Goal: Task Accomplishment & Management: Manage account settings

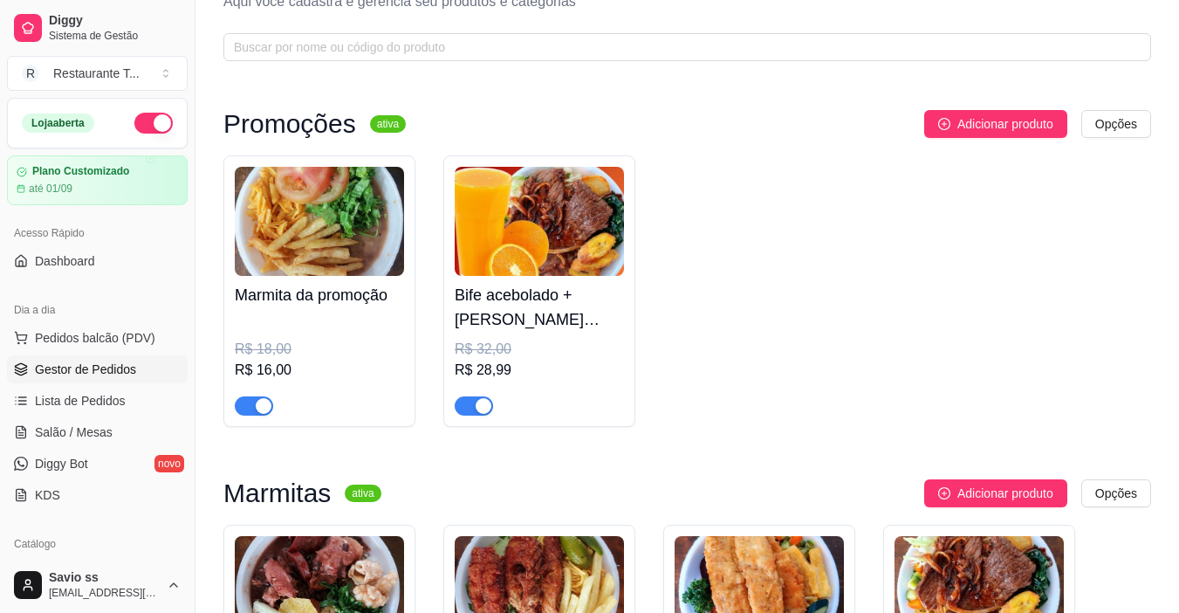
click at [97, 364] on span "Gestor de Pedidos" at bounding box center [85, 368] width 101 height 17
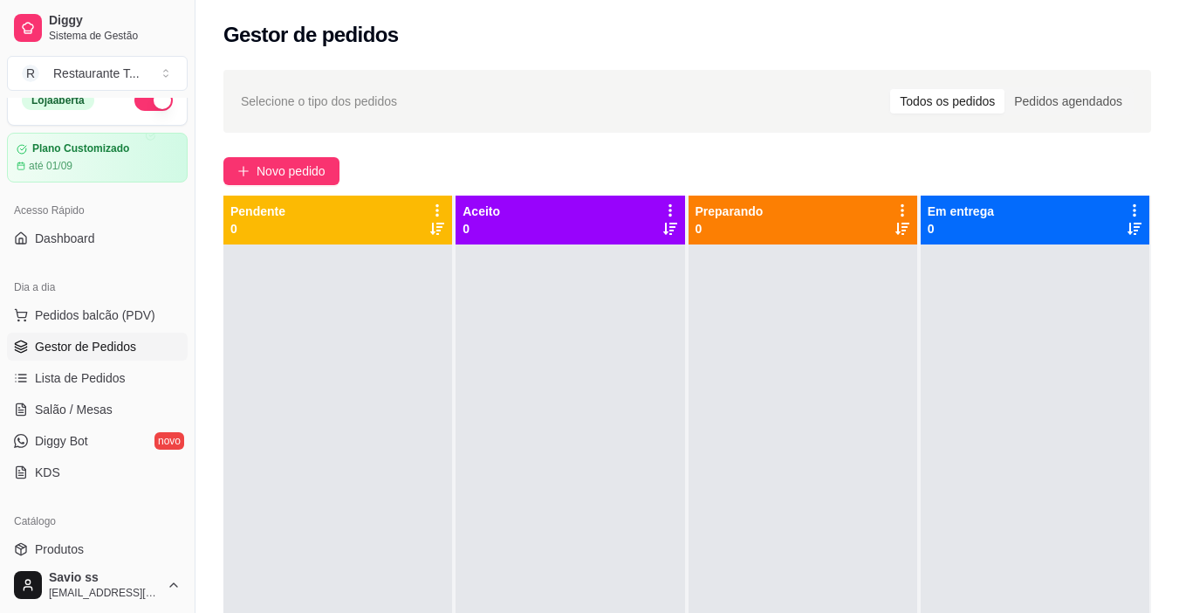
scroll to position [31, 0]
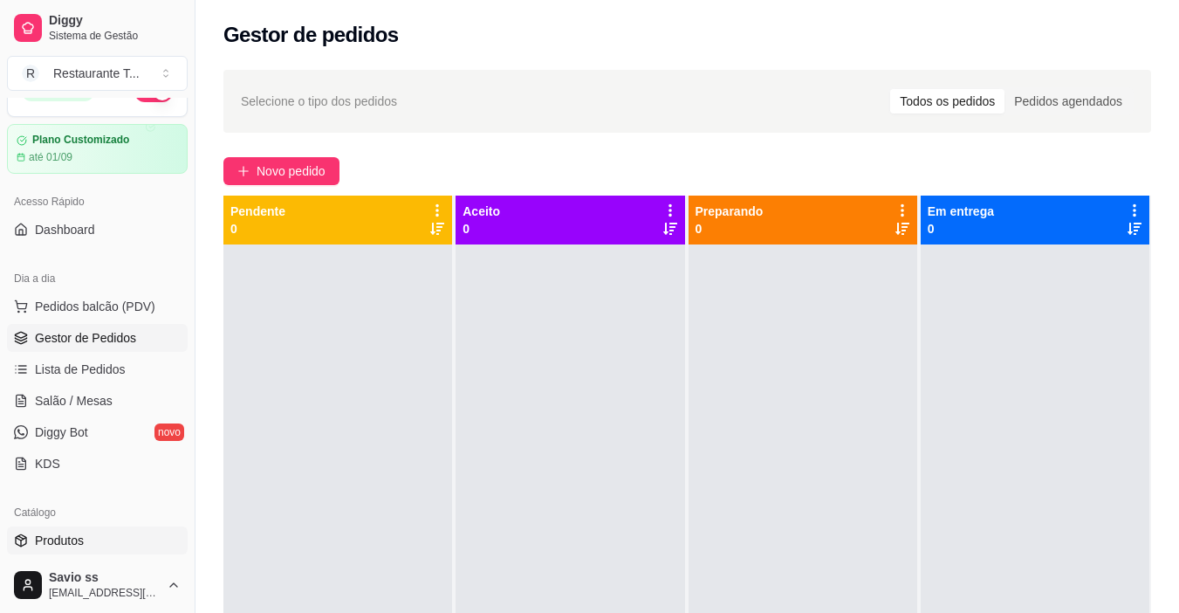
click at [70, 542] on span "Produtos" at bounding box center [59, 540] width 49 height 17
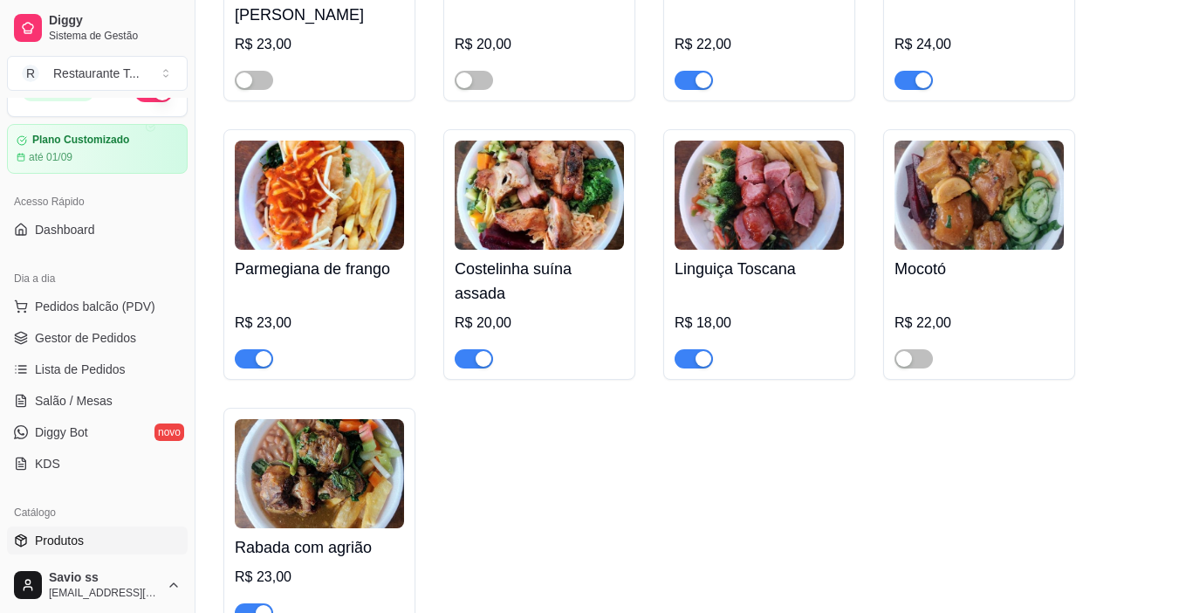
scroll to position [1276, 0]
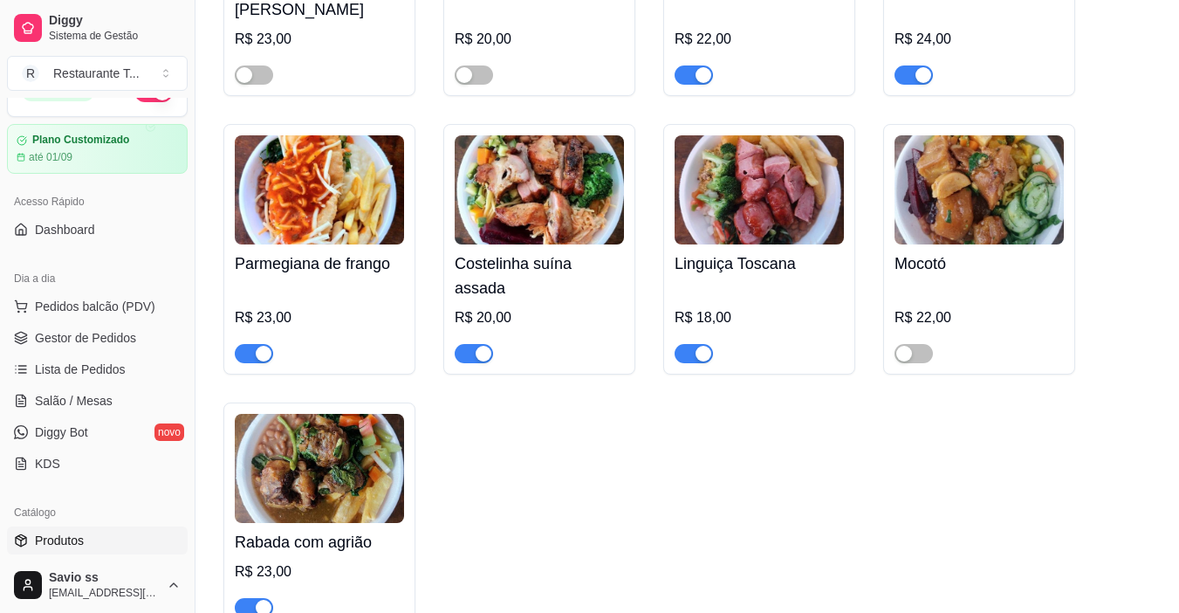
click at [342, 414] on img at bounding box center [319, 468] width 169 height 109
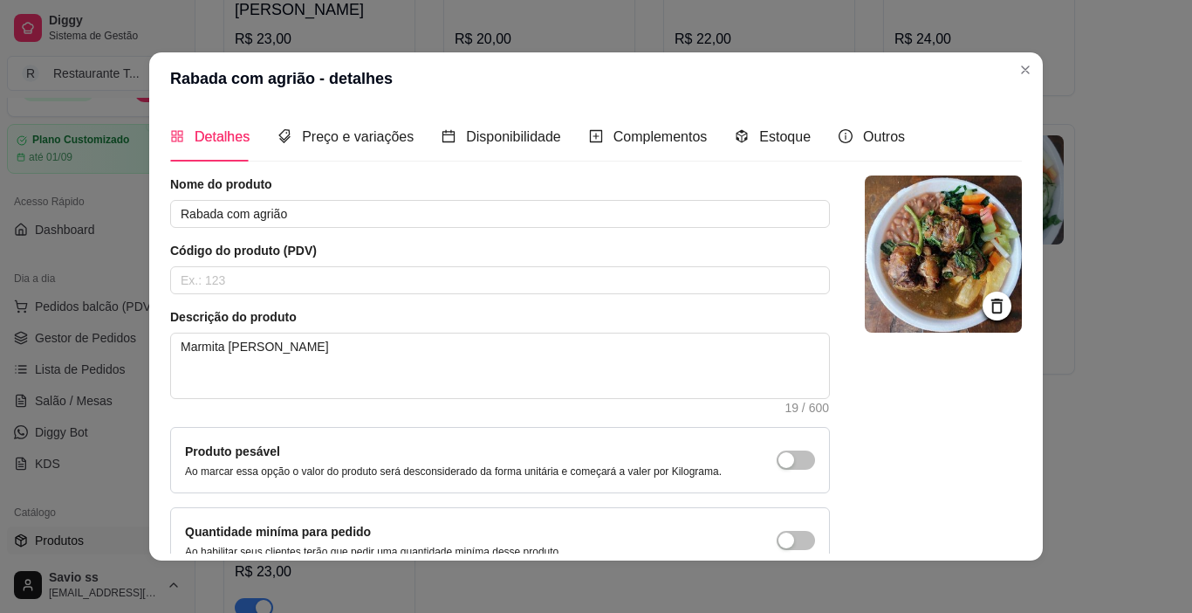
click at [918, 232] on img at bounding box center [943, 253] width 157 height 157
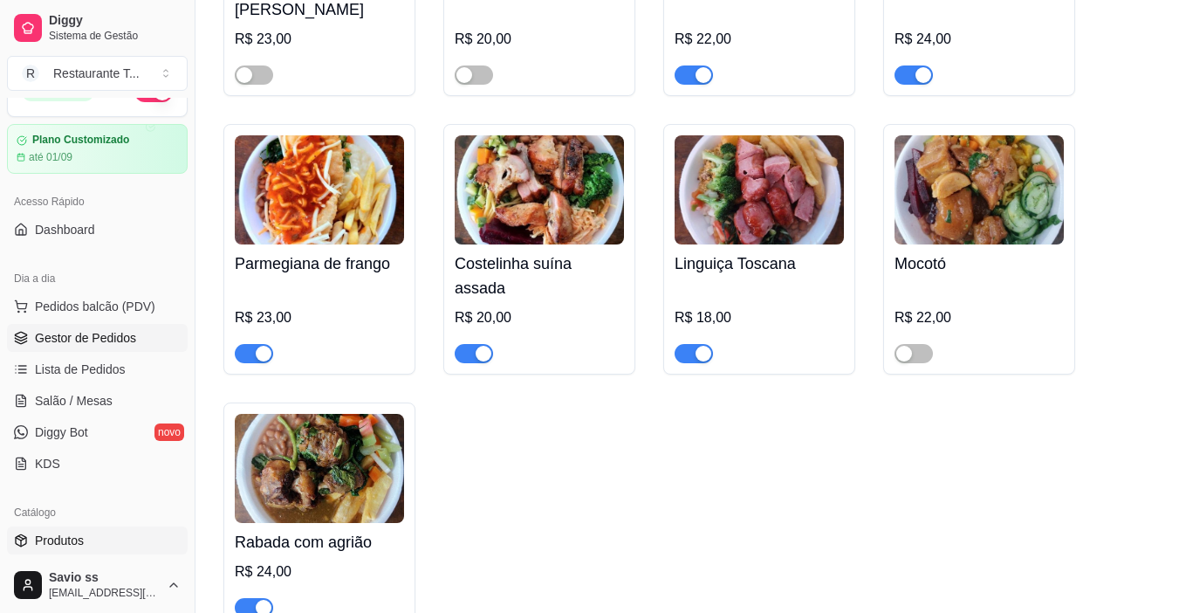
click at [122, 335] on span "Gestor de Pedidos" at bounding box center [85, 337] width 101 height 17
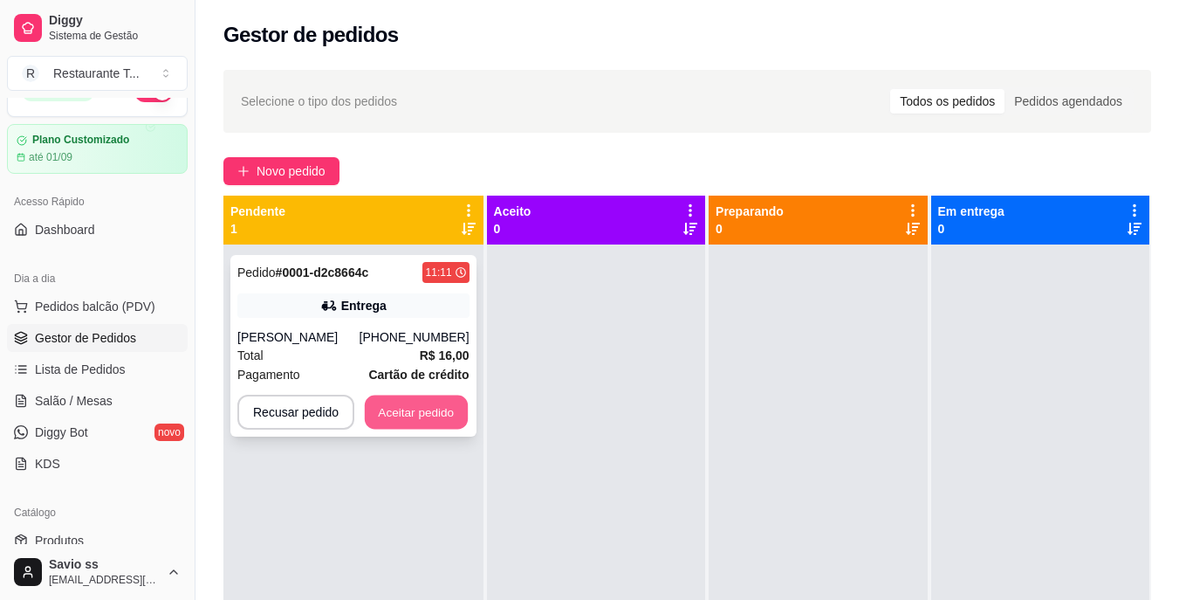
click at [405, 428] on button "Aceitar pedido" at bounding box center [416, 412] width 103 height 34
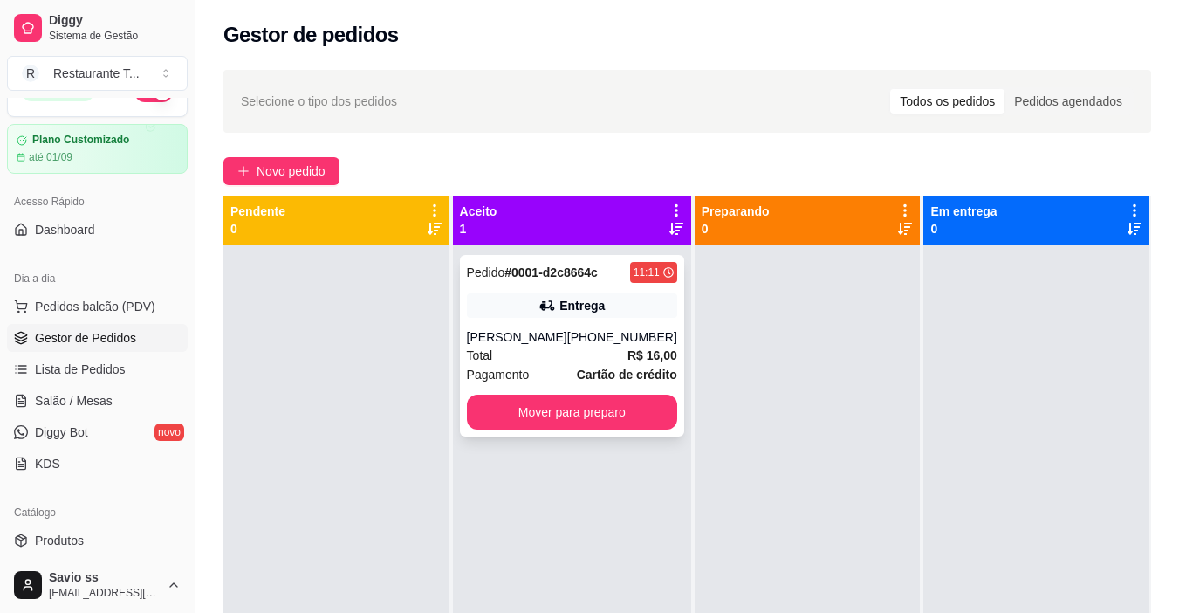
click at [573, 305] on div "Entrega" at bounding box center [581, 305] width 45 height 17
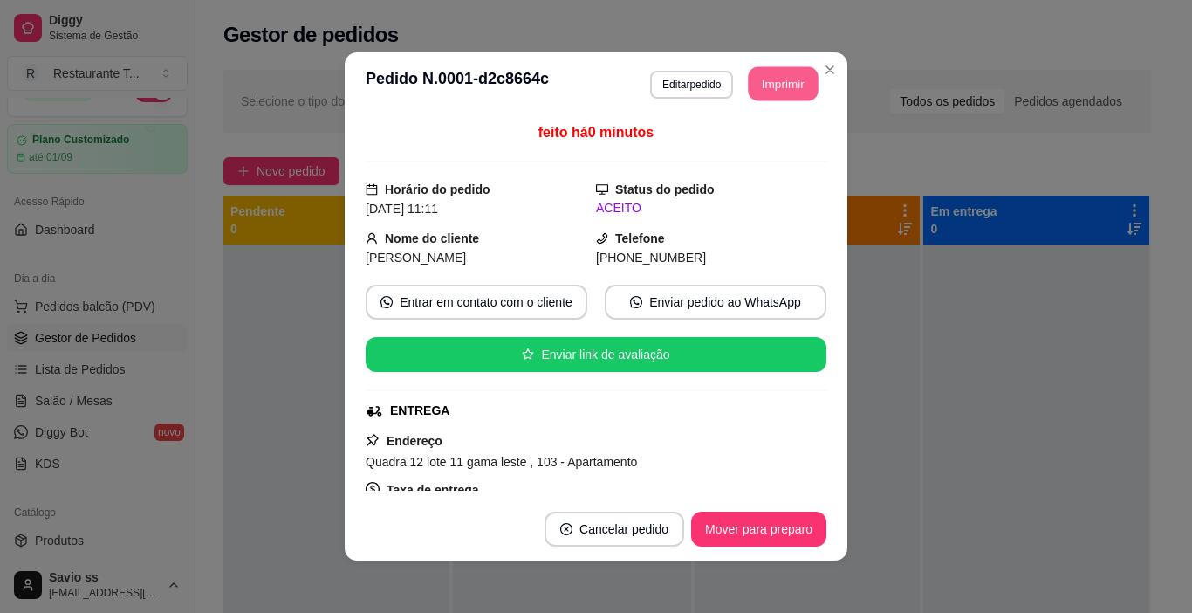
click at [774, 84] on button "Imprimir" at bounding box center [784, 84] width 70 height 34
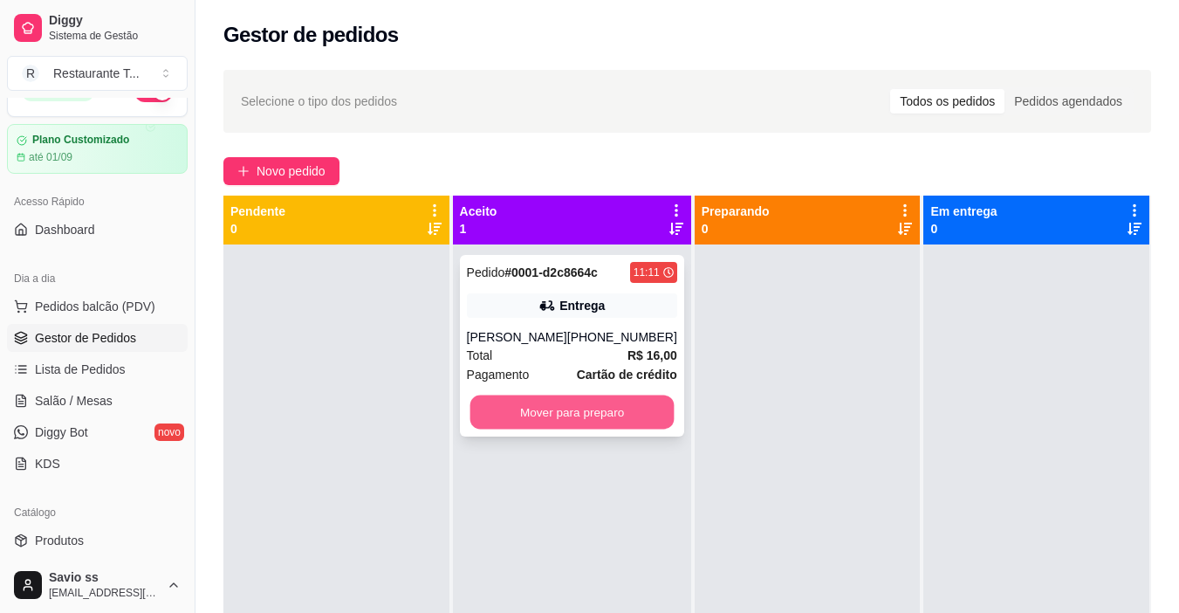
click at [622, 420] on button "Mover para preparo" at bounding box center [572, 412] width 204 height 34
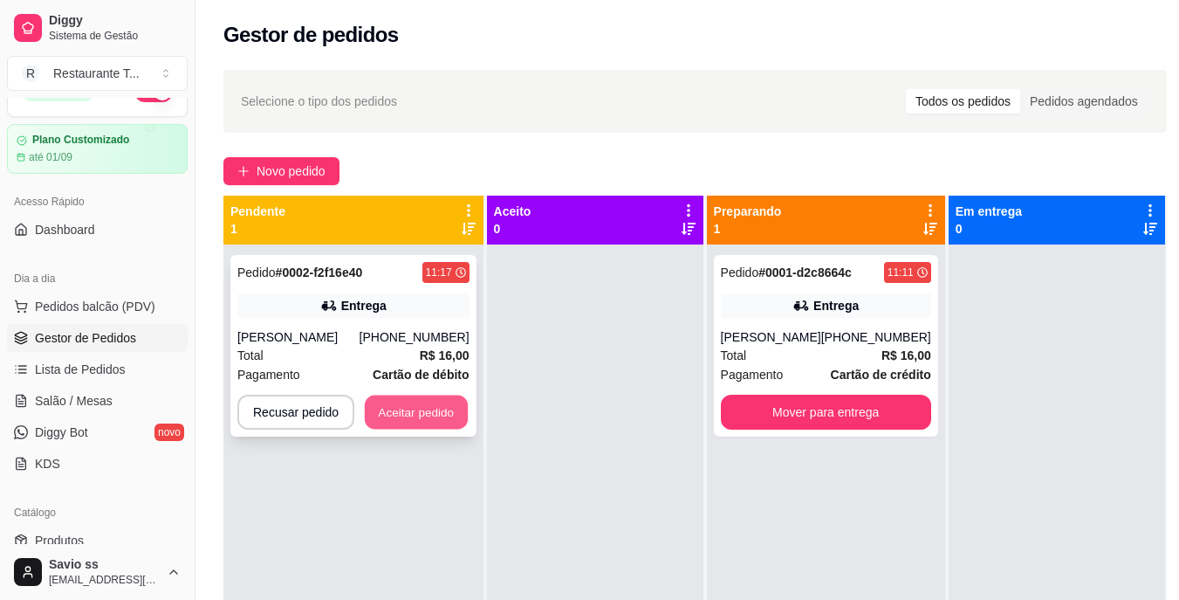
click at [427, 408] on button "Aceitar pedido" at bounding box center [416, 412] width 103 height 34
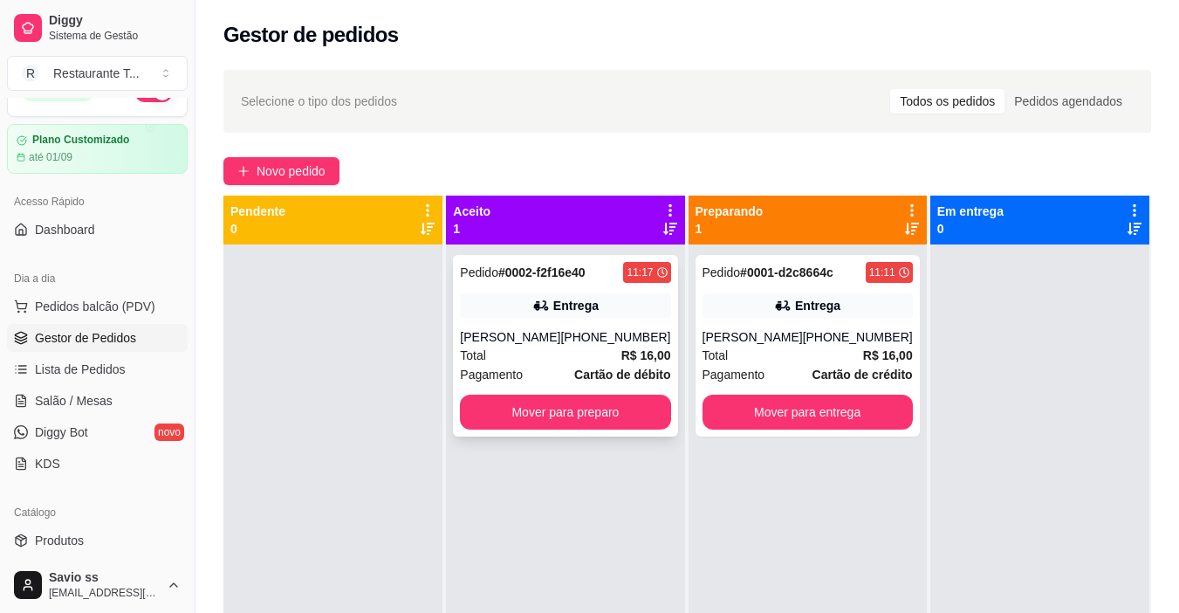
click at [609, 309] on div "Entrega" at bounding box center [565, 305] width 210 height 24
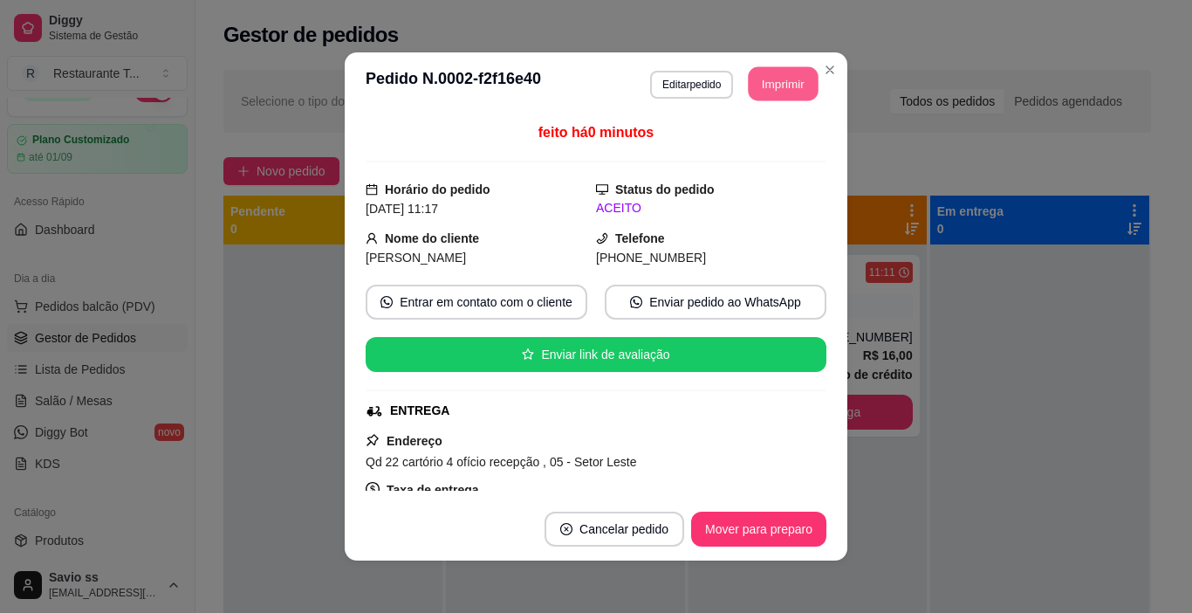
click at [779, 84] on button "Imprimir" at bounding box center [784, 84] width 70 height 34
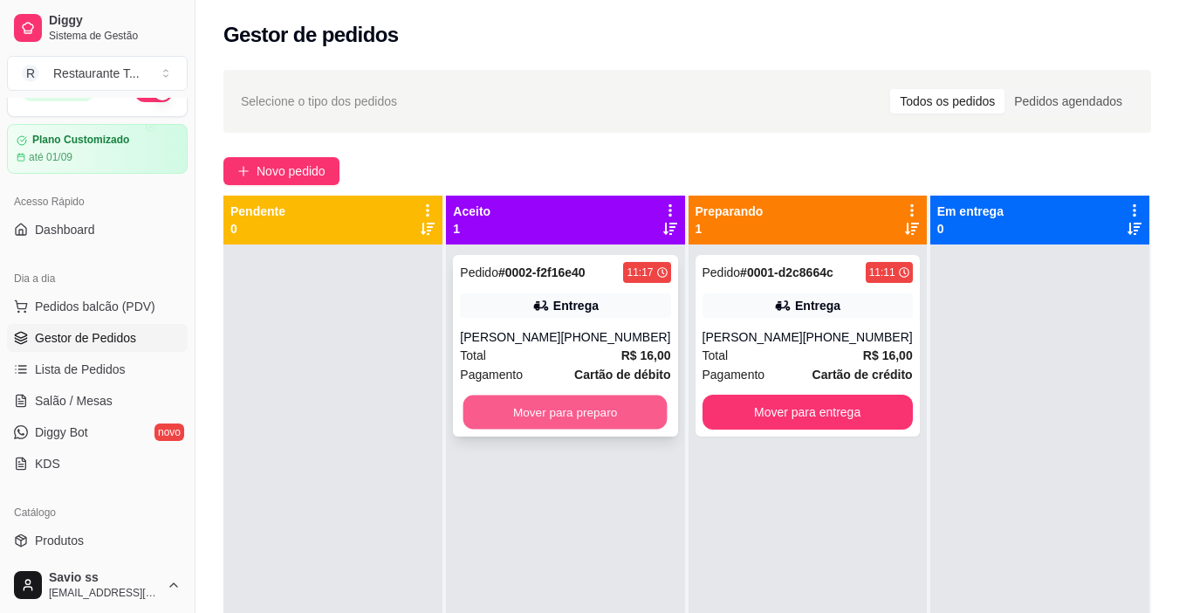
click at [640, 410] on button "Mover para preparo" at bounding box center [565, 412] width 204 height 34
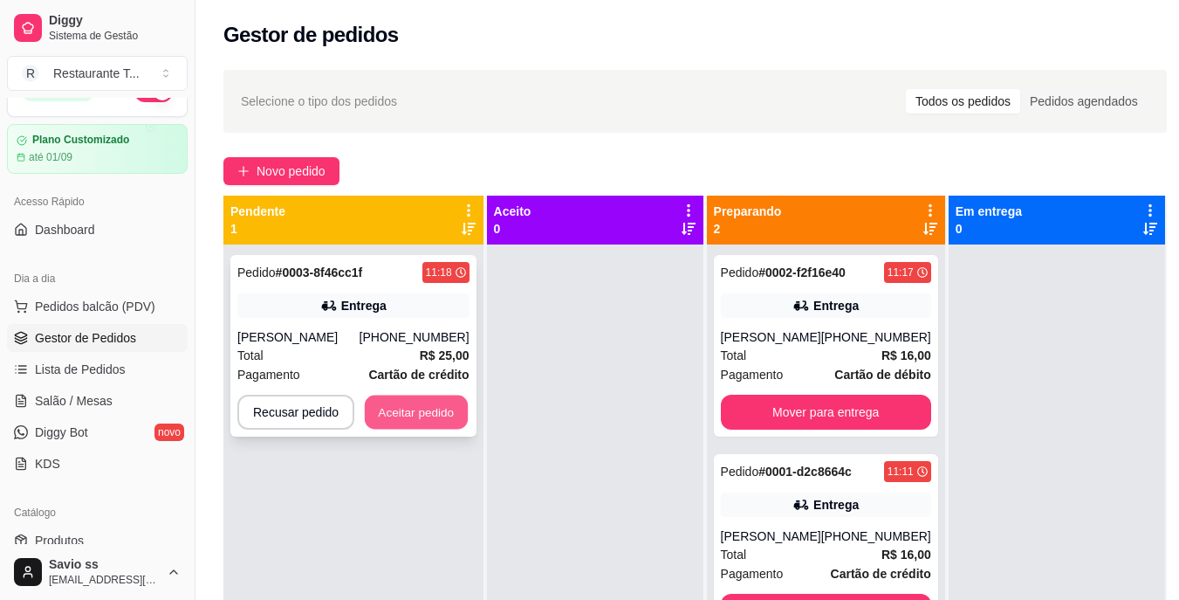
click at [422, 408] on button "Aceitar pedido" at bounding box center [416, 412] width 103 height 34
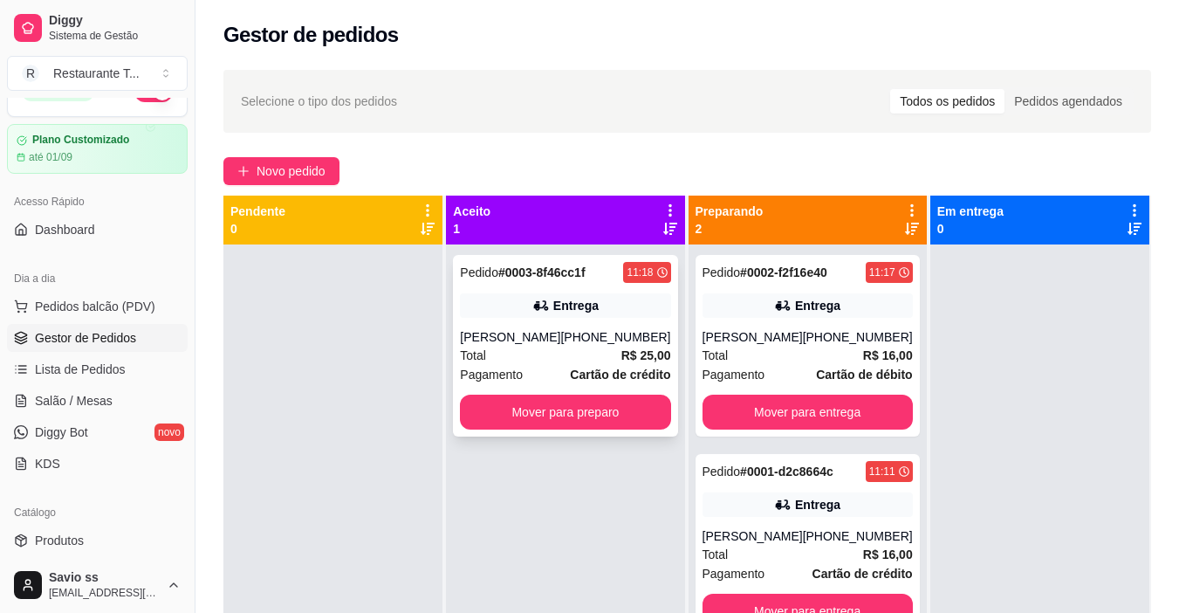
click at [588, 303] on div "Entrega" at bounding box center [575, 305] width 45 height 17
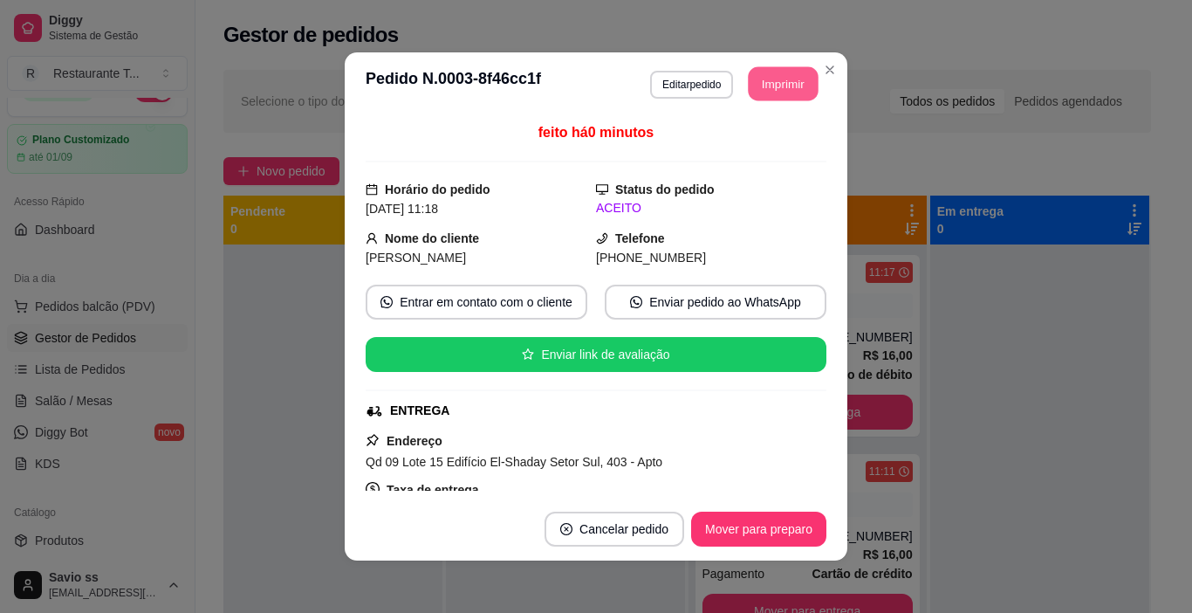
click at [790, 89] on button "Imprimir" at bounding box center [784, 84] width 70 height 34
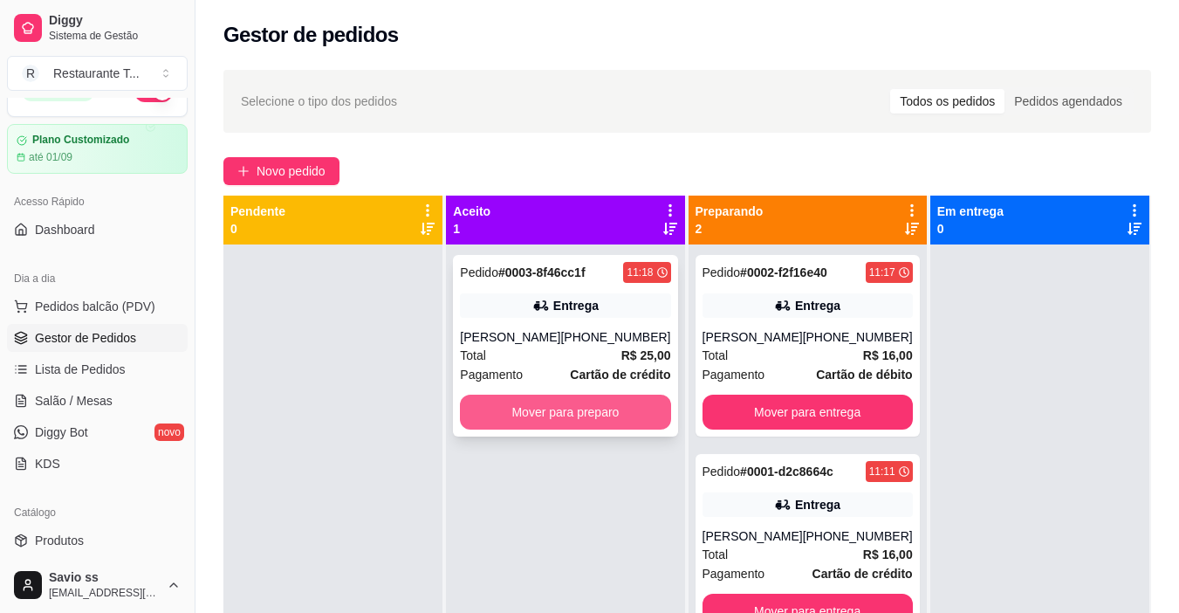
click at [608, 408] on button "Mover para preparo" at bounding box center [565, 412] width 210 height 35
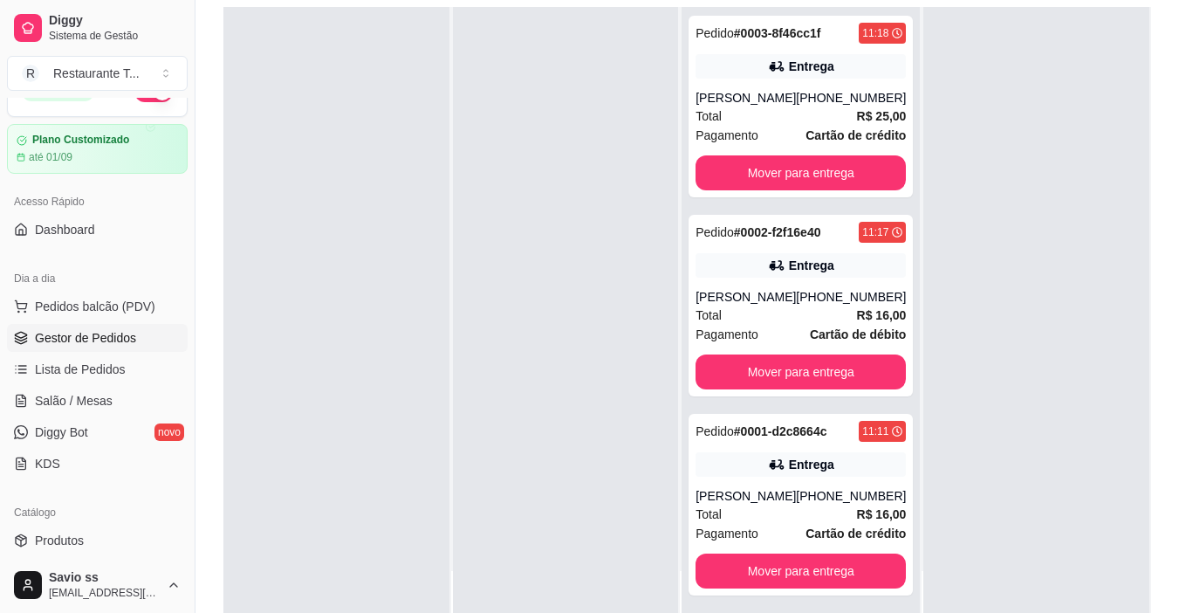
scroll to position [194, 0]
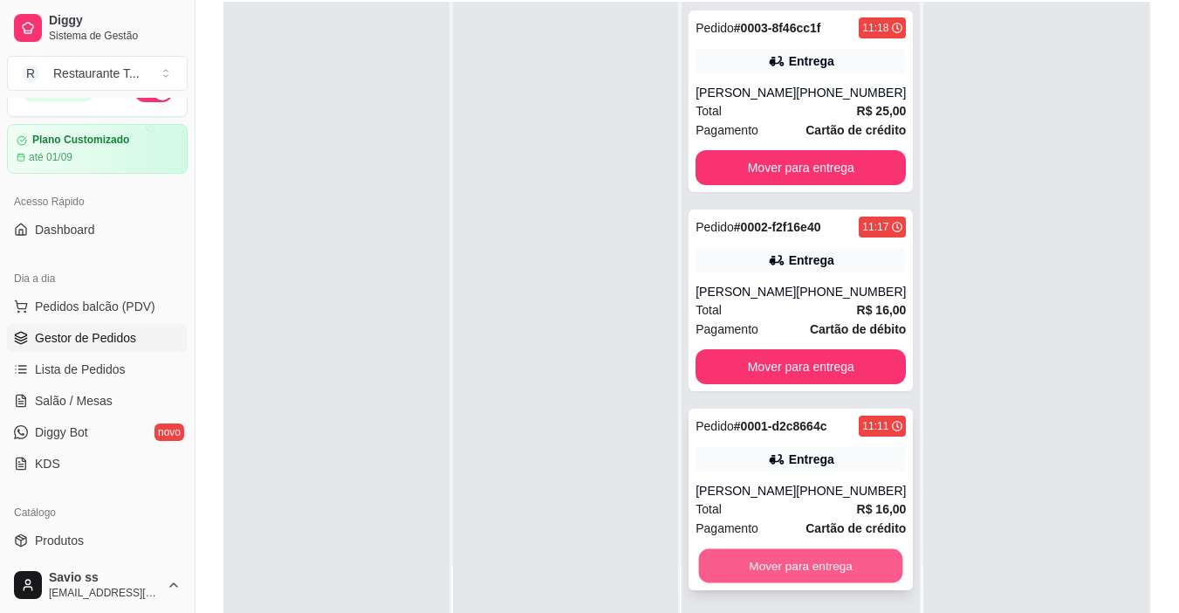
click at [807, 565] on button "Mover para entrega" at bounding box center [801, 566] width 204 height 34
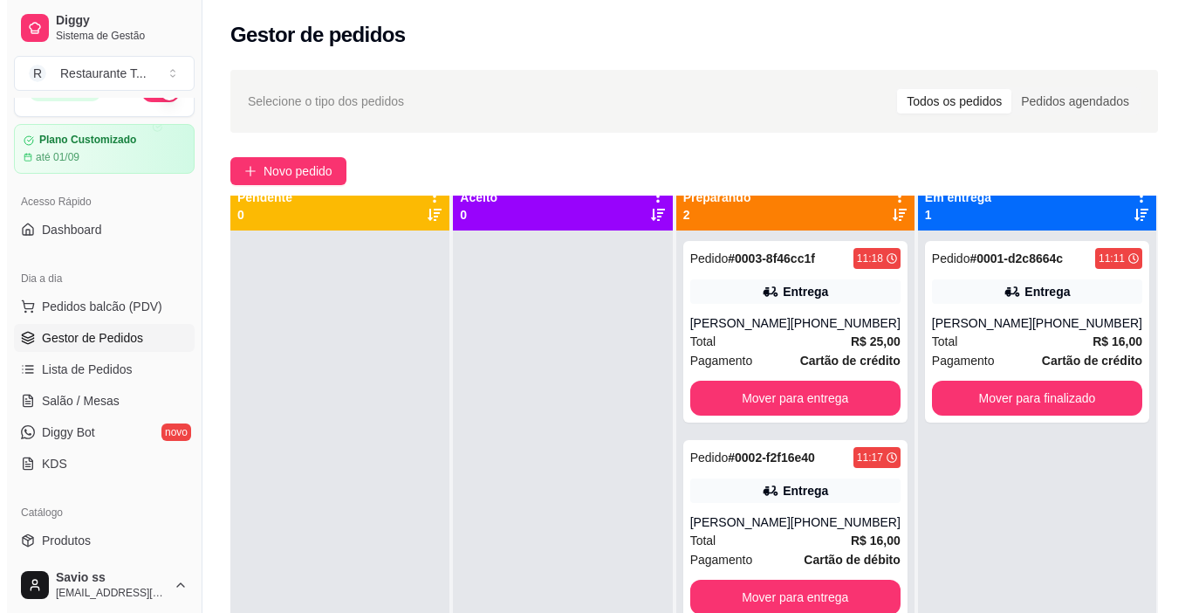
scroll to position [0, 0]
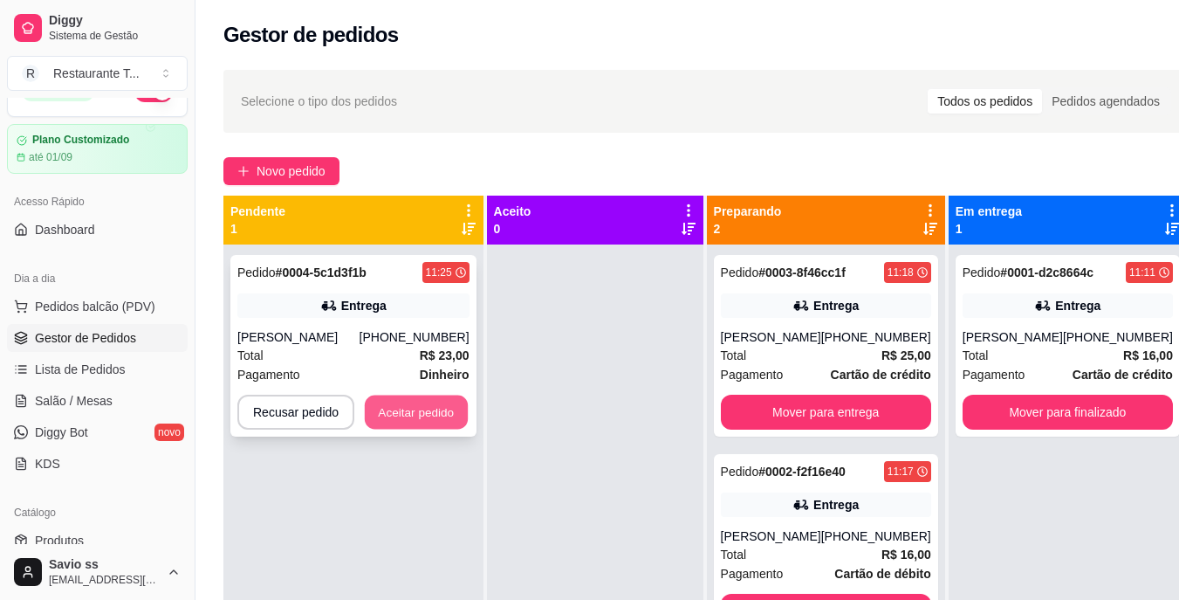
click at [436, 410] on button "Aceitar pedido" at bounding box center [416, 412] width 103 height 34
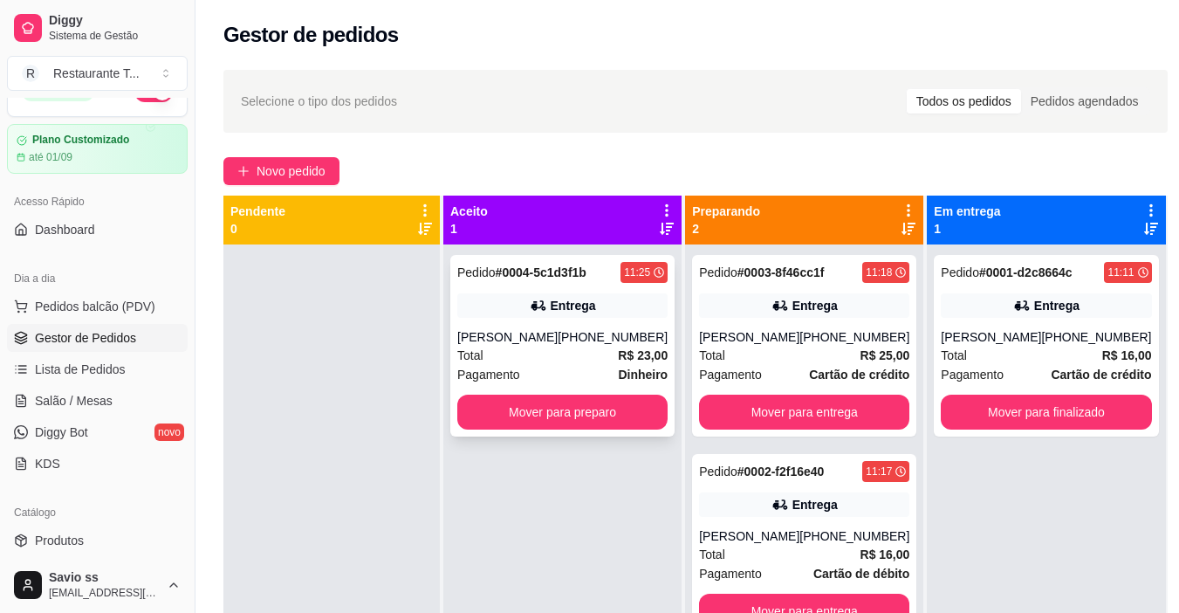
click at [577, 303] on div "Entrega" at bounding box center [573, 305] width 45 height 17
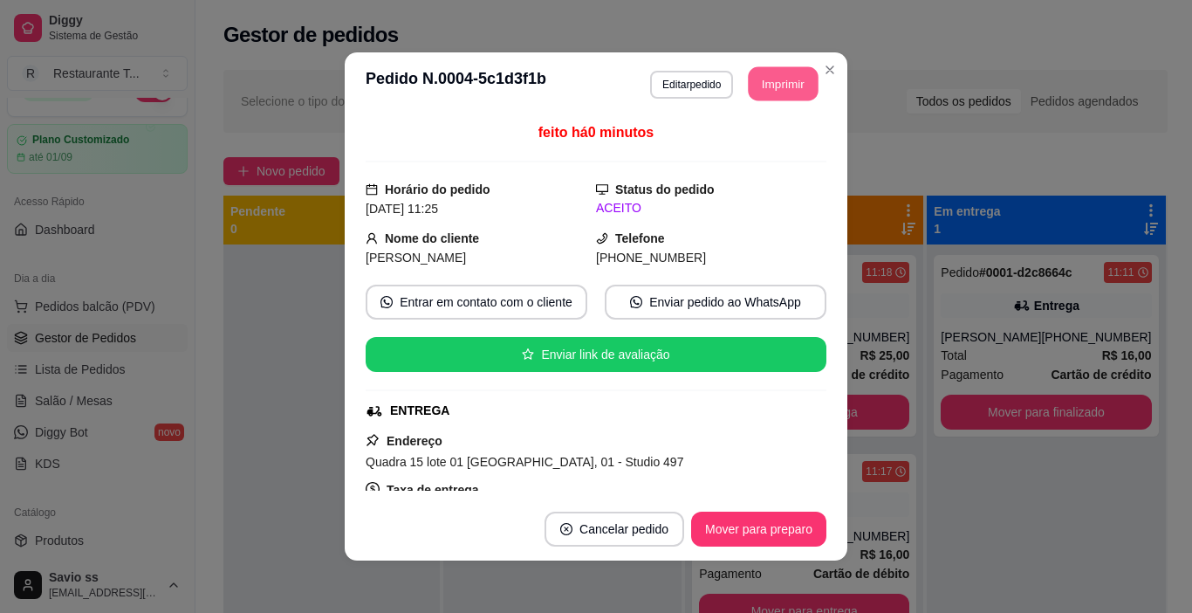
click at [780, 82] on button "Imprimir" at bounding box center [784, 84] width 70 height 34
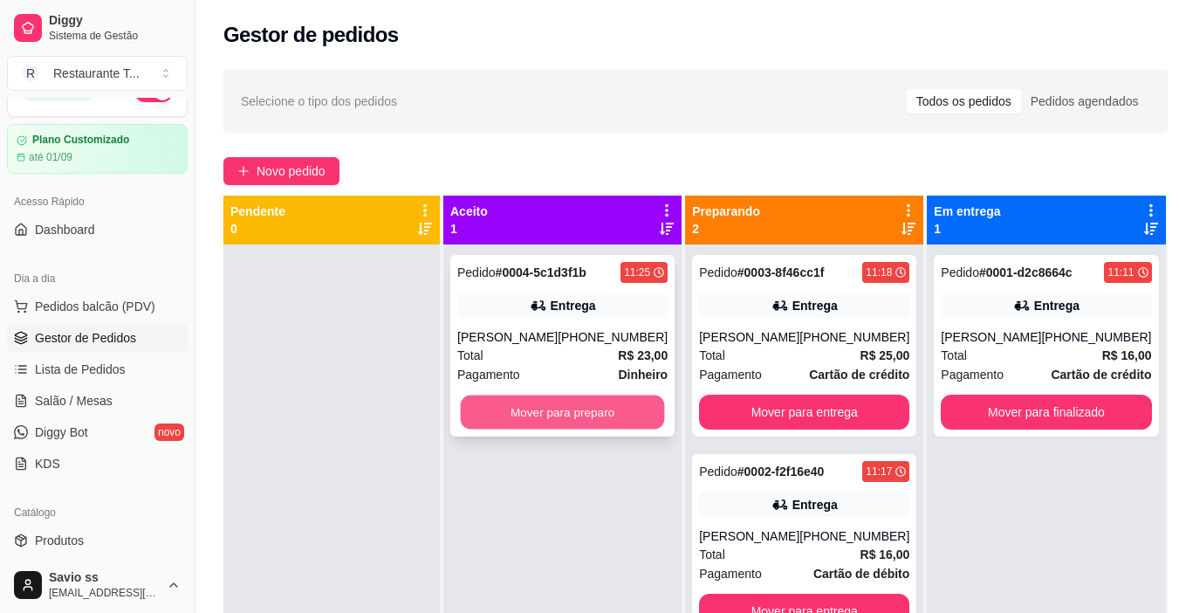
click at [604, 422] on button "Mover para preparo" at bounding box center [563, 412] width 204 height 34
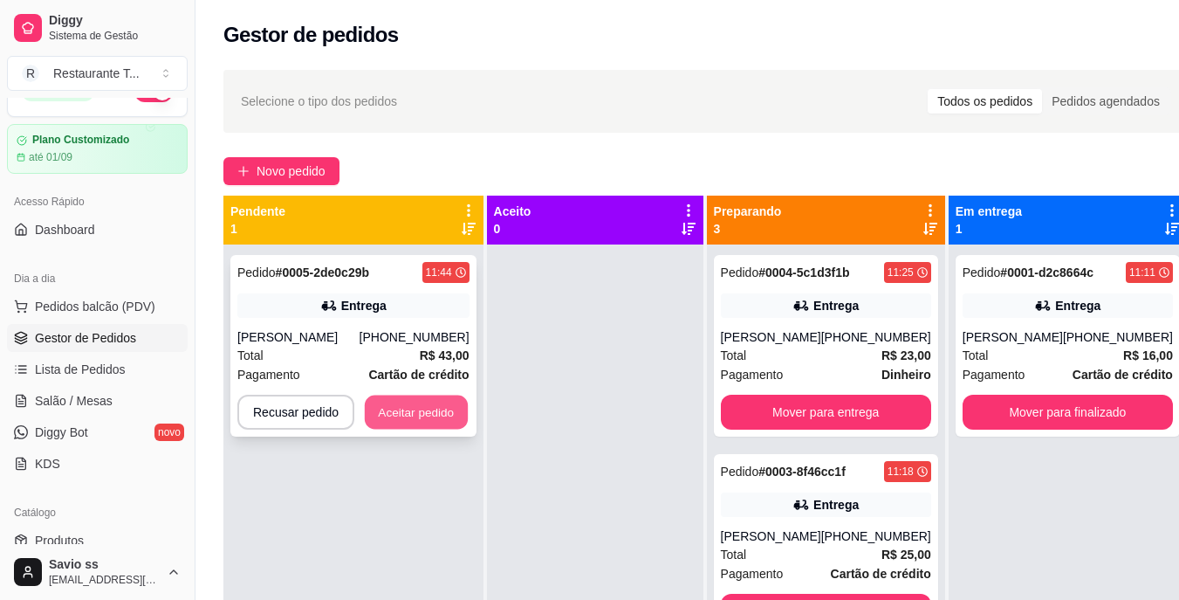
click at [436, 422] on button "Aceitar pedido" at bounding box center [416, 412] width 103 height 34
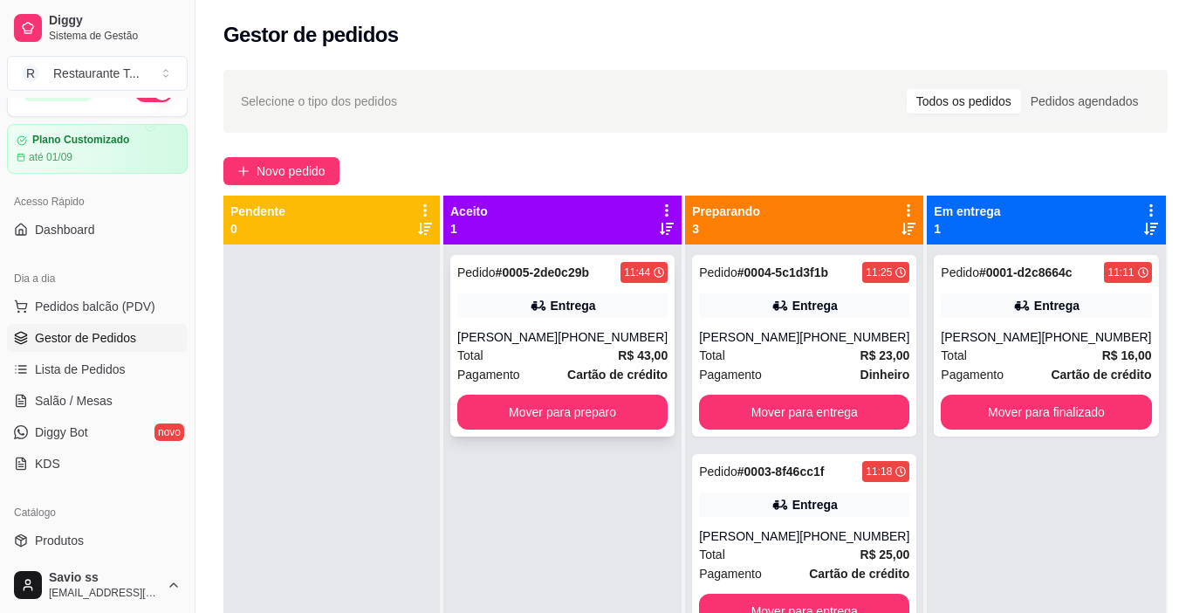
click at [664, 330] on div "Pedido # 0005-2de0c29b 11:44 Entrega [PERSON_NAME] [PHONE_NUMBER] Total R$ 43,0…" at bounding box center [562, 346] width 224 height 182
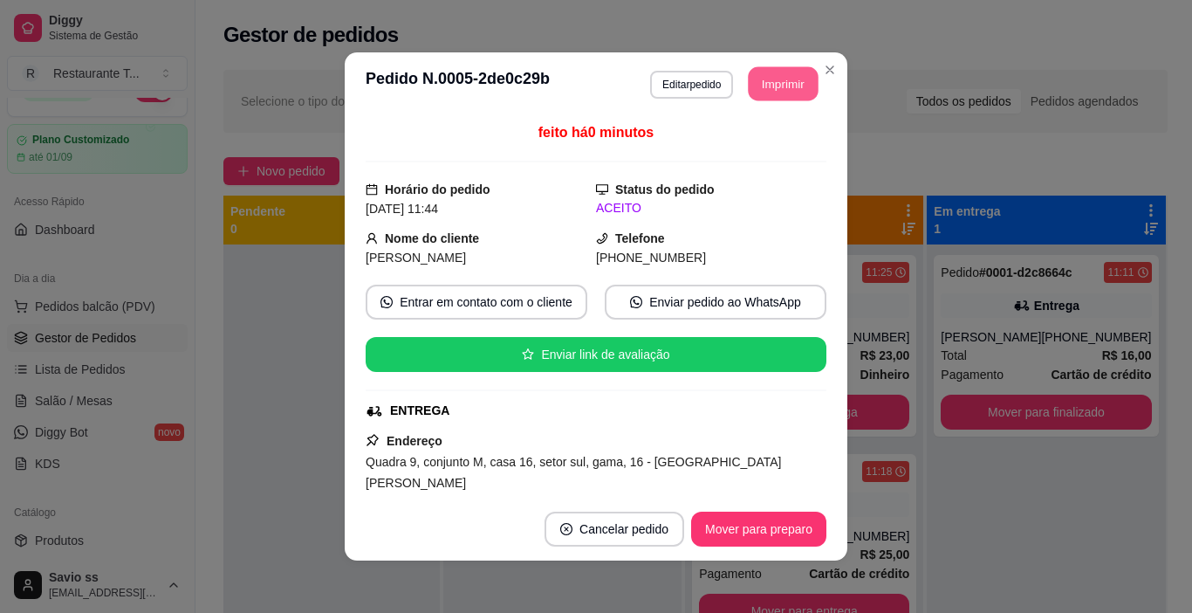
click at [773, 98] on button "Imprimir" at bounding box center [784, 84] width 70 height 34
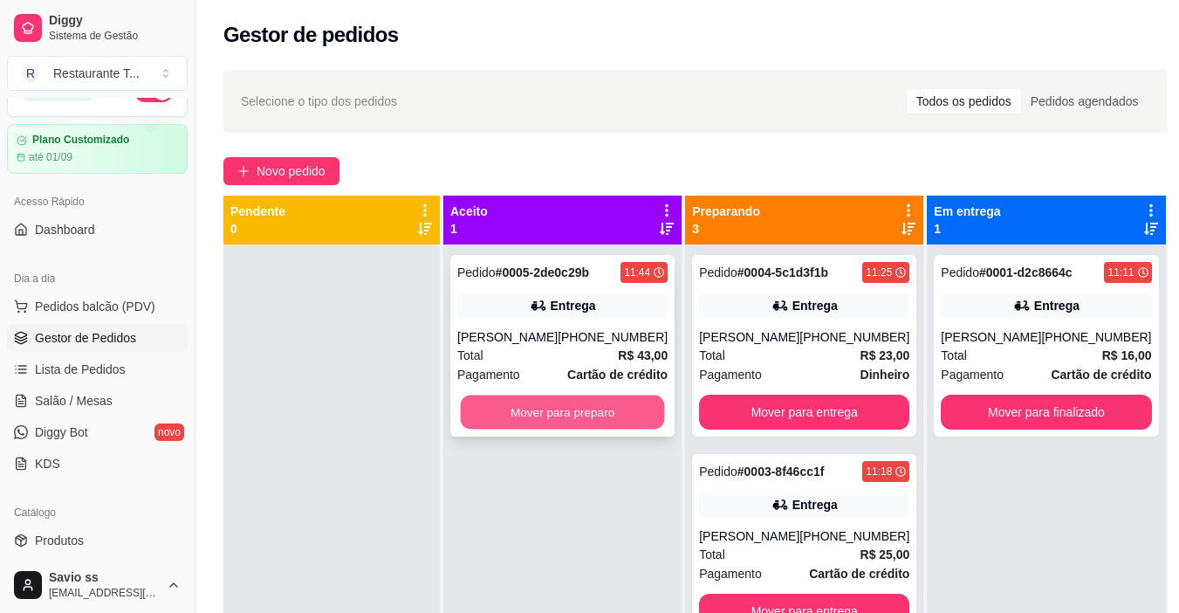
click at [601, 410] on button "Mover para preparo" at bounding box center [563, 412] width 204 height 34
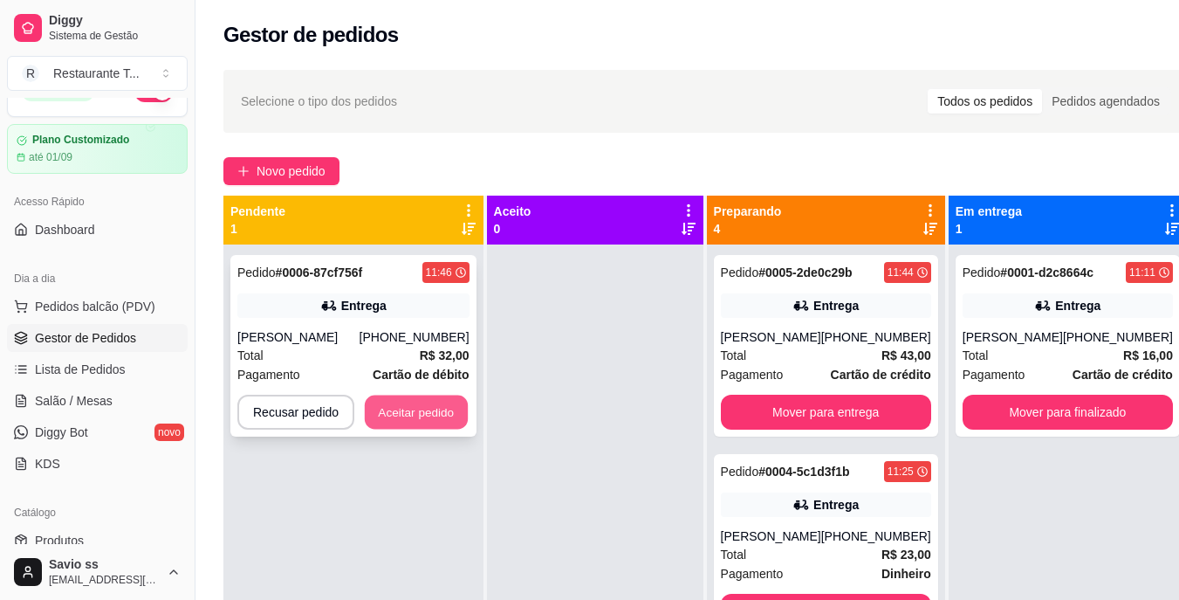
click at [426, 409] on button "Aceitar pedido" at bounding box center [416, 412] width 103 height 34
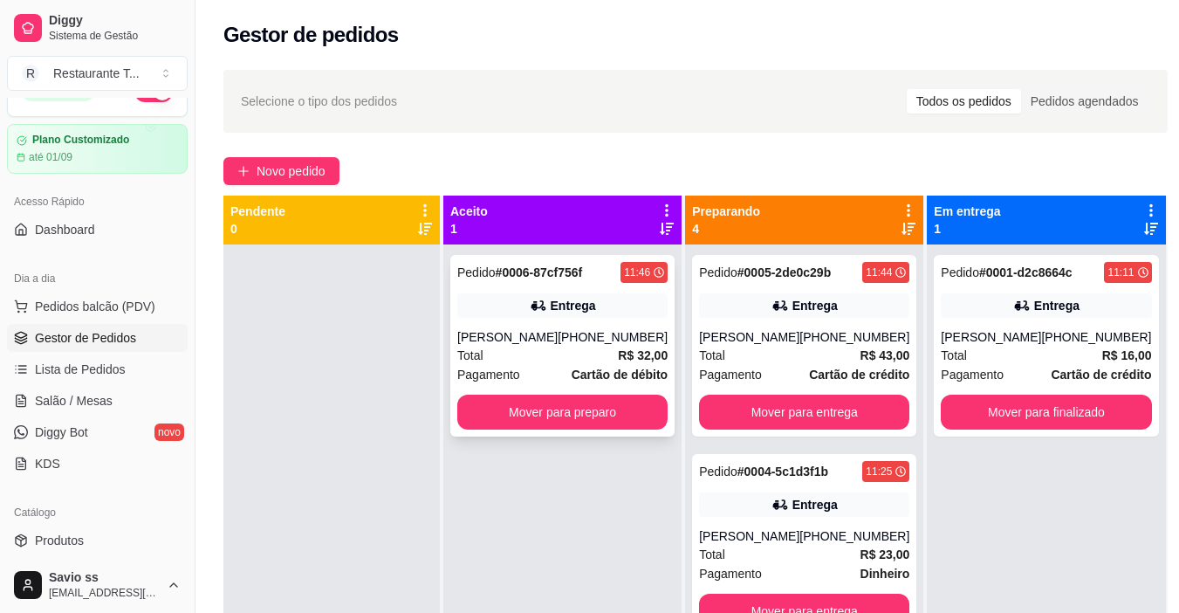
click at [632, 313] on div "Entrega" at bounding box center [562, 305] width 210 height 24
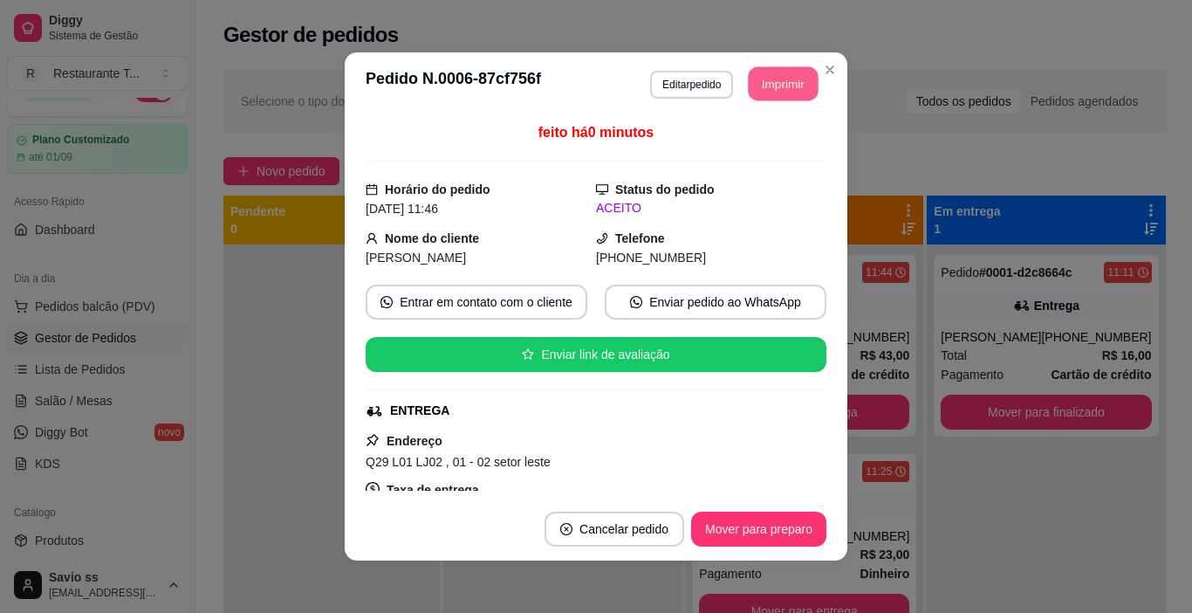
click at [757, 77] on button "Imprimir" at bounding box center [784, 84] width 70 height 34
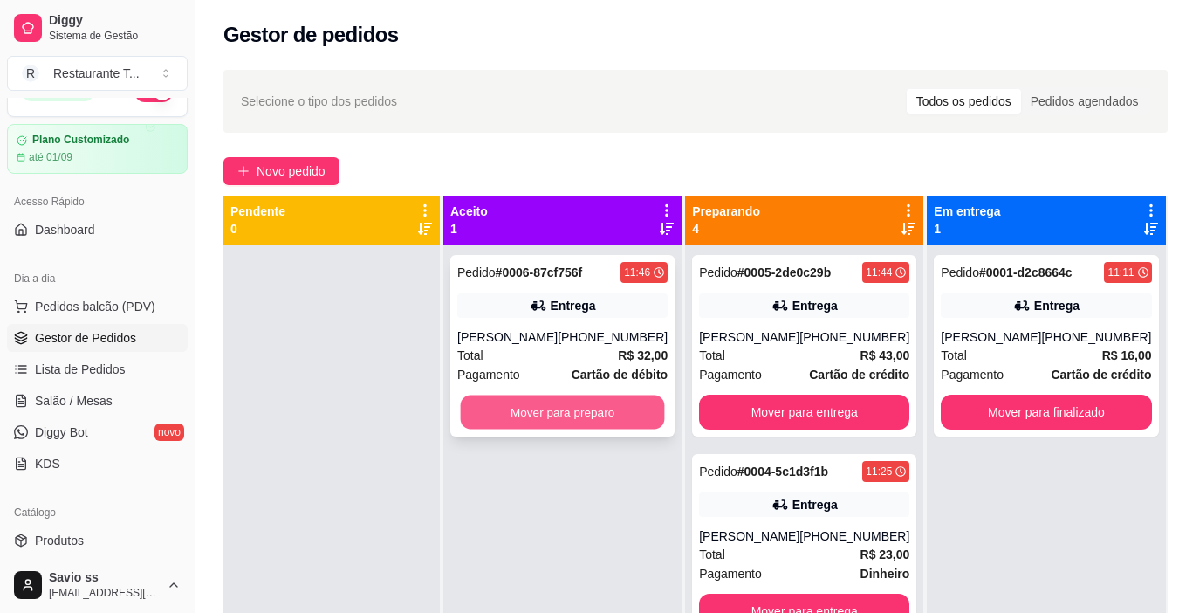
click at [572, 410] on button "Mover para preparo" at bounding box center [563, 412] width 204 height 34
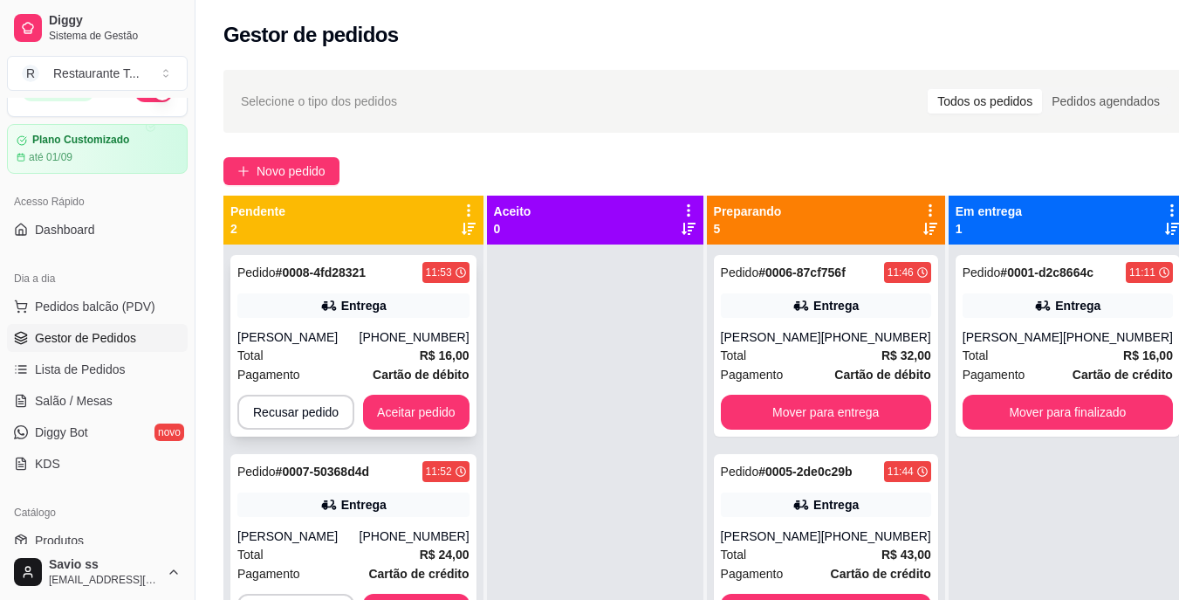
click at [393, 326] on div "Pedido # 0008-4fd28321 11:53 Entrega [PERSON_NAME] [PHONE_NUMBER] Total R$ 16,0…" at bounding box center [353, 346] width 246 height 182
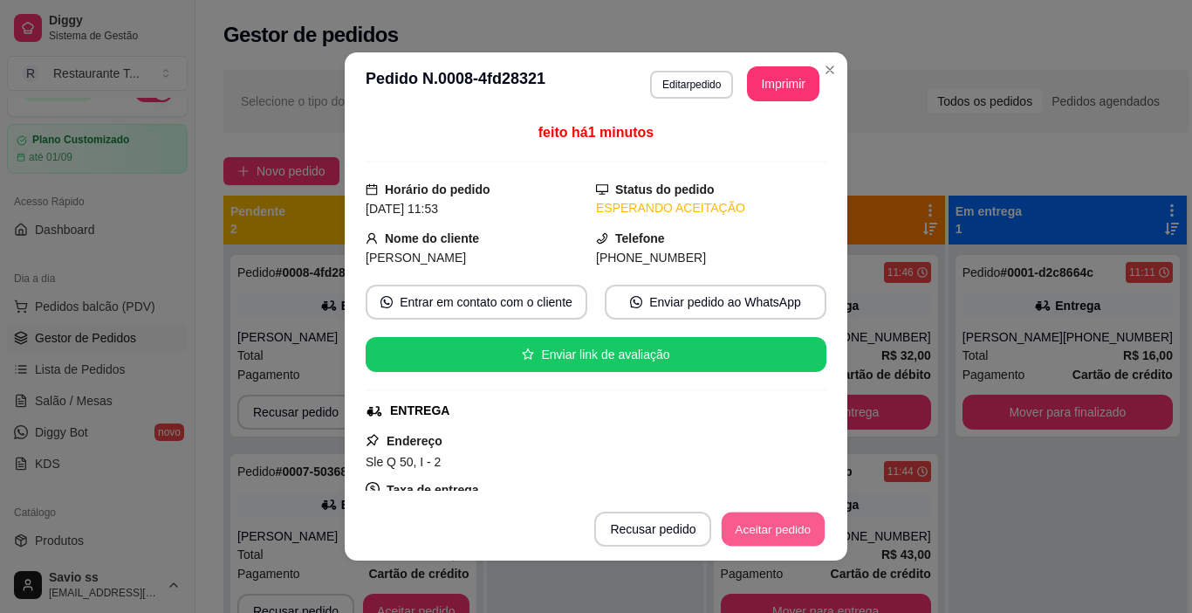
click at [759, 526] on button "Aceitar pedido" at bounding box center [773, 529] width 103 height 34
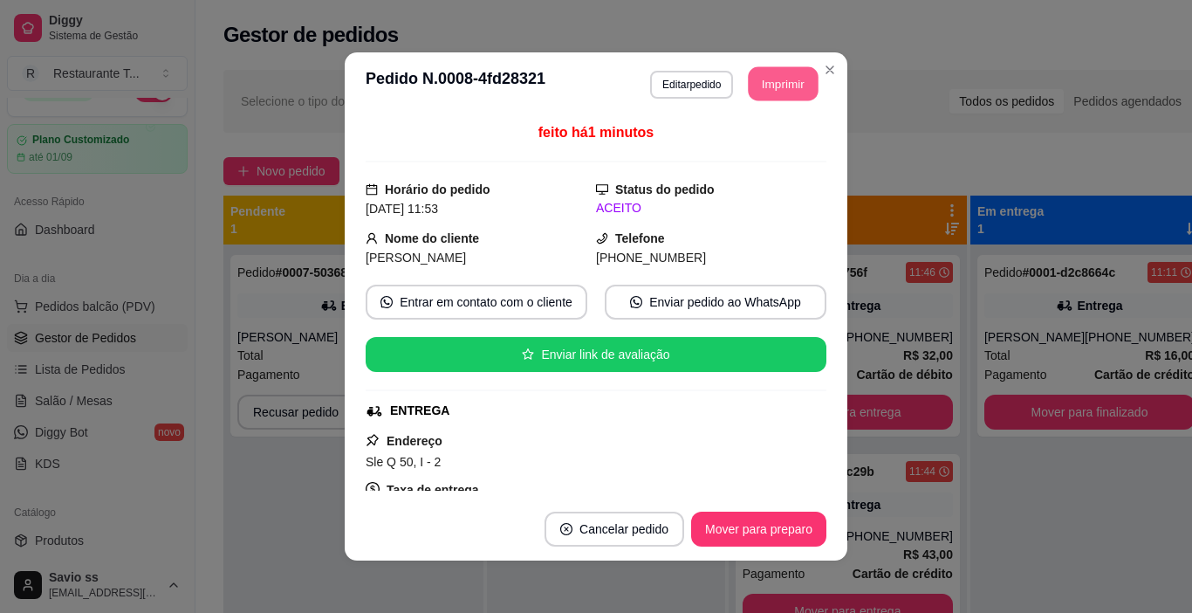
click at [760, 93] on button "Imprimir" at bounding box center [784, 84] width 70 height 34
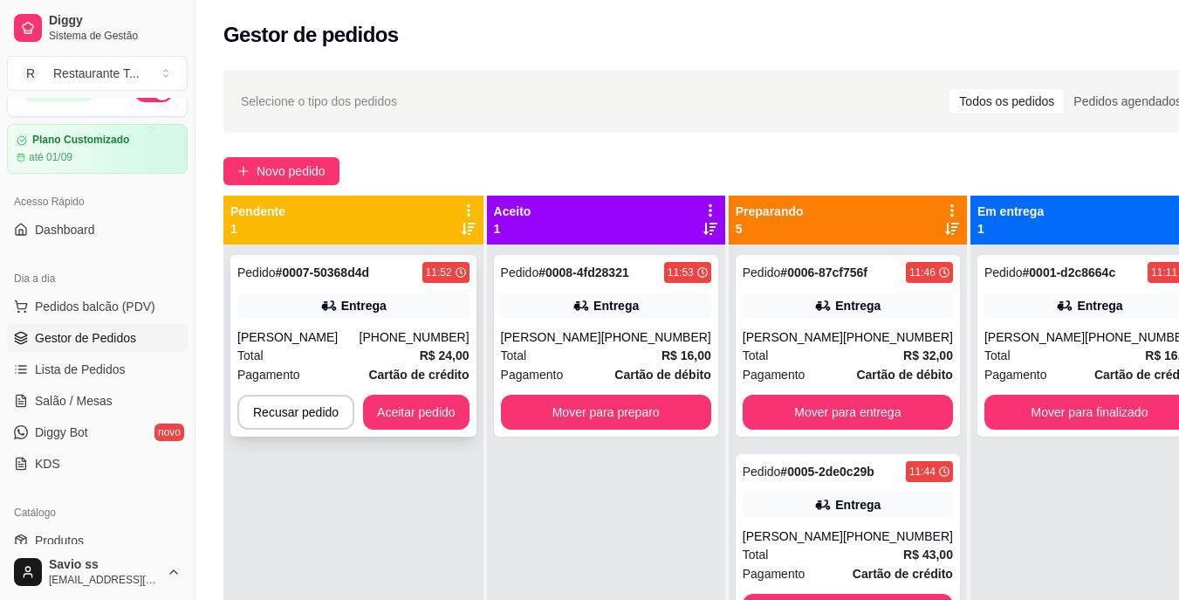
click at [356, 326] on div "Pedido # 0007-50368d4d 11:52 Entrega [PERSON_NAME] [PHONE_NUMBER] Total R$ 24,0…" at bounding box center [353, 346] width 246 height 182
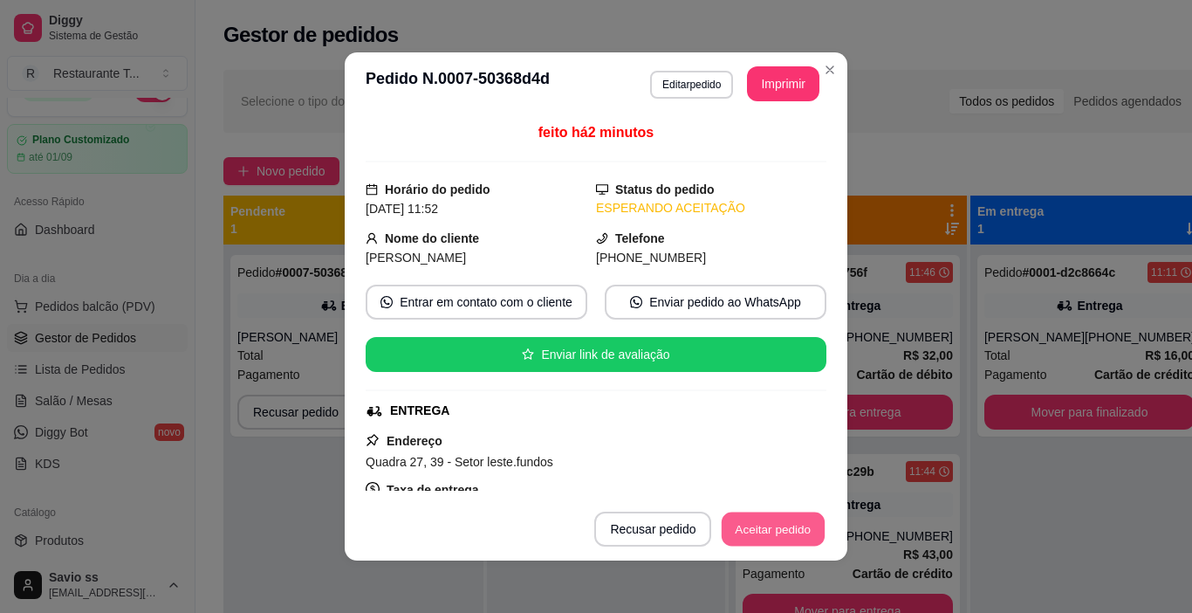
click at [738, 533] on button "Aceitar pedido" at bounding box center [773, 529] width 103 height 34
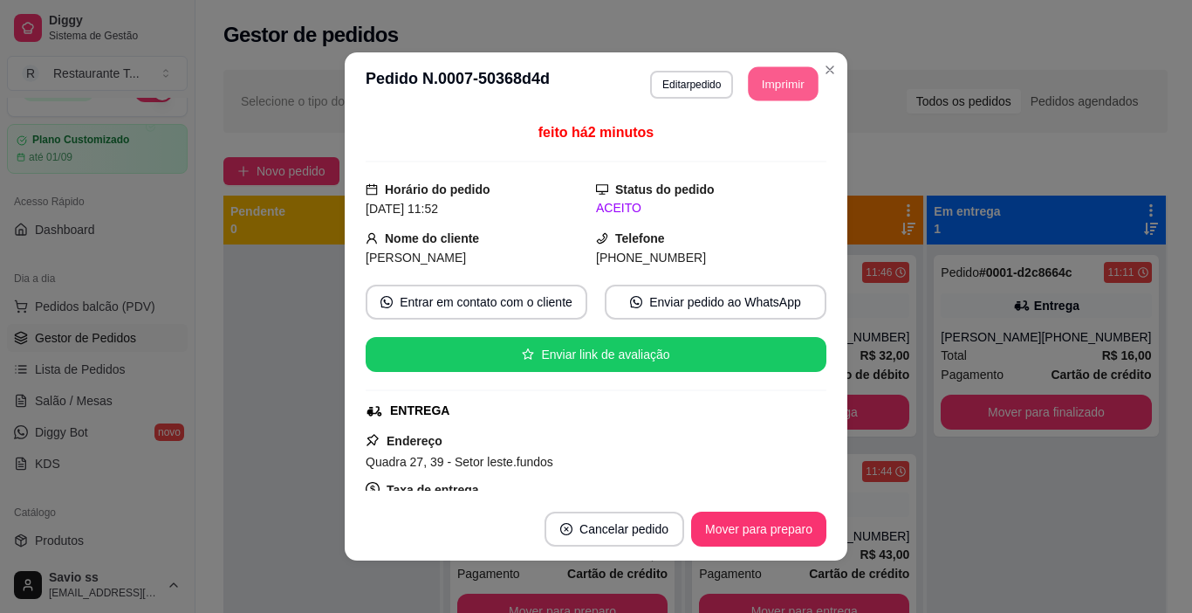
click at [785, 96] on button "Imprimir" at bounding box center [784, 84] width 70 height 34
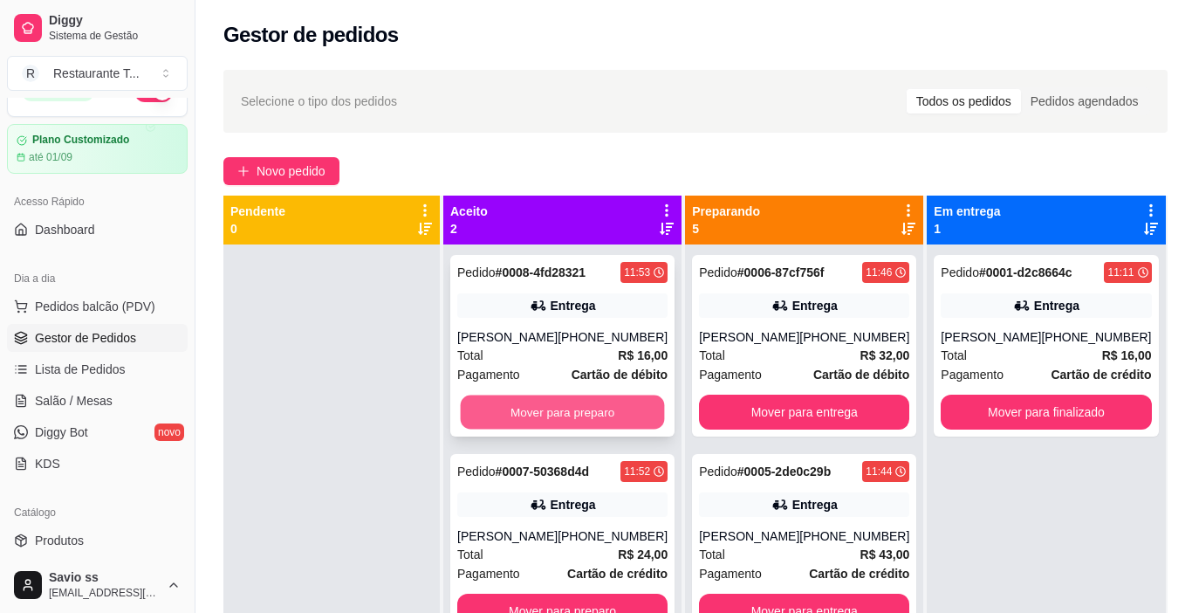
click at [556, 402] on button "Mover para preparo" at bounding box center [563, 412] width 204 height 34
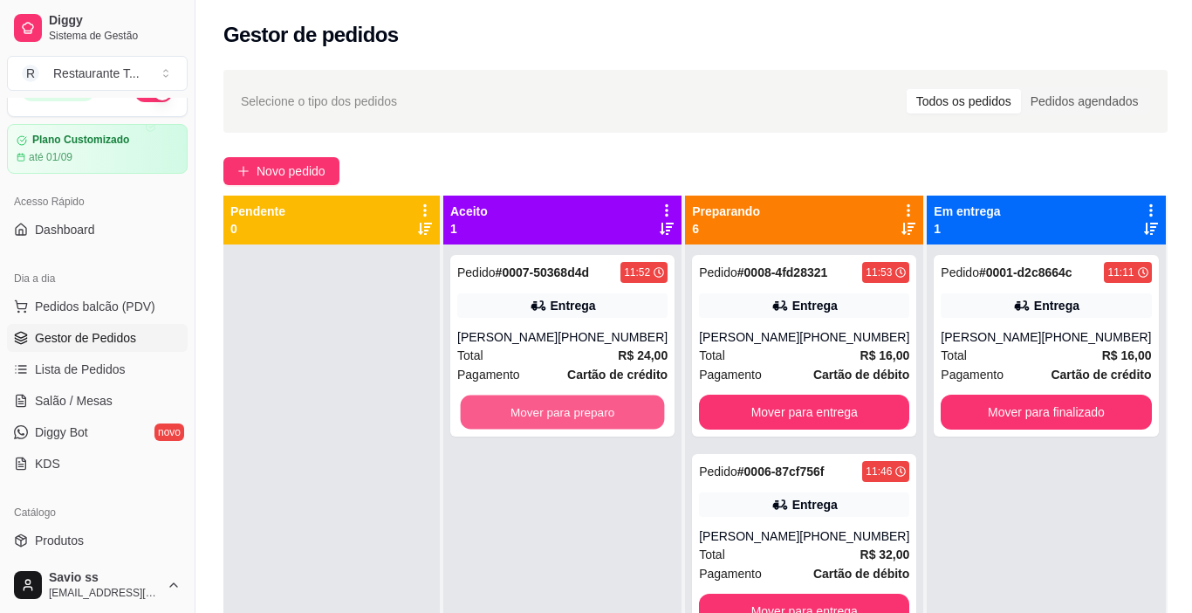
click at [584, 418] on button "Mover para preparo" at bounding box center [563, 412] width 204 height 34
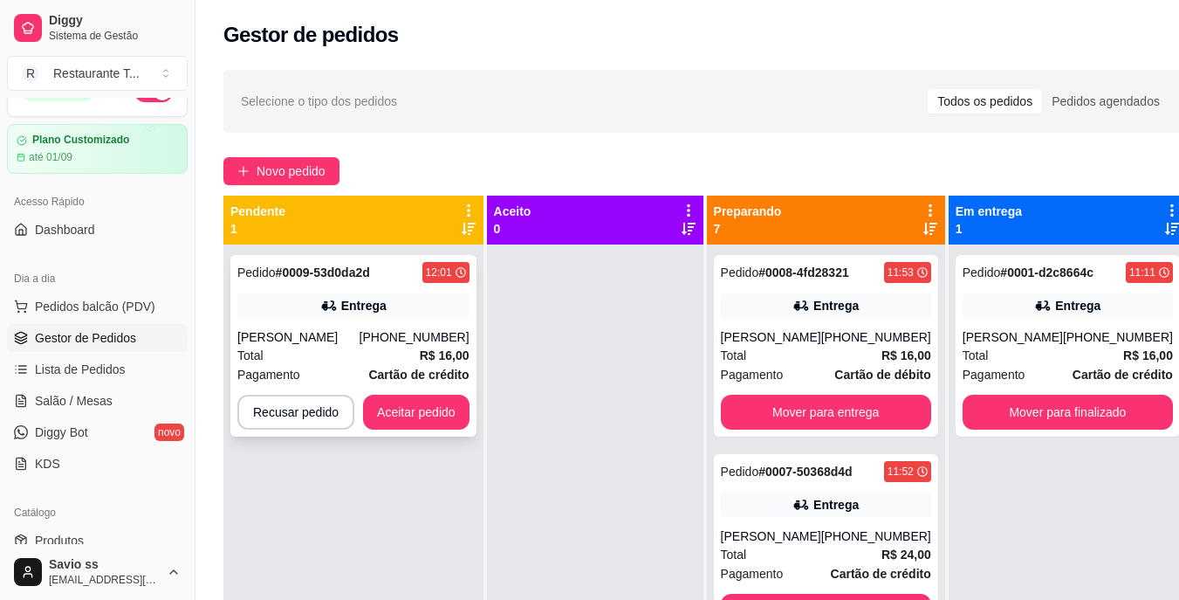
click at [325, 321] on div "Pedido # 0009-53d0da2d 12:01 Entrega [PERSON_NAME] [PHONE_NUMBER] Total R$ 16,0…" at bounding box center [353, 346] width 246 height 182
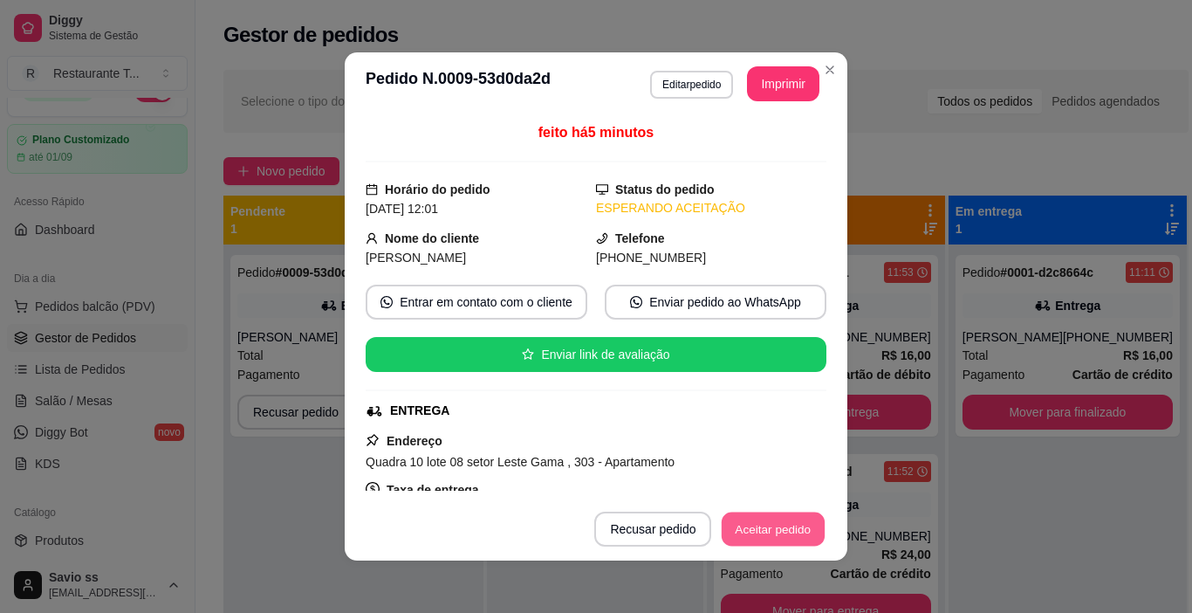
click at [797, 516] on button "Aceitar pedido" at bounding box center [773, 529] width 103 height 34
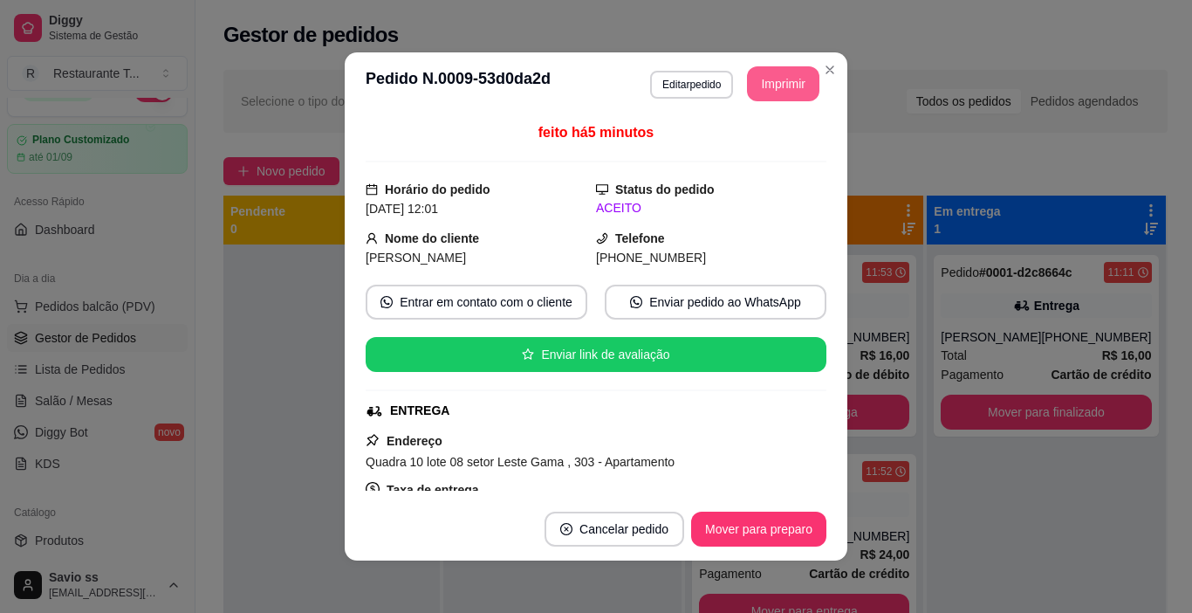
click at [770, 82] on button "Imprimir" at bounding box center [783, 83] width 72 height 35
click at [823, 70] on icon "Close" at bounding box center [830, 70] width 14 height 14
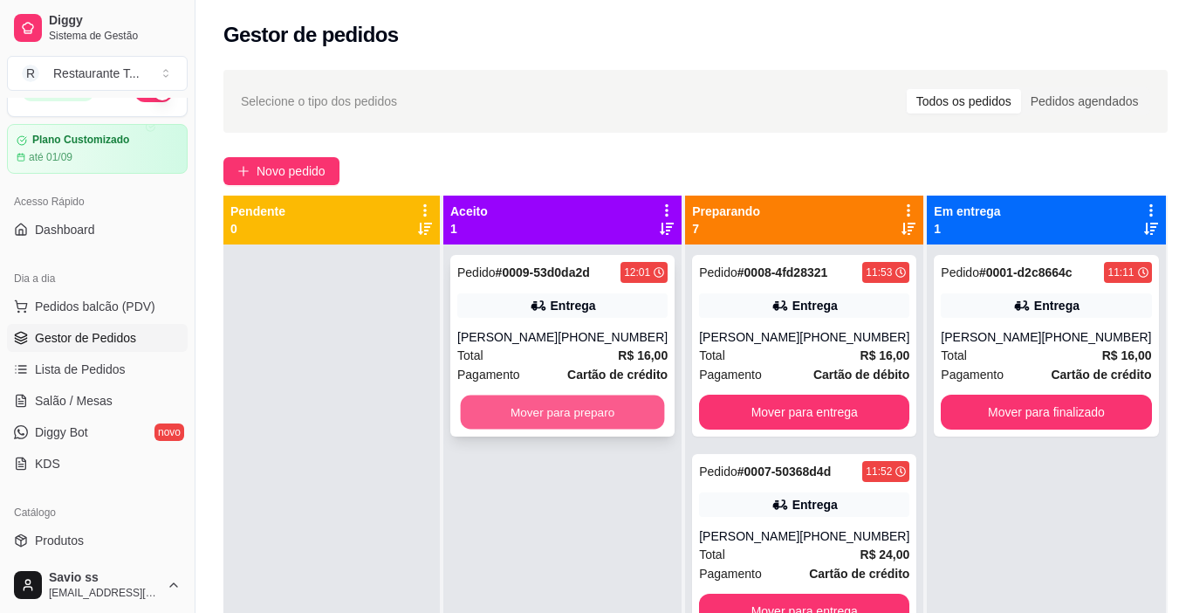
click at [516, 416] on button "Mover para preparo" at bounding box center [563, 412] width 204 height 34
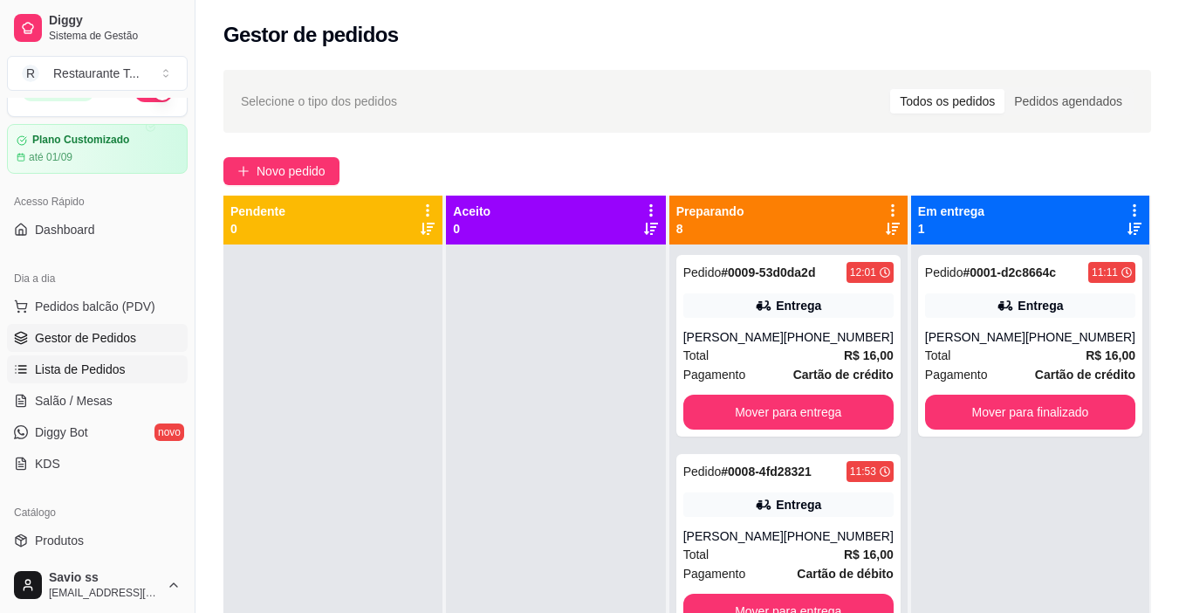
click at [69, 365] on span "Lista de Pedidos" at bounding box center [80, 368] width 91 height 17
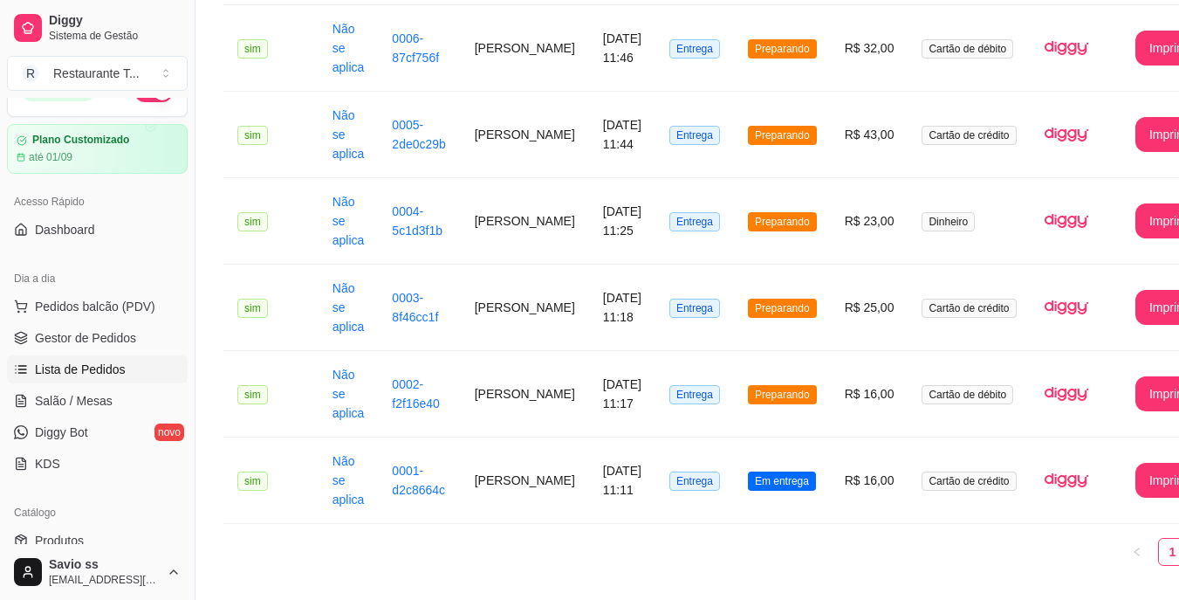
scroll to position [480, 0]
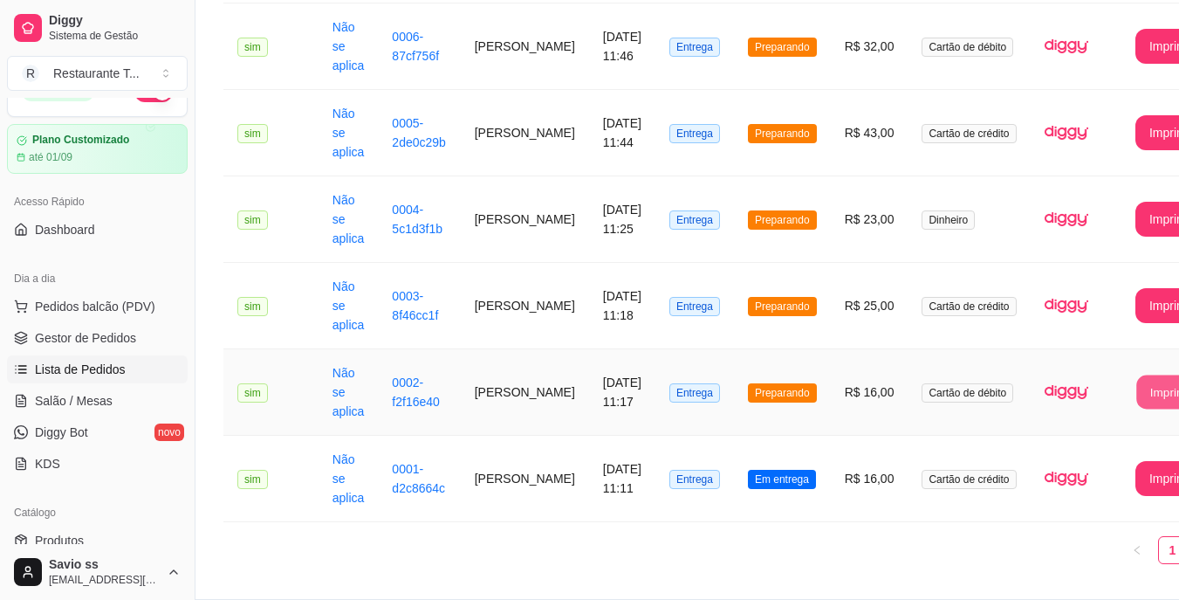
click at [1166, 386] on button "Imprimir" at bounding box center [1171, 392] width 70 height 34
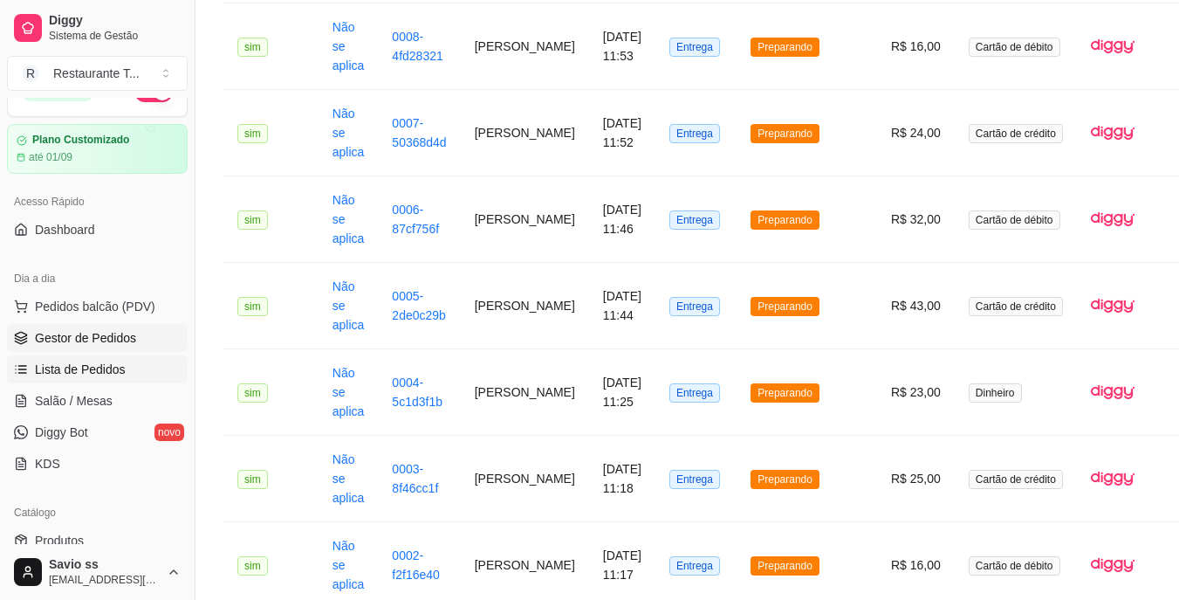
click at [118, 335] on span "Gestor de Pedidos" at bounding box center [85, 337] width 101 height 17
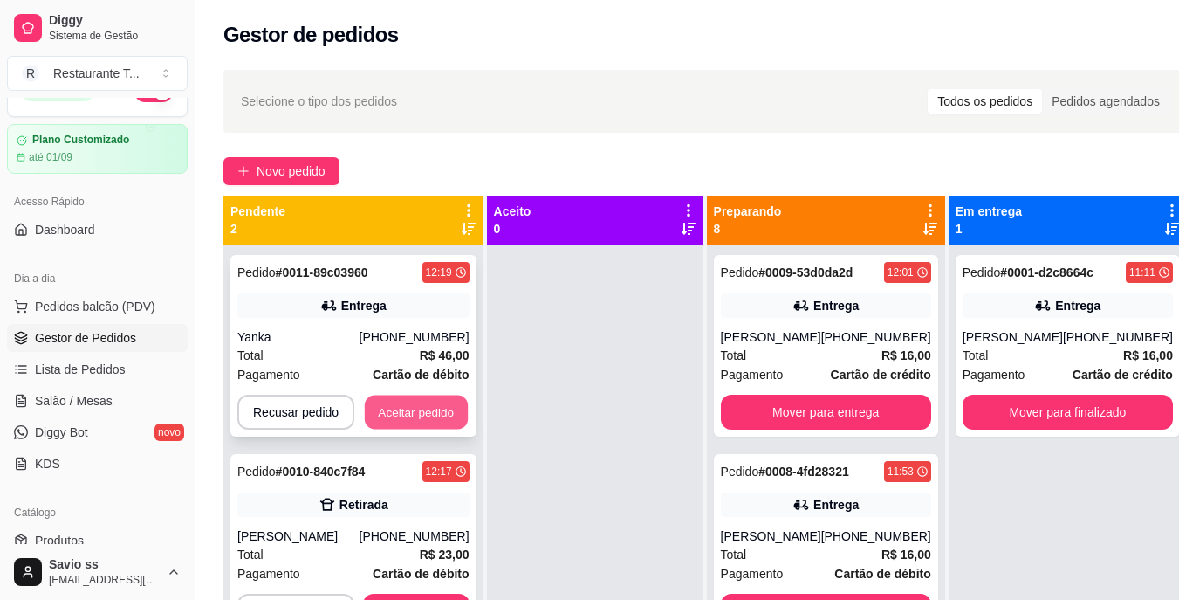
click at [398, 404] on button "Aceitar pedido" at bounding box center [416, 412] width 103 height 34
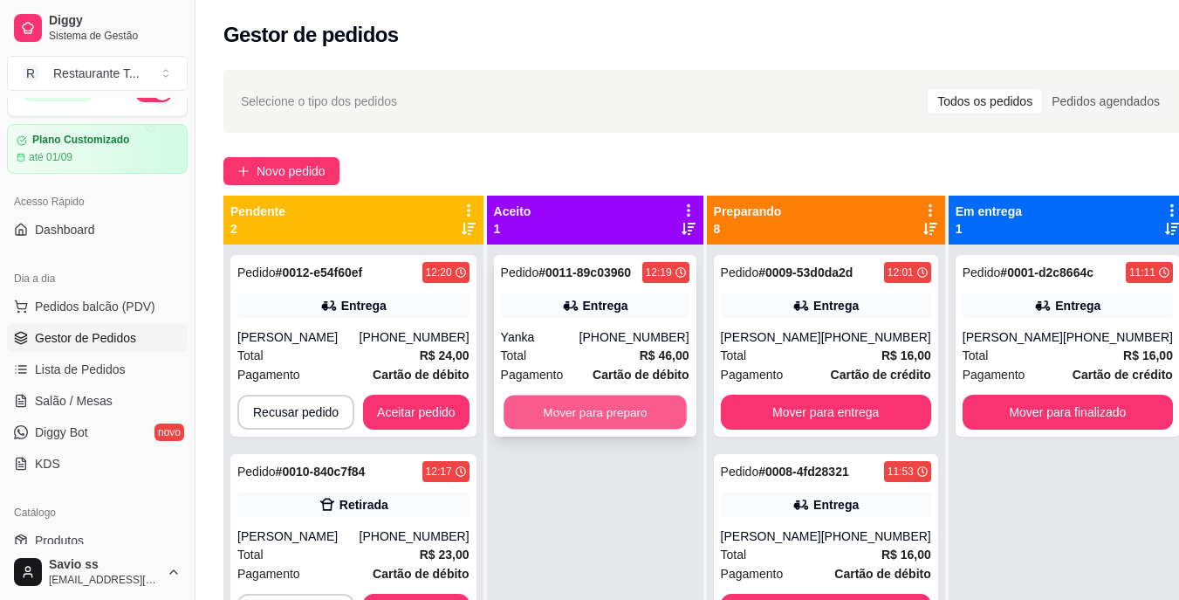
click at [631, 409] on button "Mover para preparo" at bounding box center [595, 412] width 183 height 34
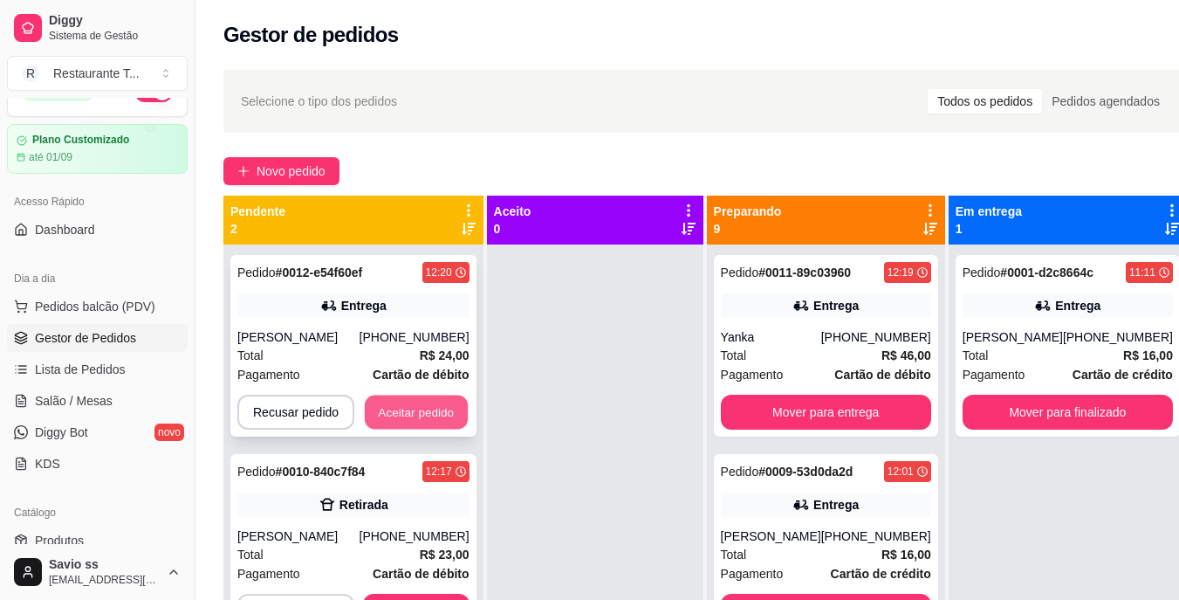
click at [439, 414] on button "Aceitar pedido" at bounding box center [416, 412] width 103 height 34
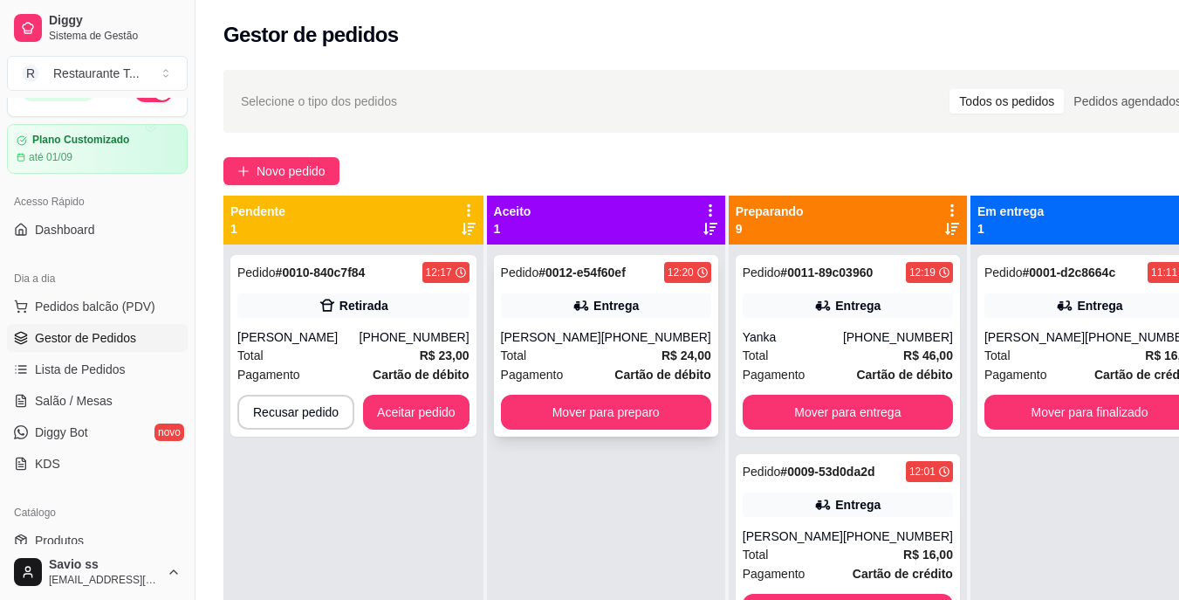
click at [600, 305] on div "Entrega" at bounding box center [616, 305] width 45 height 17
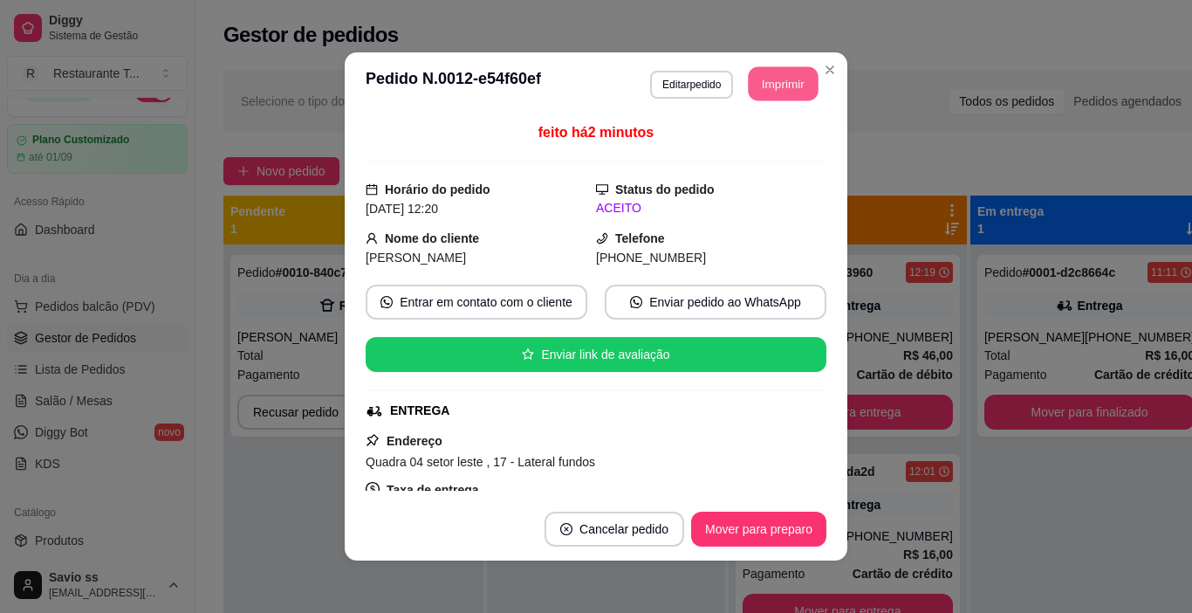
click at [786, 86] on button "Imprimir" at bounding box center [784, 84] width 70 height 34
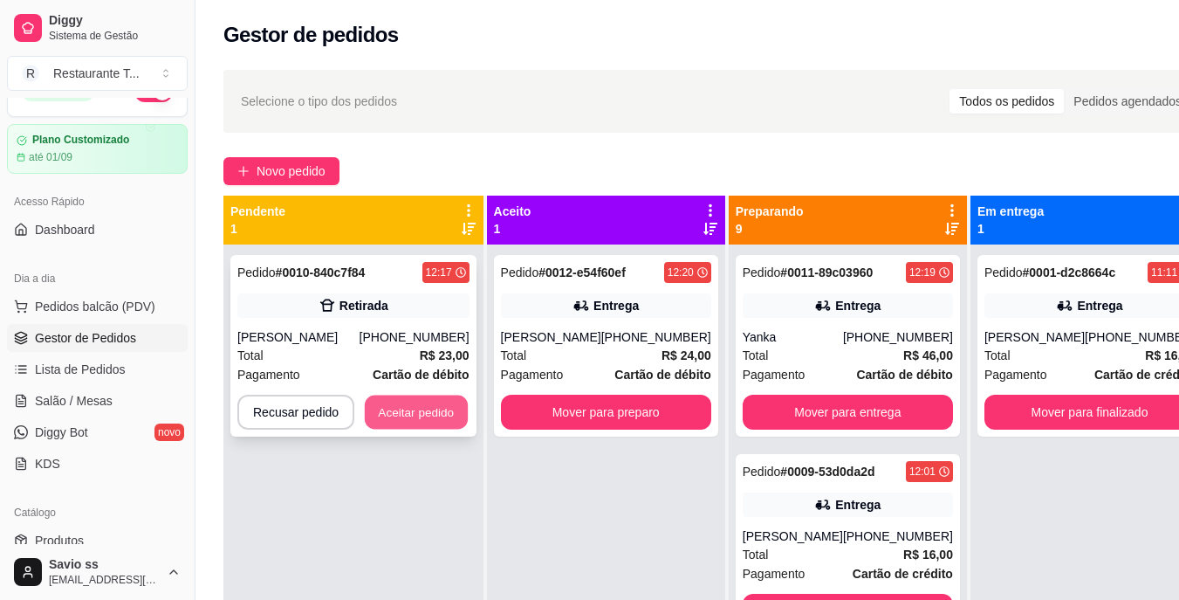
click at [426, 404] on button "Aceitar pedido" at bounding box center [416, 412] width 103 height 34
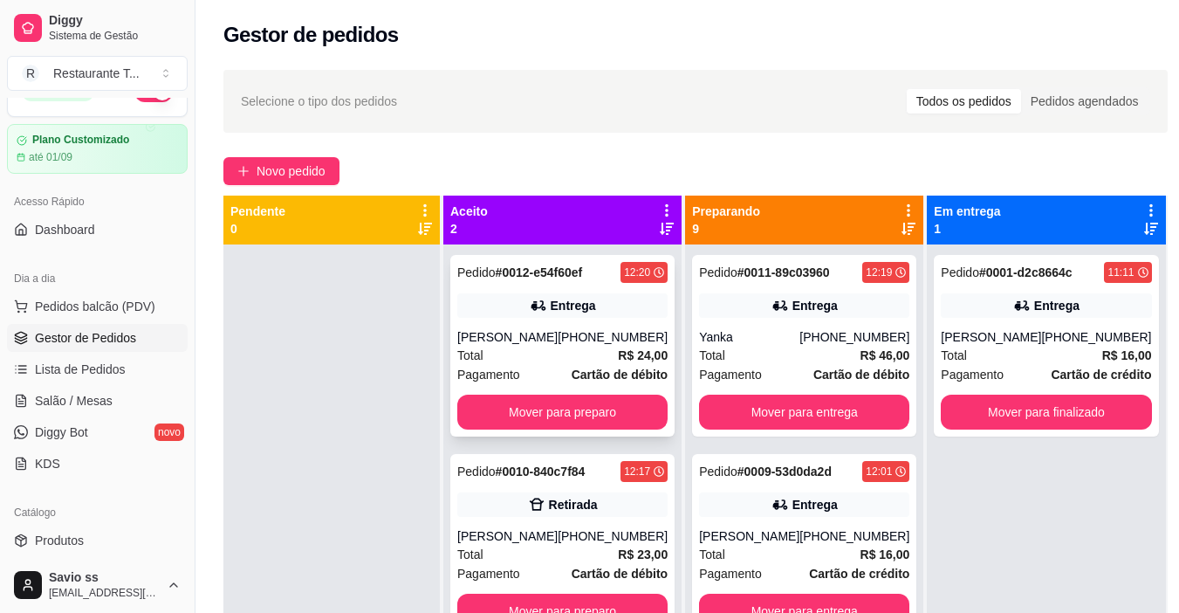
click at [563, 309] on div "Entrega" at bounding box center [573, 305] width 45 height 17
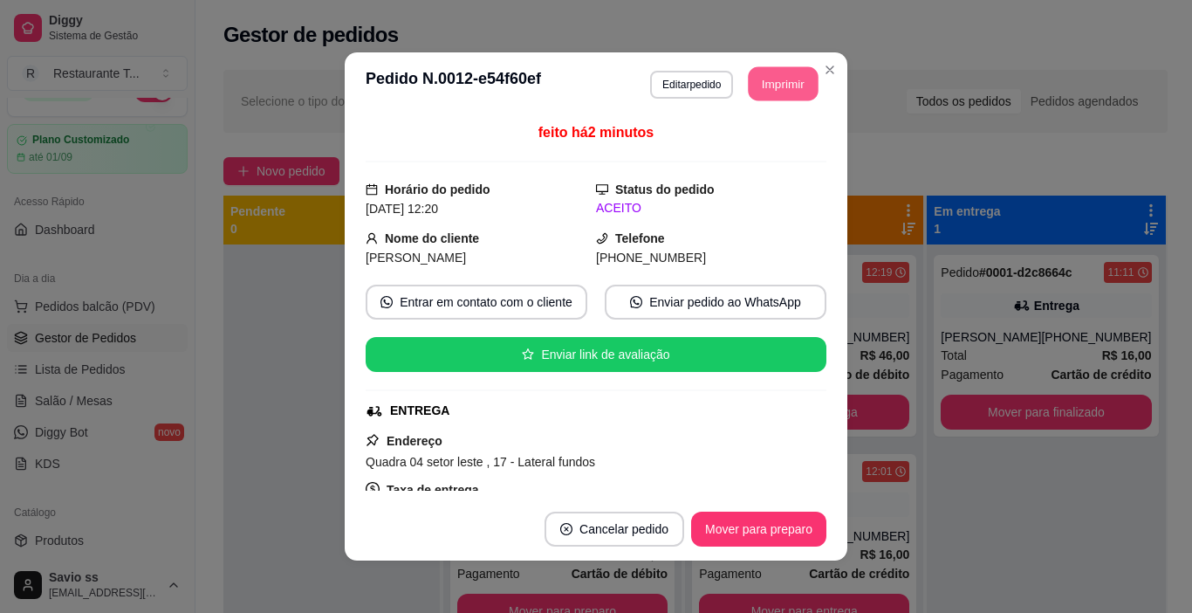
click at [781, 83] on button "Imprimir" at bounding box center [784, 84] width 70 height 34
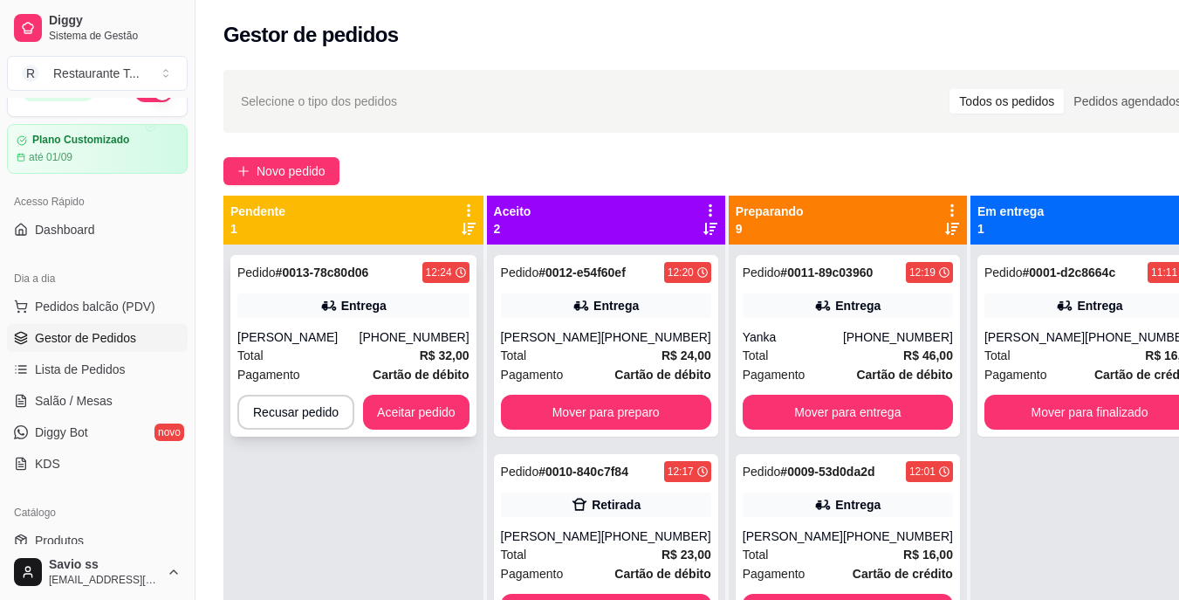
click at [392, 285] on div "Pedido # 0013-78c80d06 12:24 Entrega [PERSON_NAME] [PHONE_NUMBER] Total R$ 32,0…" at bounding box center [353, 346] width 246 height 182
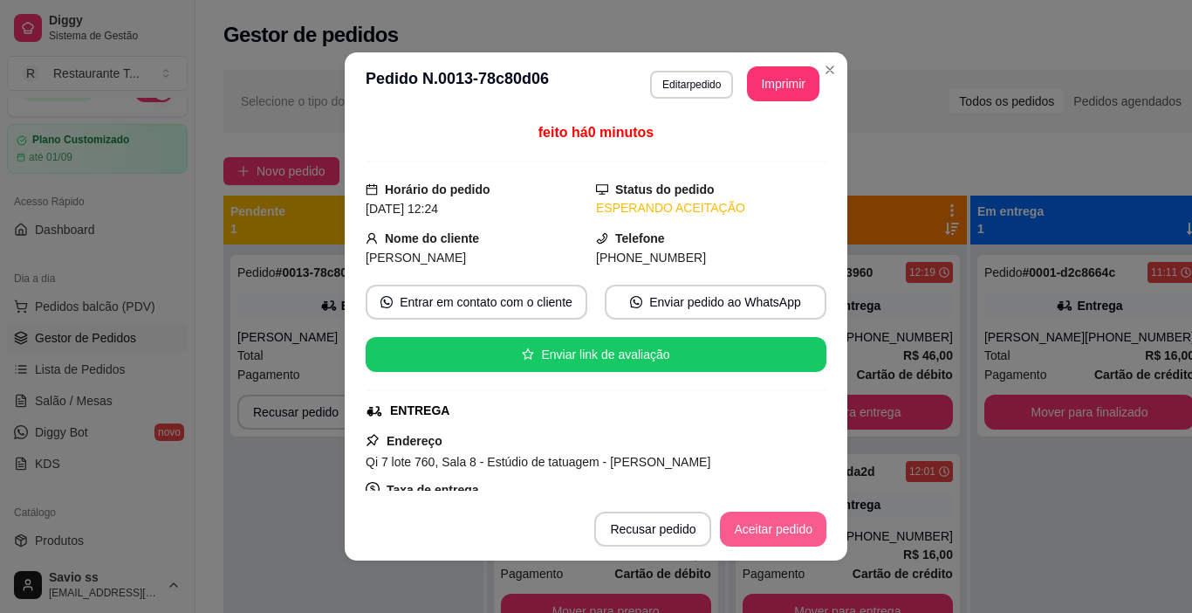
drag, startPoint x: 750, startPoint y: 549, endPoint x: 755, endPoint y: 533, distance: 16.6
click at [755, 533] on footer "Recusar pedido Aceitar pedido" at bounding box center [596, 529] width 503 height 63
click at [755, 533] on button "Aceitar pedido" at bounding box center [773, 529] width 103 height 34
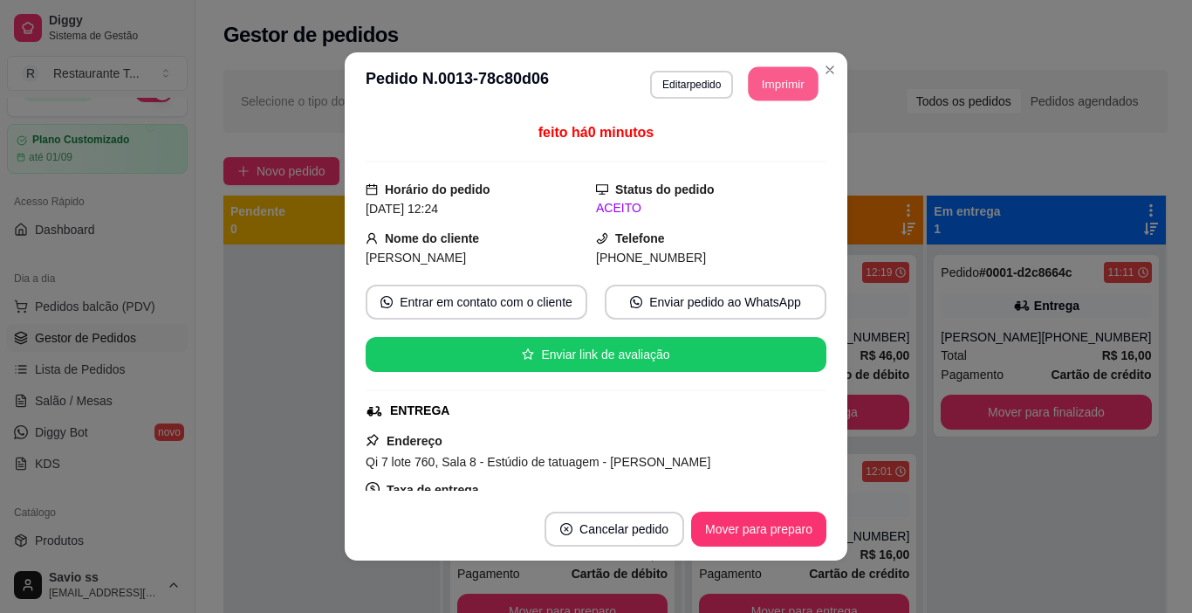
click at [781, 77] on button "Imprimir" at bounding box center [784, 84] width 70 height 34
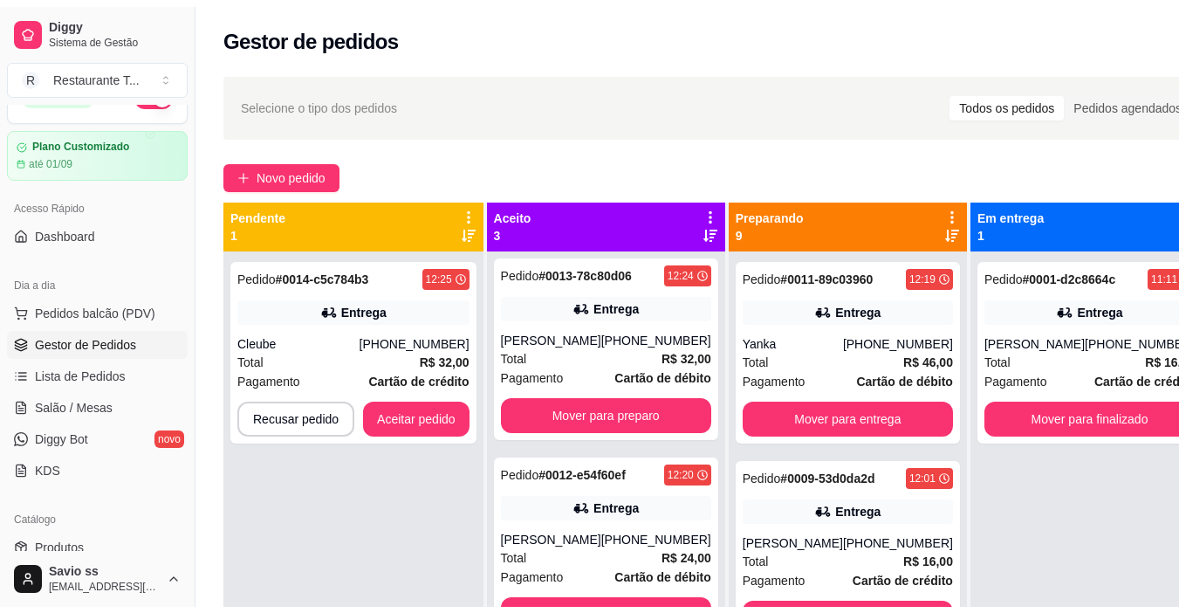
scroll to position [6, 0]
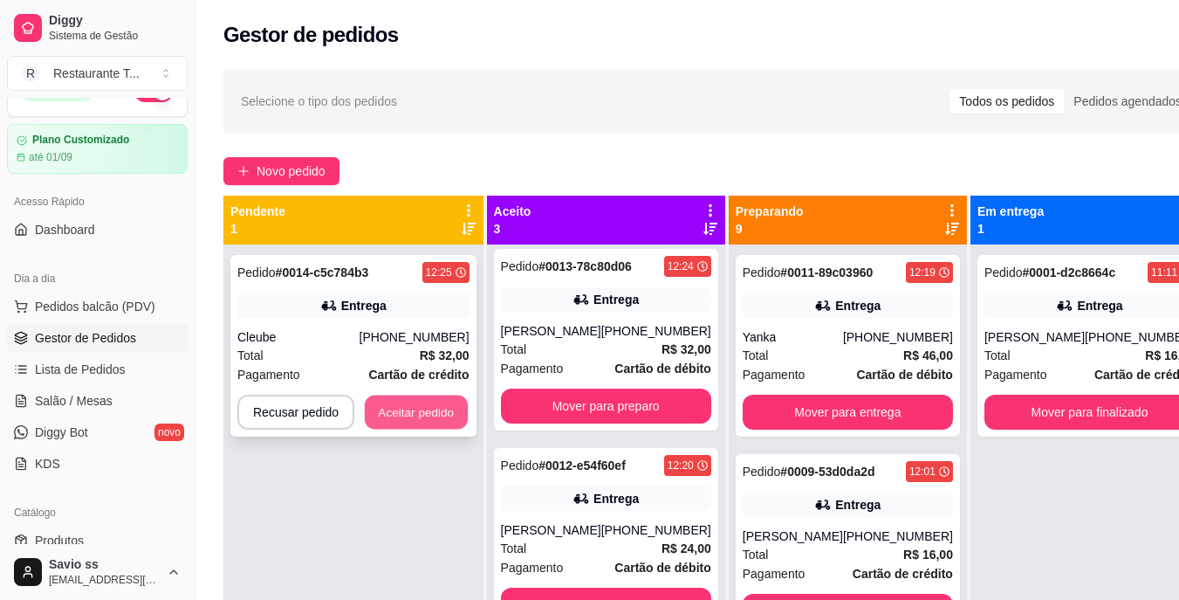
click at [407, 406] on button "Aceitar pedido" at bounding box center [416, 412] width 103 height 34
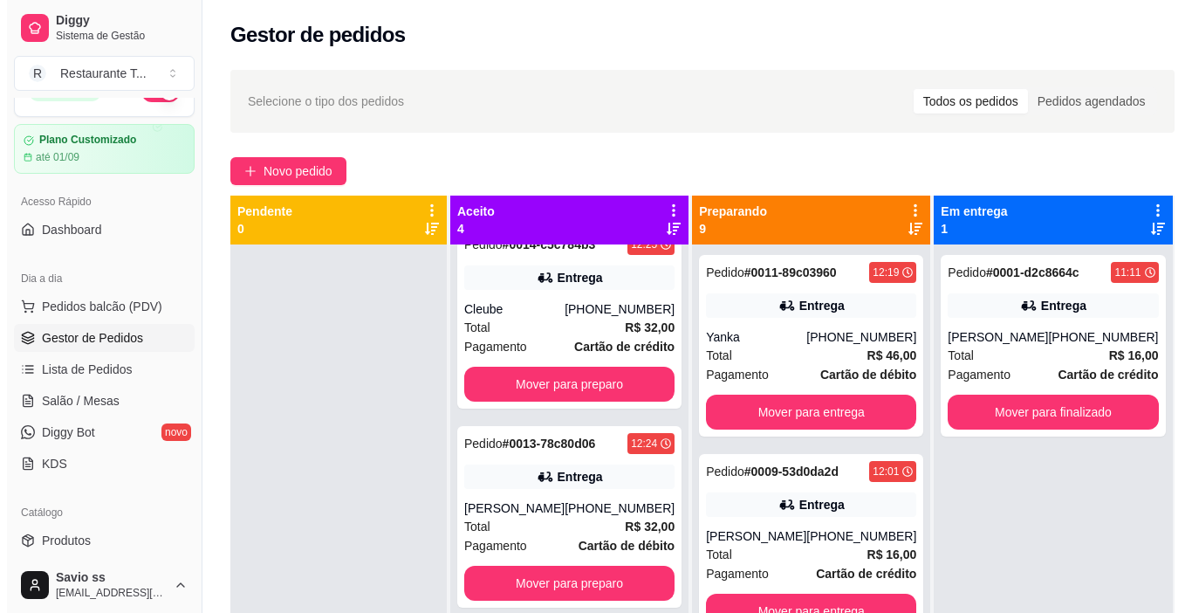
scroll to position [0, 0]
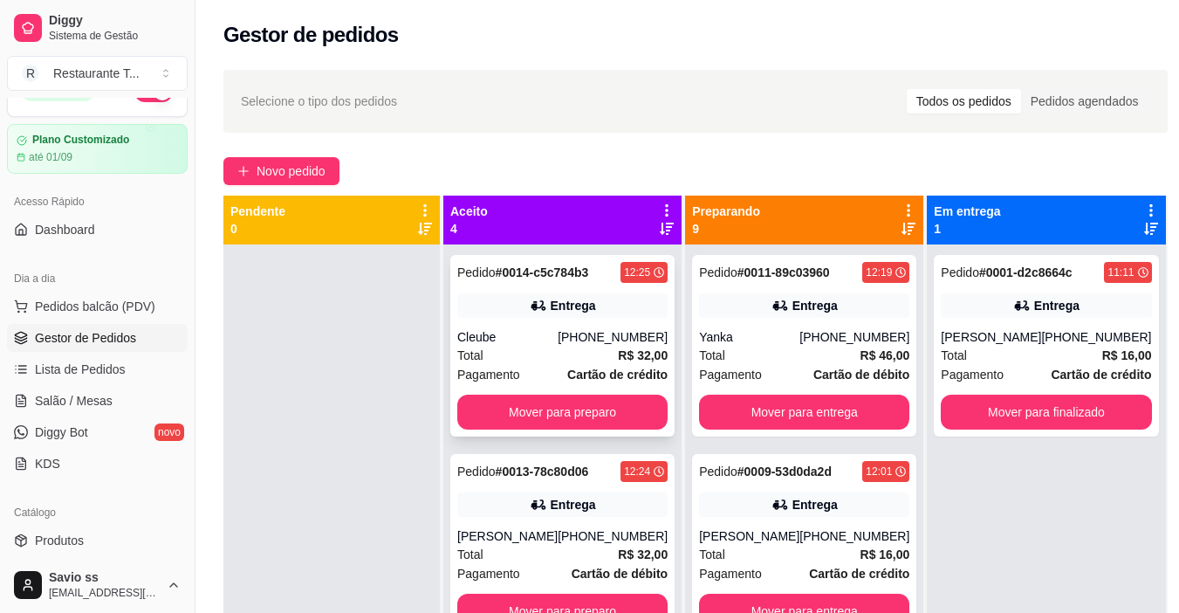
click at [544, 363] on div "Total R$ 32,00" at bounding box center [562, 355] width 210 height 19
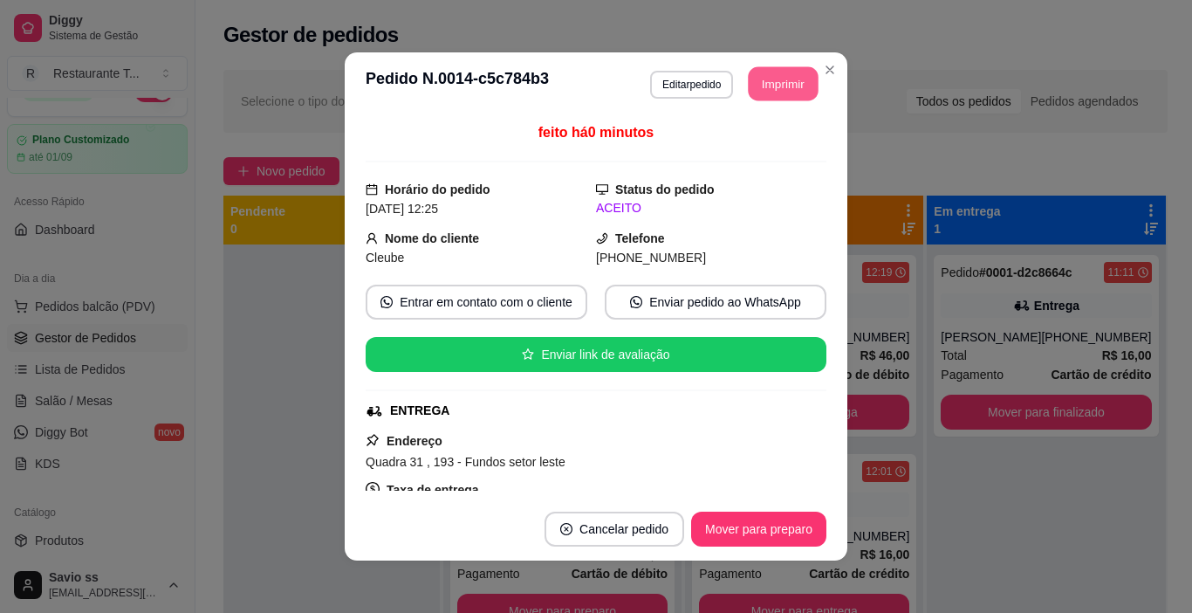
click at [761, 81] on button "Imprimir" at bounding box center [784, 84] width 70 height 34
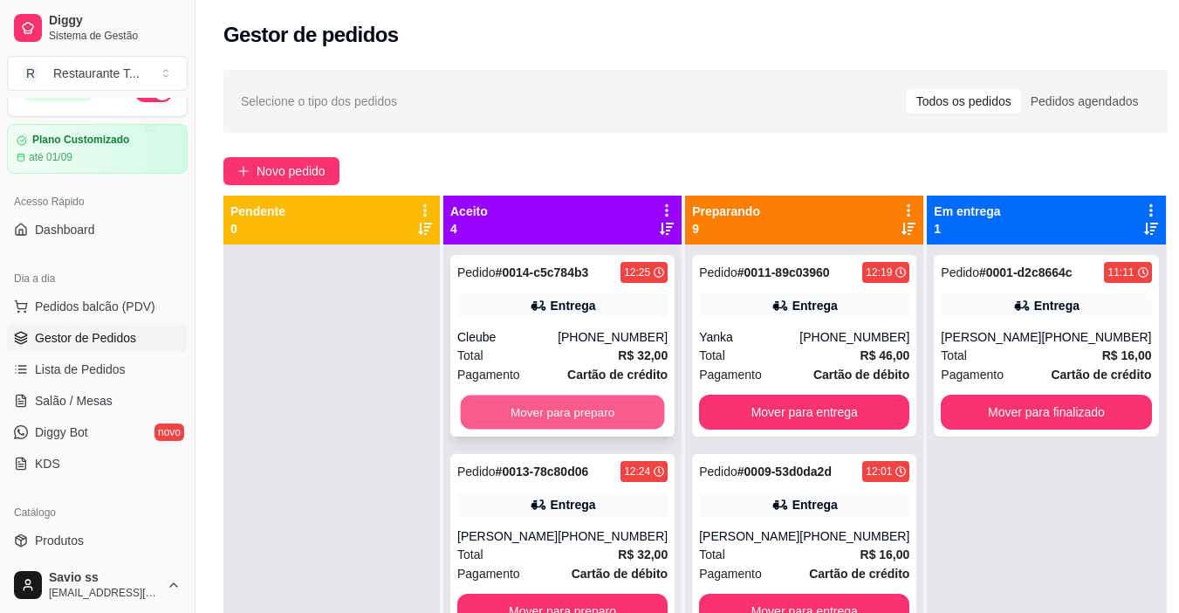
click at [527, 411] on button "Mover para preparo" at bounding box center [563, 412] width 204 height 34
click at [534, 410] on button "Mover para preparo" at bounding box center [563, 412] width 204 height 34
click at [534, 412] on button "Mover para preparo" at bounding box center [563, 412] width 204 height 34
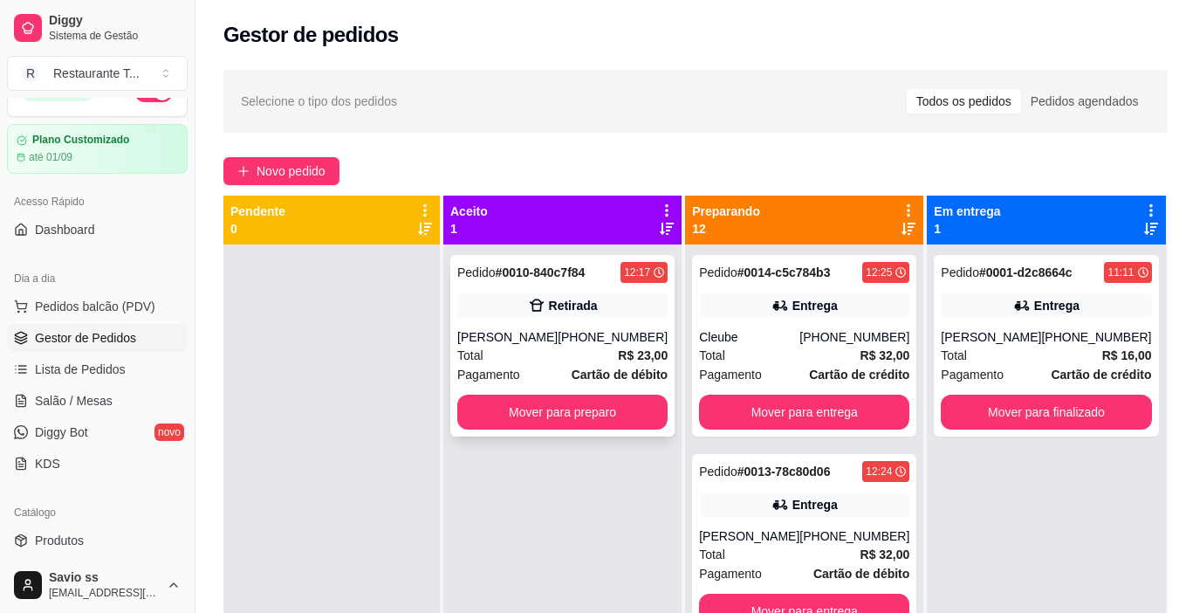
click at [630, 309] on div "Retirada" at bounding box center [562, 305] width 210 height 24
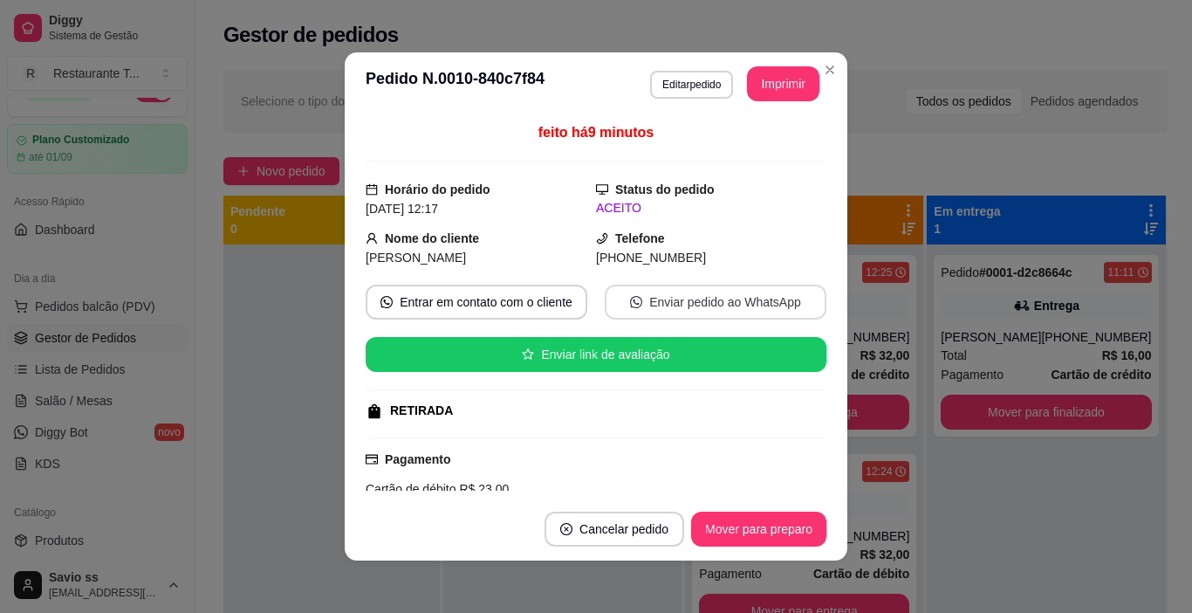
click at [630, 309] on button "Enviar pedido ao WhatsApp" at bounding box center [716, 302] width 222 height 35
click at [765, 86] on button "Imprimir" at bounding box center [784, 84] width 70 height 34
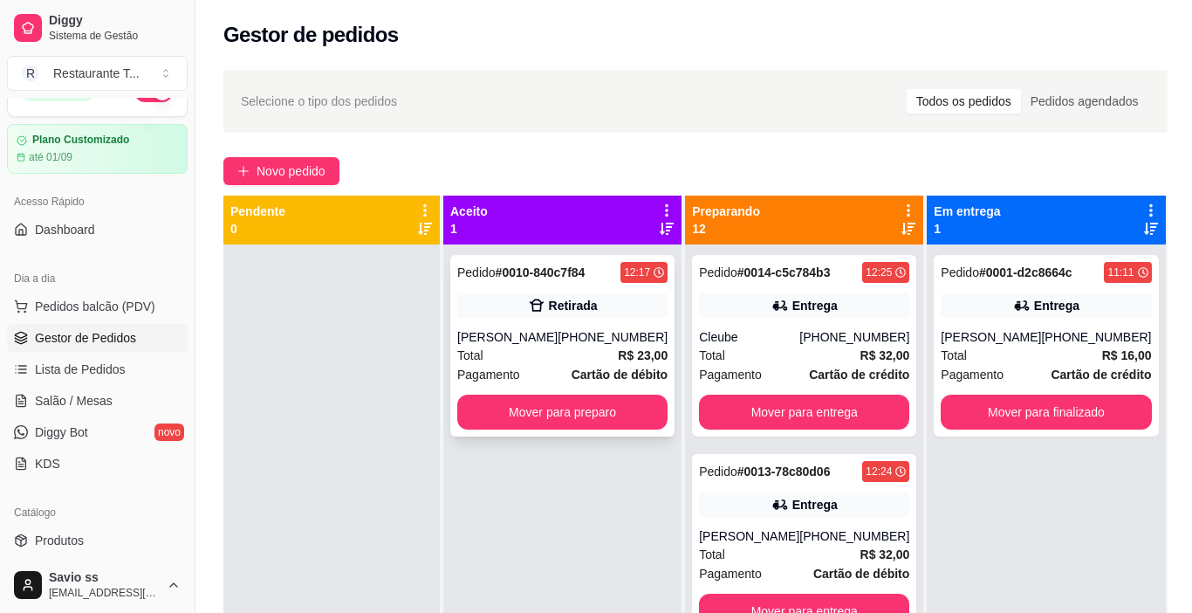
click at [558, 330] on div "[PERSON_NAME]" at bounding box center [507, 336] width 100 height 17
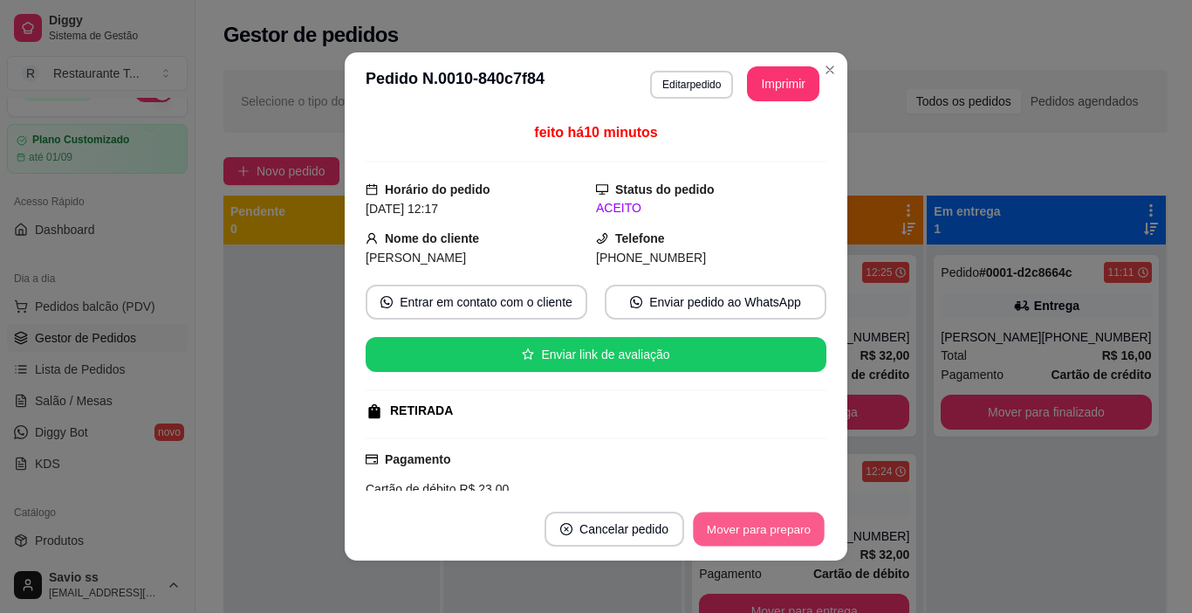
click at [720, 518] on button "Mover para preparo" at bounding box center [758, 529] width 131 height 34
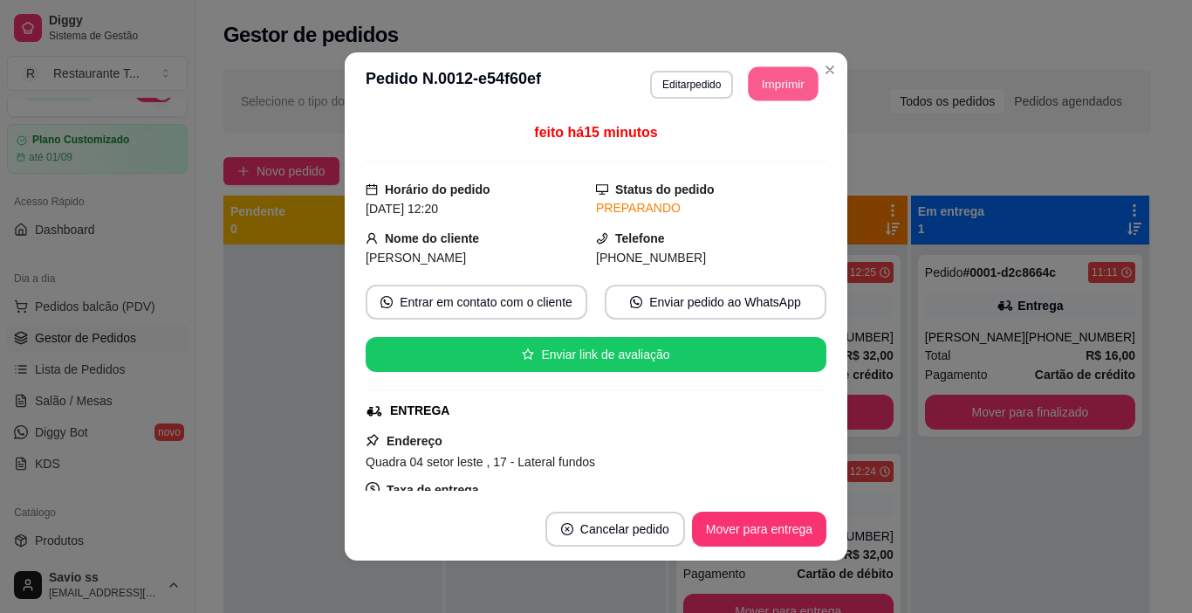
click at [779, 97] on button "Imprimir" at bounding box center [784, 84] width 70 height 34
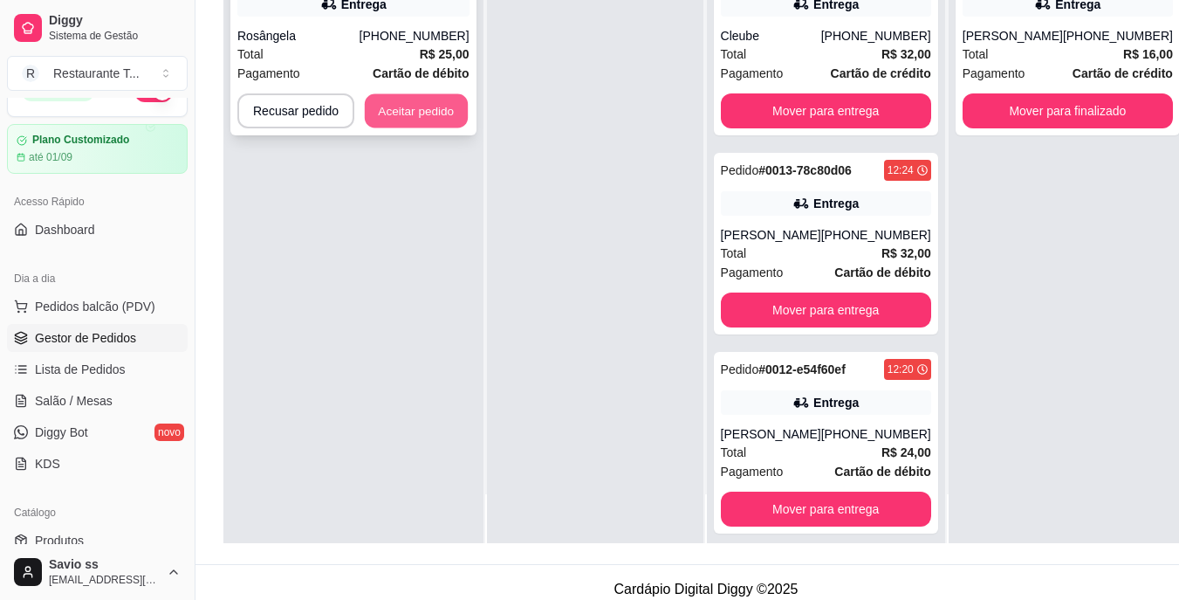
click at [412, 101] on button "Aceitar pedido" at bounding box center [416, 111] width 103 height 34
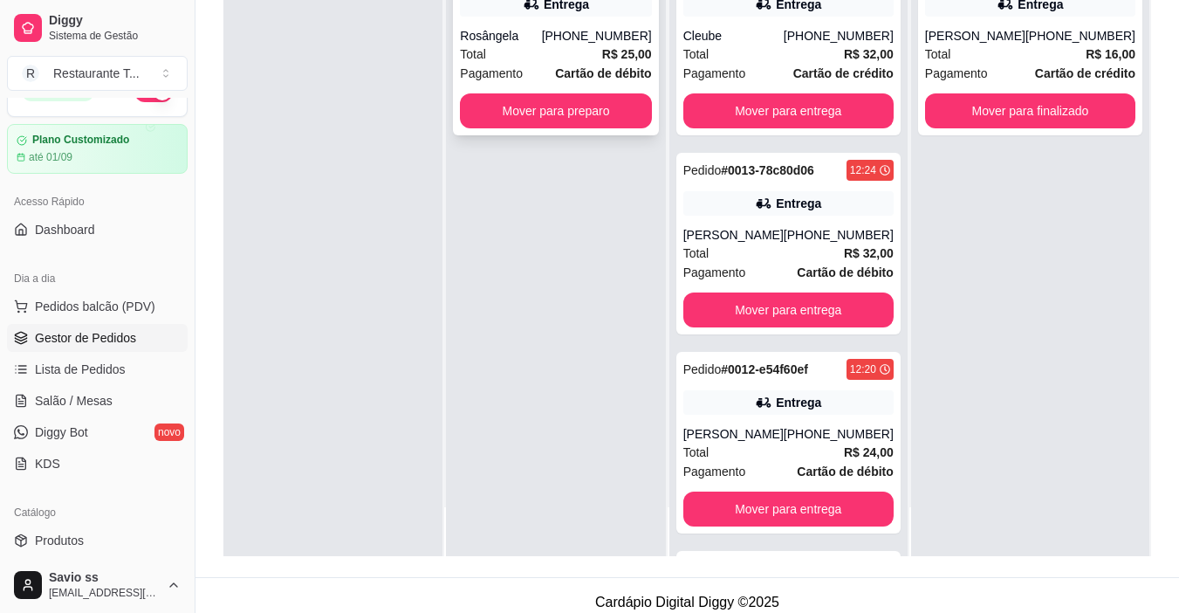
click at [581, 42] on div "[PHONE_NUMBER]" at bounding box center [597, 35] width 110 height 17
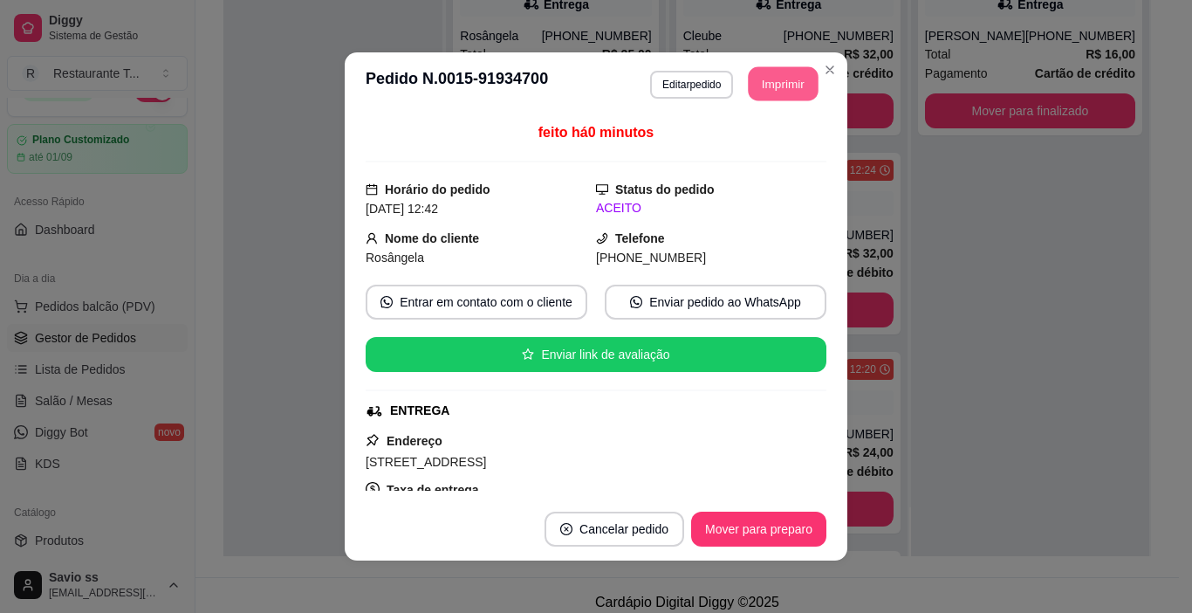
click at [771, 92] on button "Imprimir" at bounding box center [784, 84] width 70 height 34
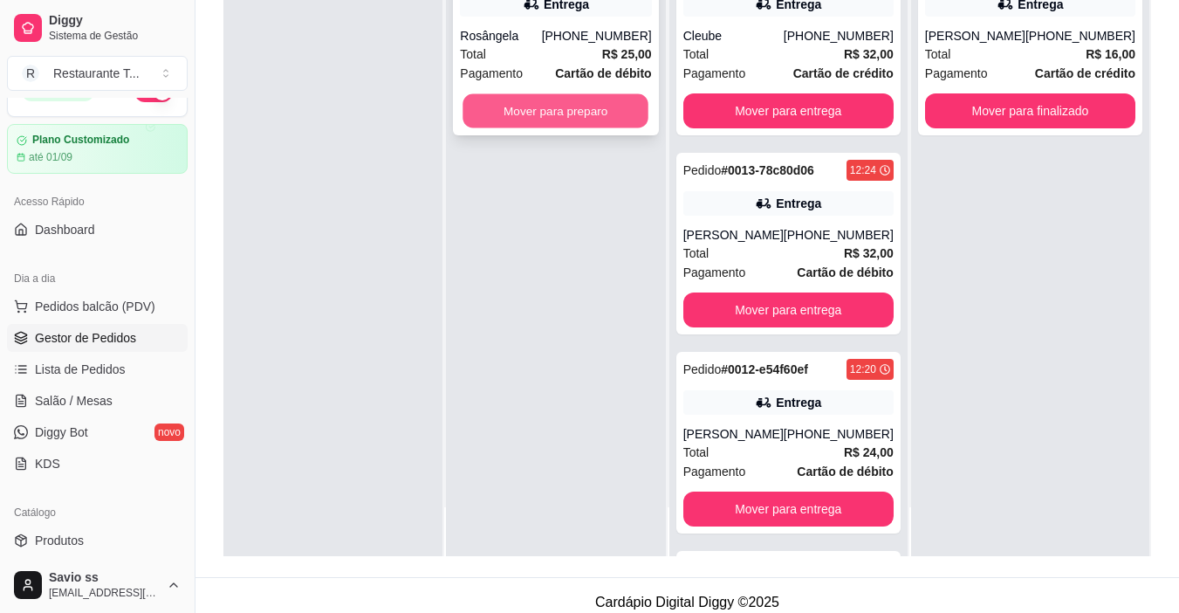
click at [589, 107] on button "Mover para preparo" at bounding box center [556, 111] width 186 height 34
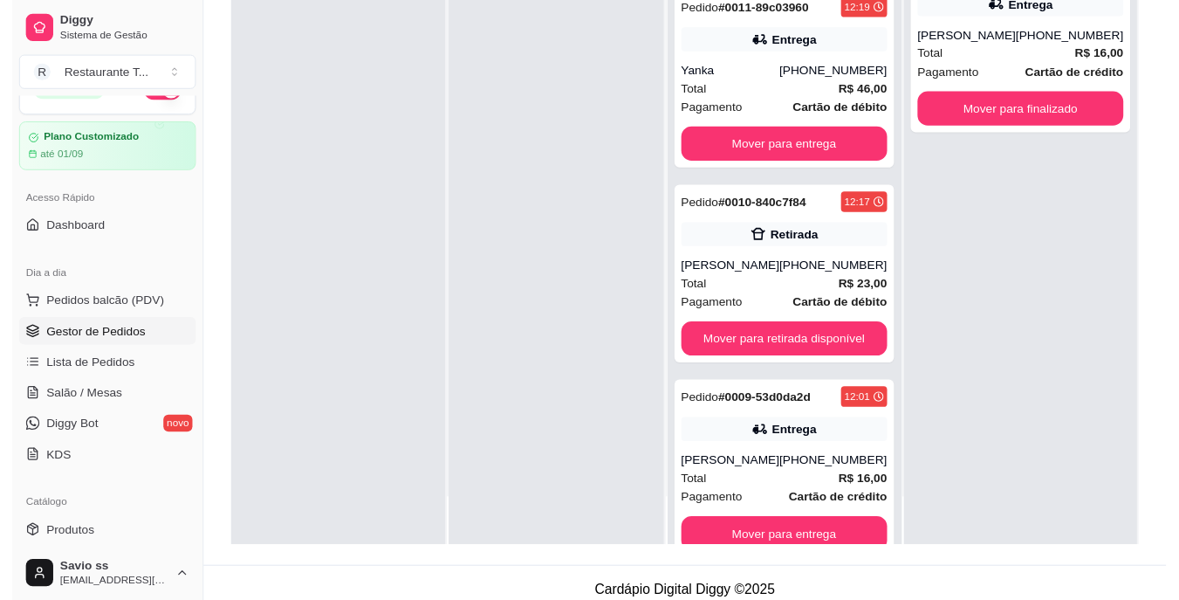
scroll to position [767, 0]
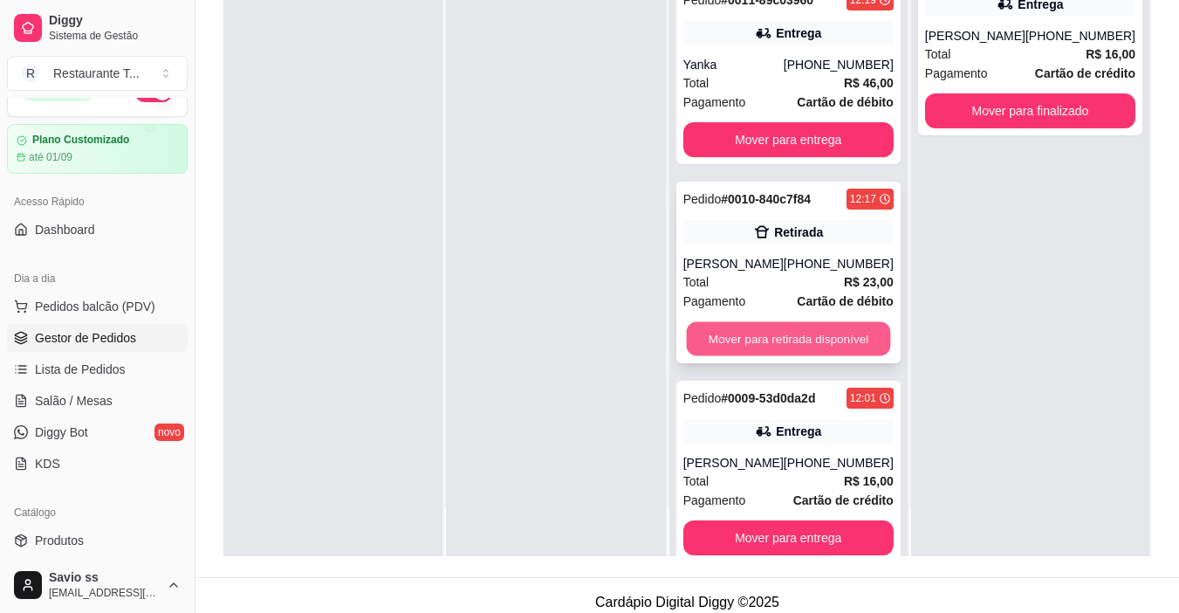
click at [808, 356] on button "Mover para retirada disponível" at bounding box center [788, 339] width 204 height 34
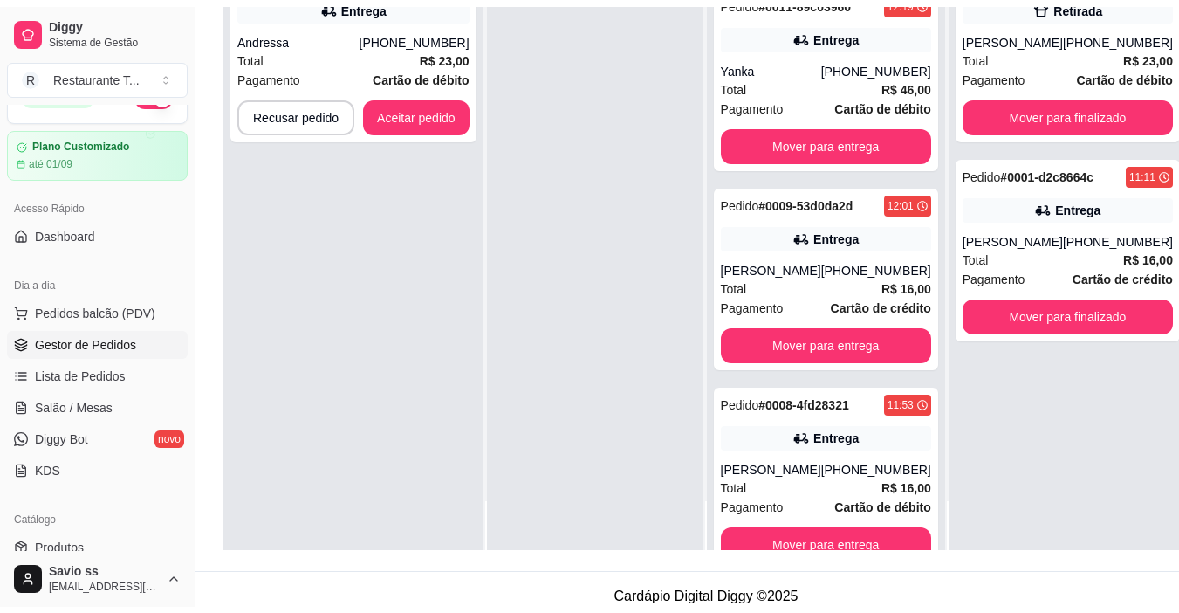
scroll to position [830, 0]
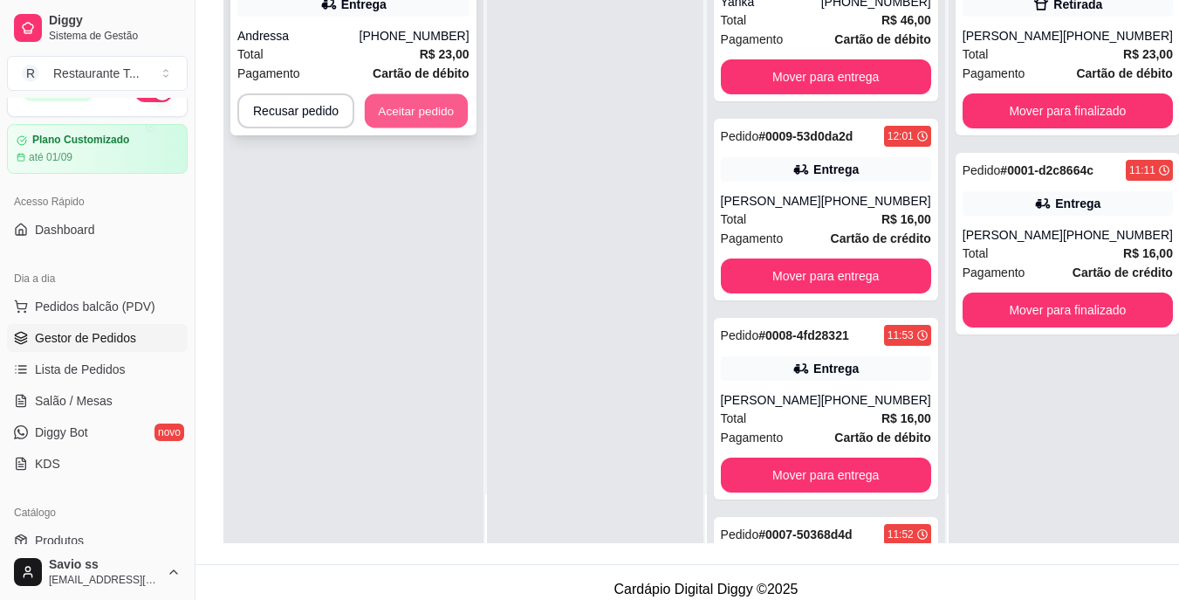
click at [395, 116] on button "Aceitar pedido" at bounding box center [416, 111] width 103 height 34
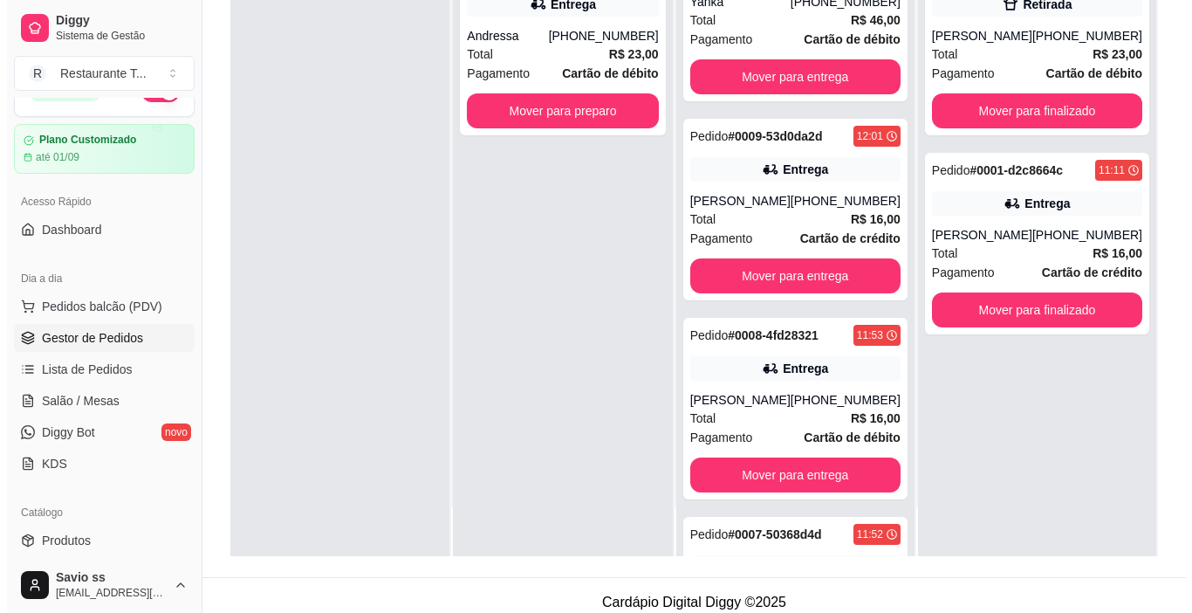
scroll to position [767, 0]
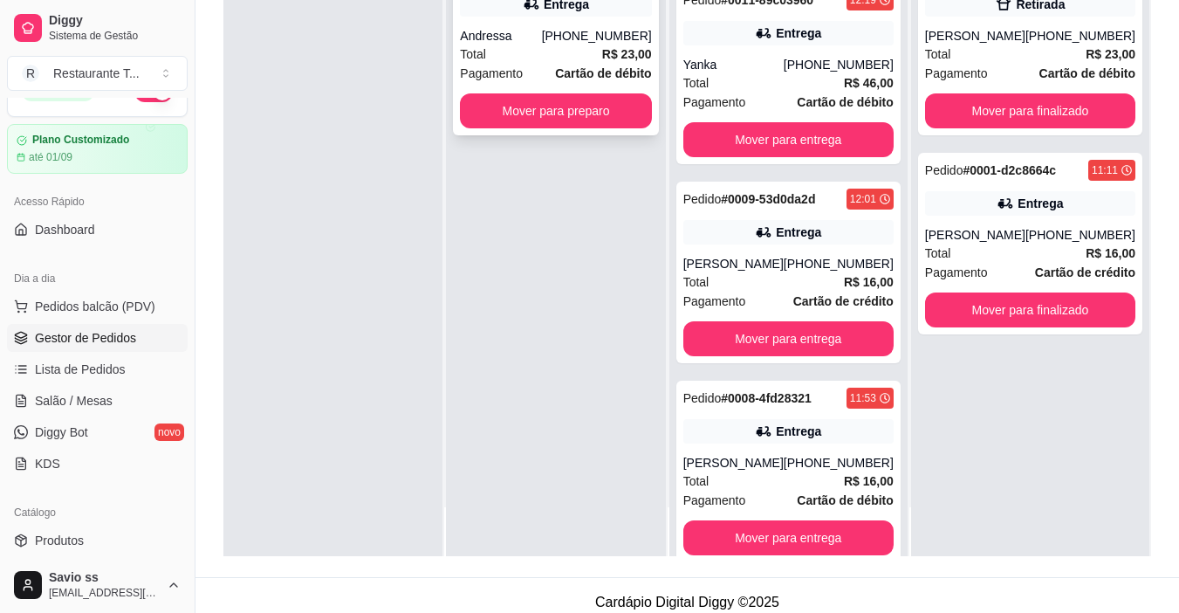
click at [522, 65] on span "Pagamento" at bounding box center [491, 73] width 63 height 19
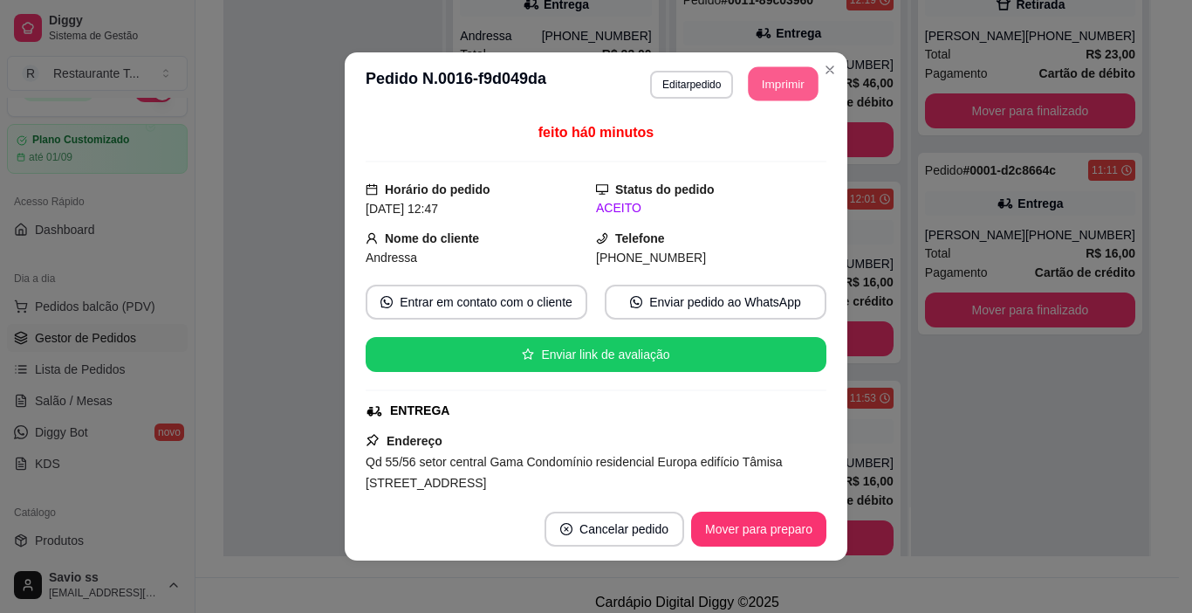
click at [767, 77] on button "Imprimir" at bounding box center [784, 84] width 70 height 34
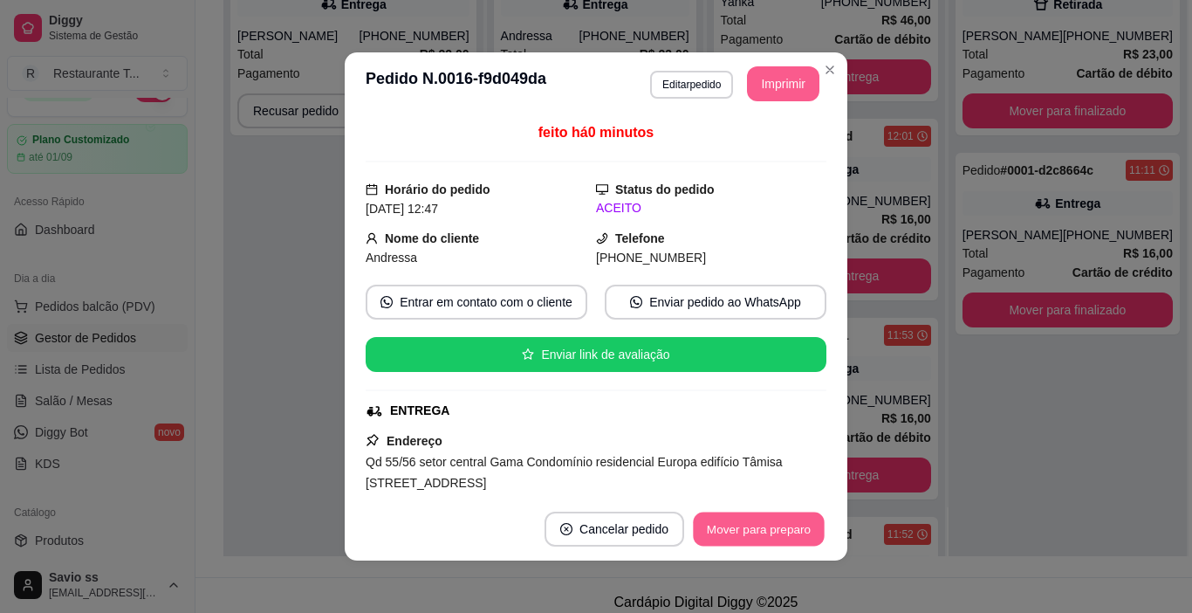
click at [704, 523] on button "Mover para preparo" at bounding box center [758, 529] width 131 height 34
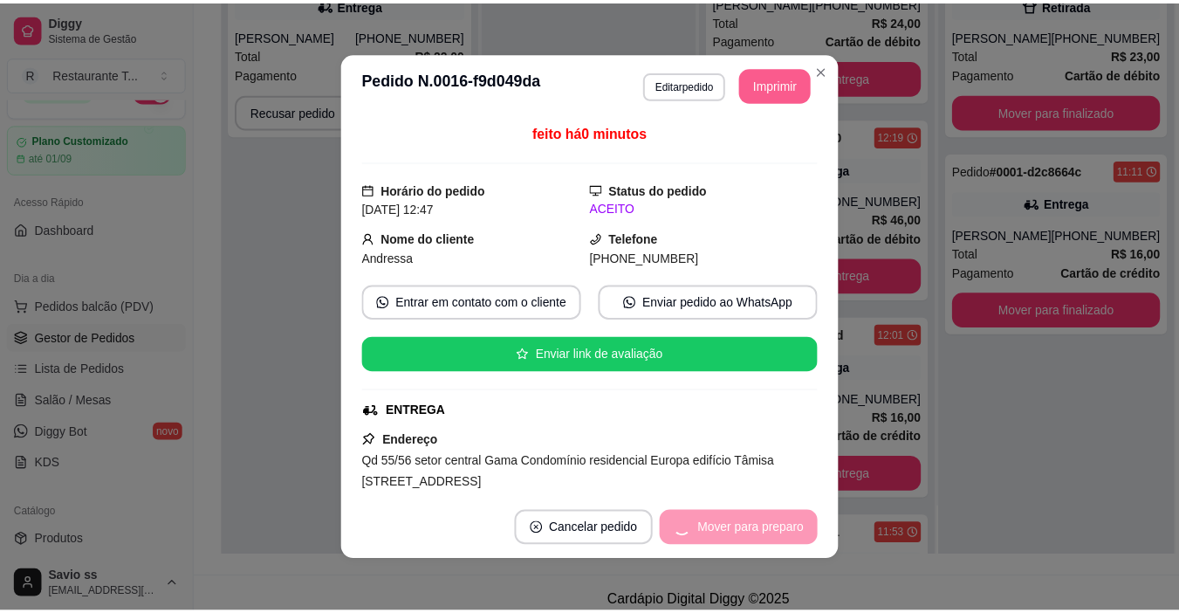
scroll to position [1050, 0]
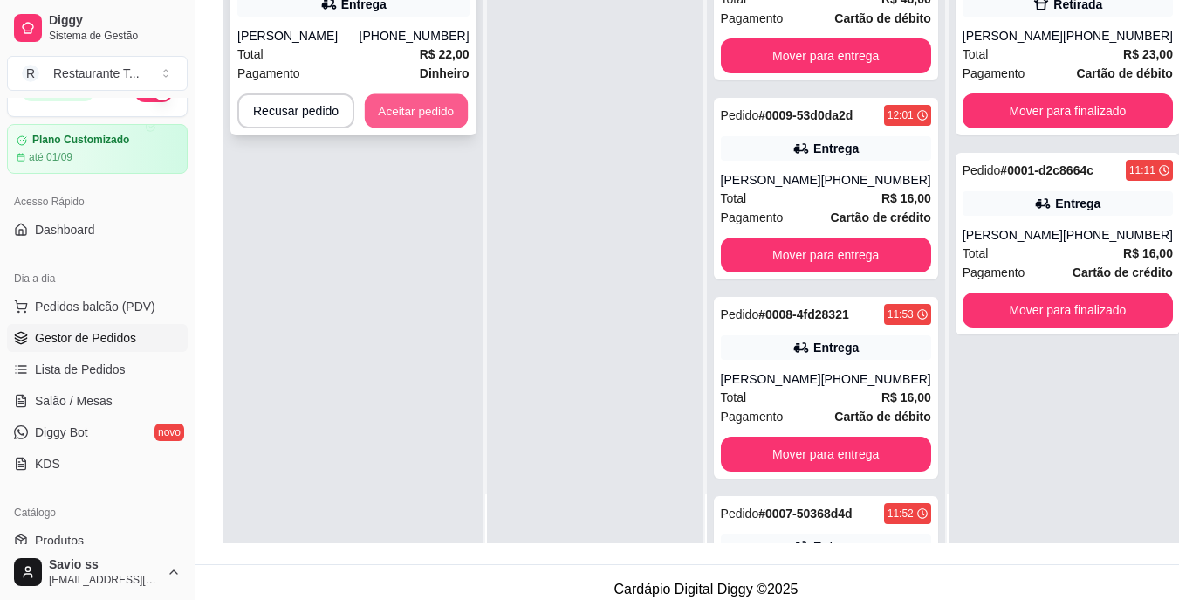
click at [403, 102] on button "Aceitar pedido" at bounding box center [416, 111] width 103 height 34
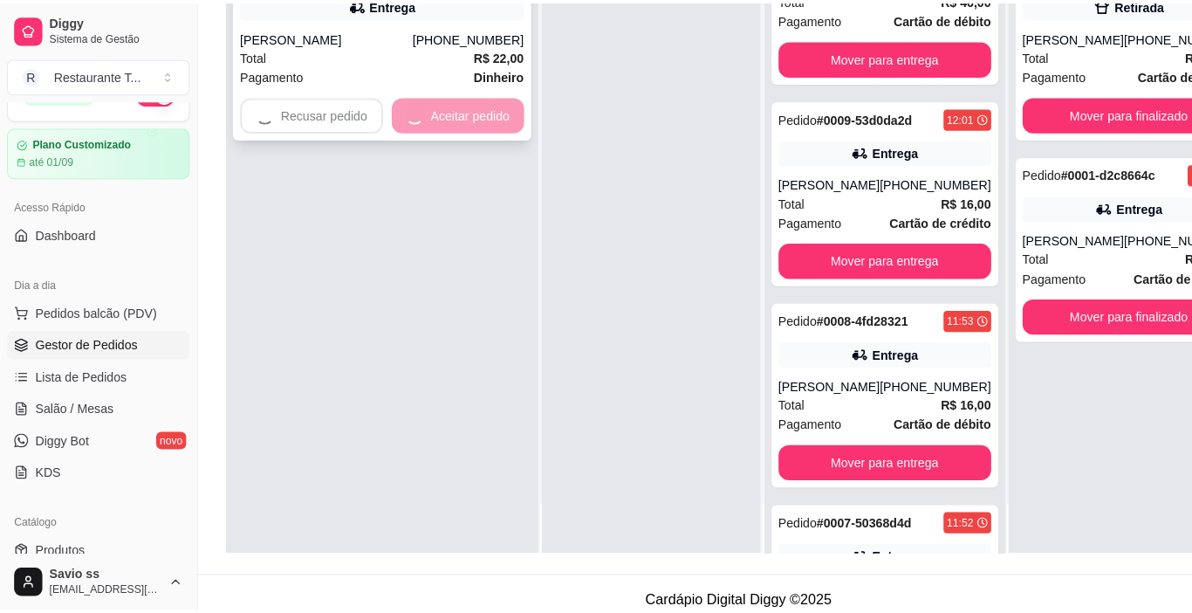
scroll to position [966, 0]
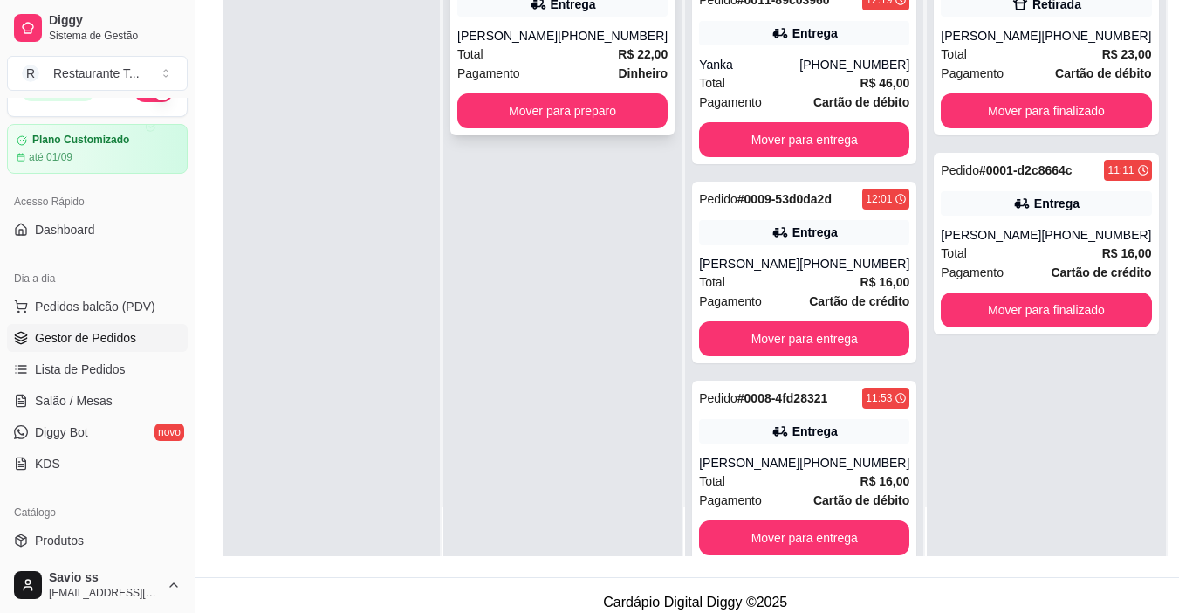
click at [584, 51] on div "Total R$ 22,00" at bounding box center [562, 54] width 210 height 19
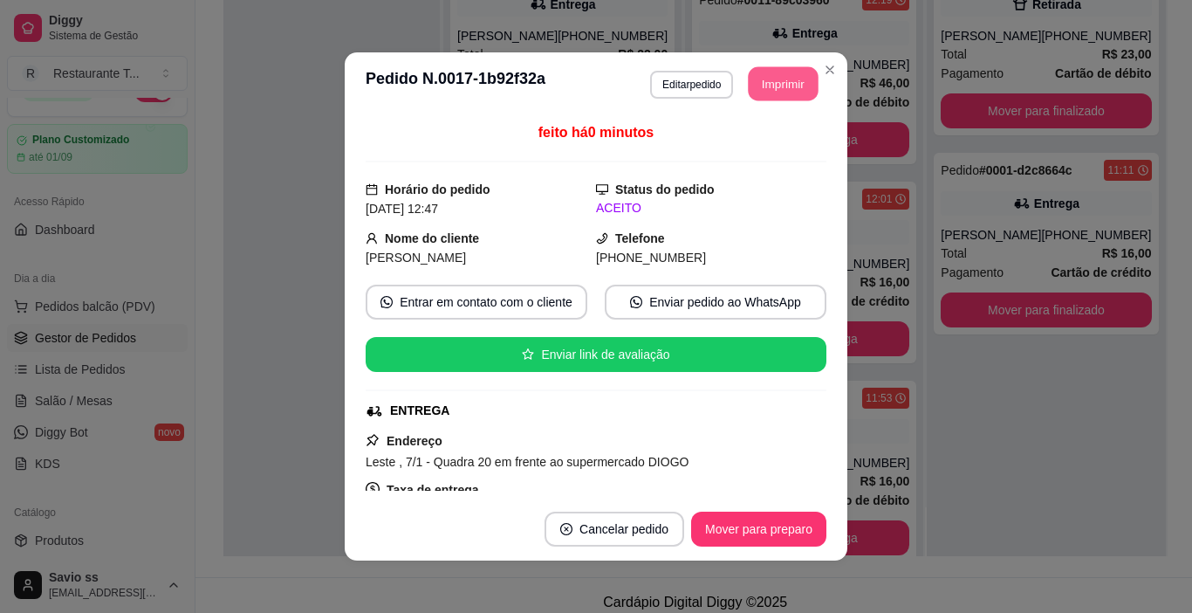
click at [769, 85] on button "Imprimir" at bounding box center [784, 84] width 70 height 34
click at [752, 533] on button "Mover para preparo" at bounding box center [758, 529] width 131 height 34
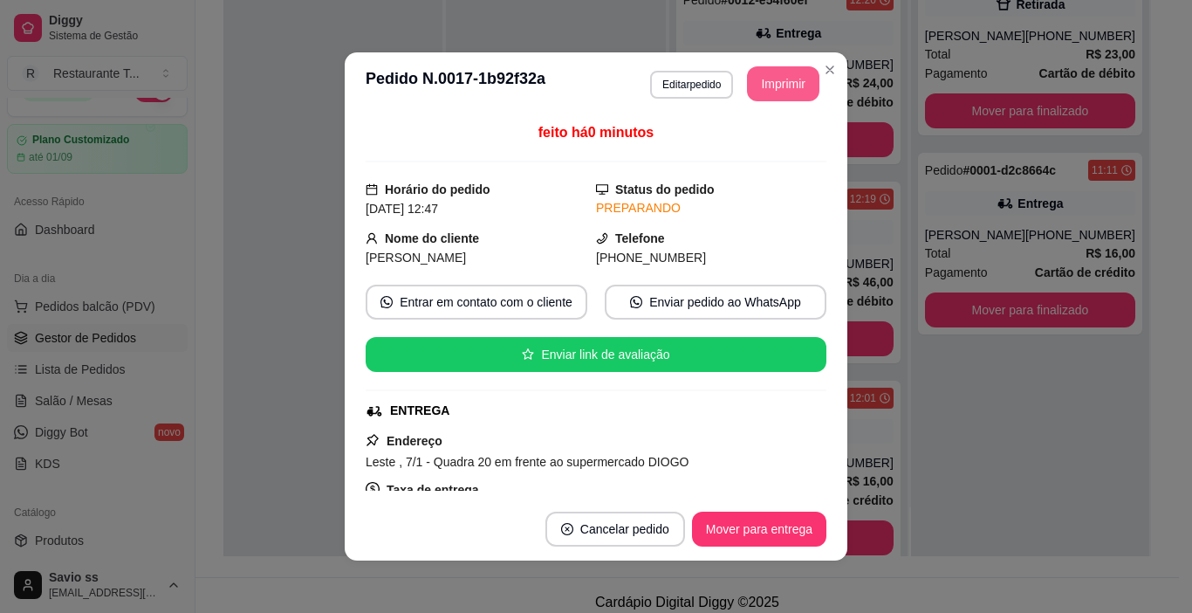
scroll to position [1165, 0]
click at [766, 520] on button "Mover para entrega" at bounding box center [759, 529] width 131 height 34
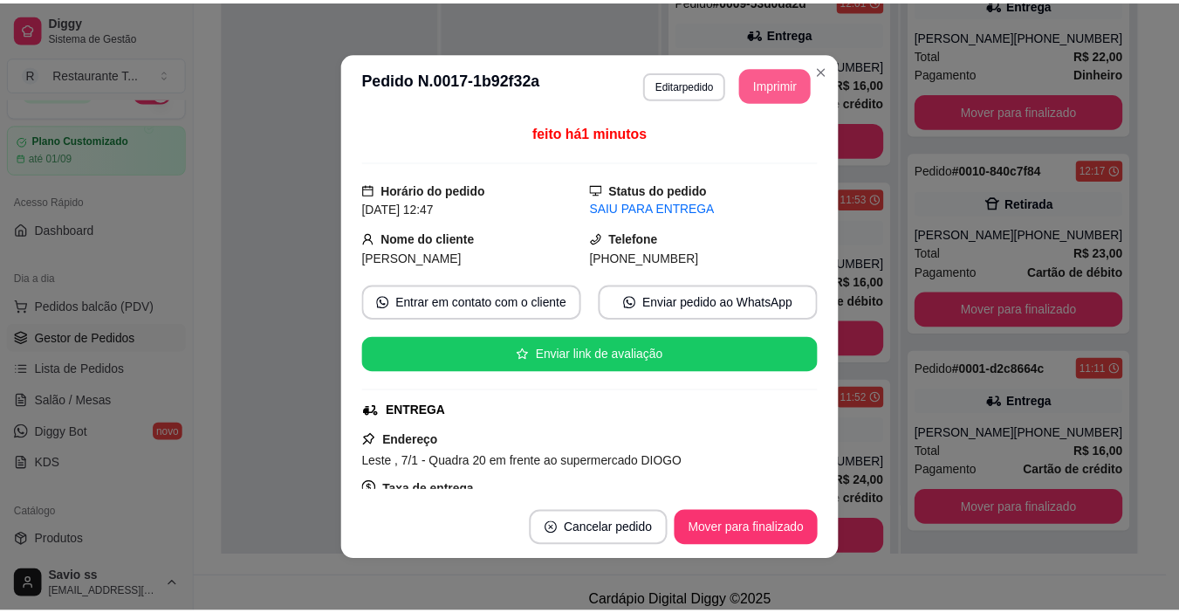
scroll to position [966, 0]
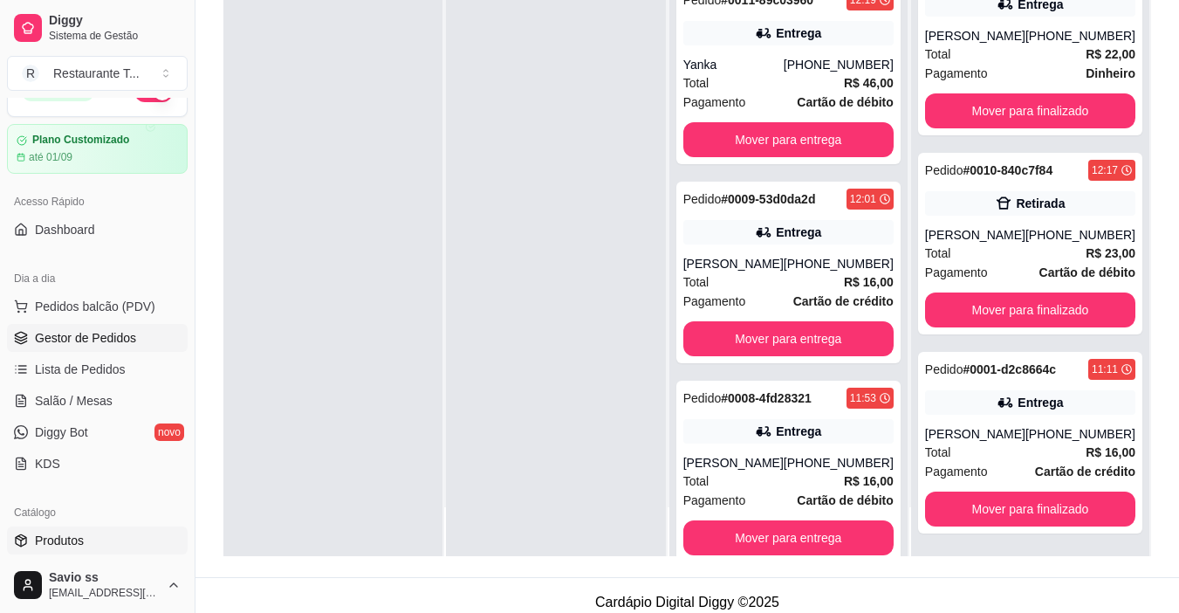
click at [69, 542] on span "Produtos" at bounding box center [59, 540] width 49 height 17
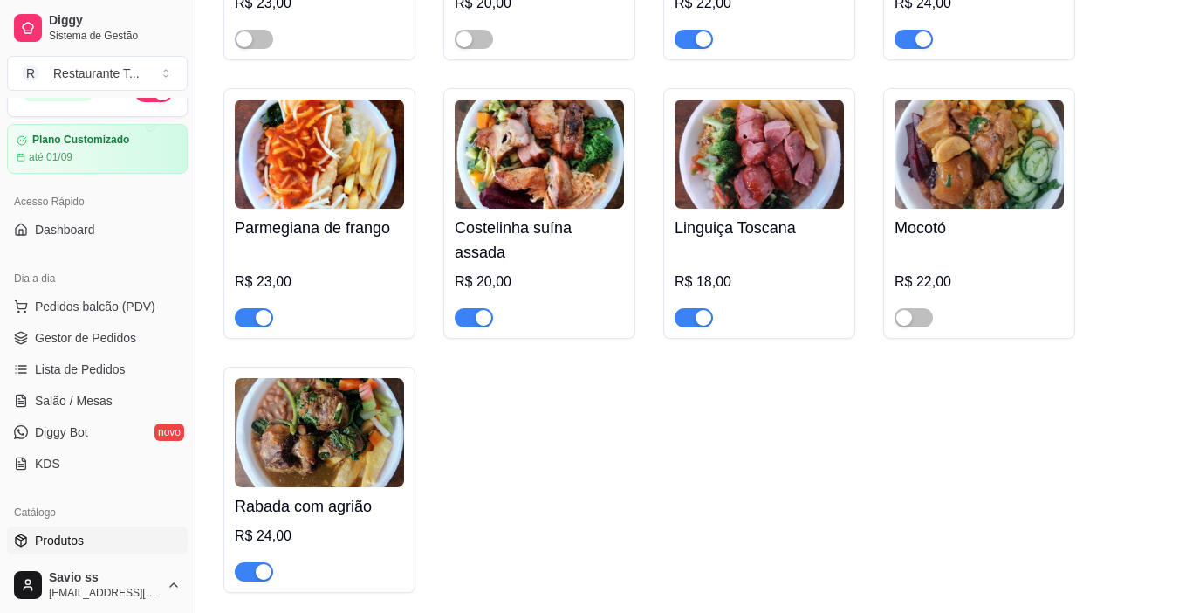
scroll to position [1322, 0]
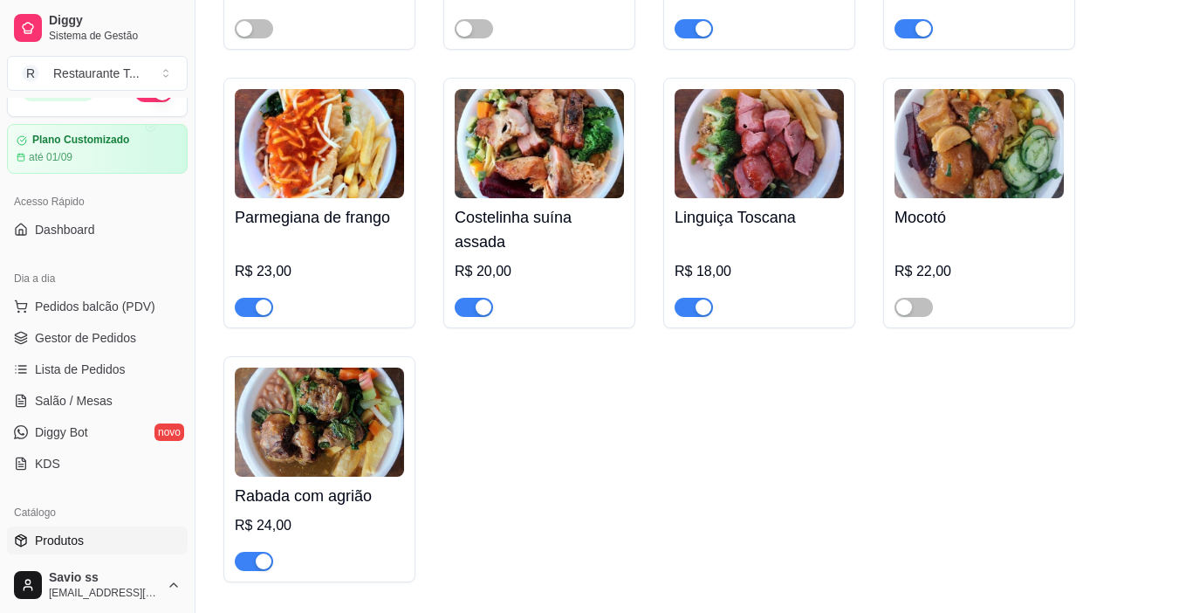
click at [272, 552] on span "button" at bounding box center [254, 561] width 38 height 19
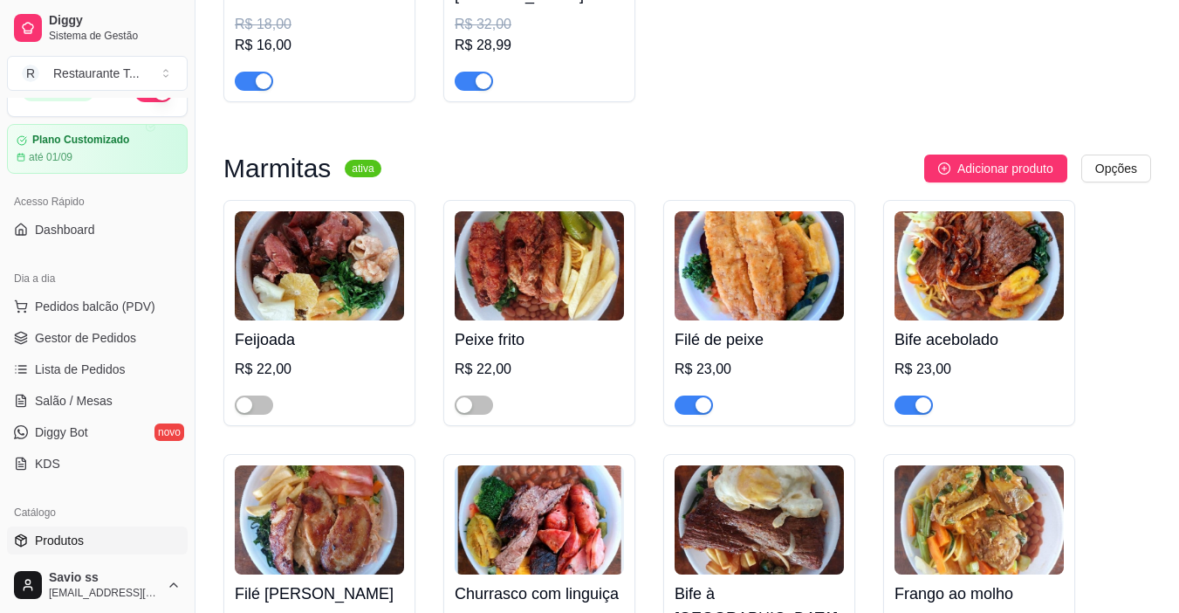
scroll to position [363, 0]
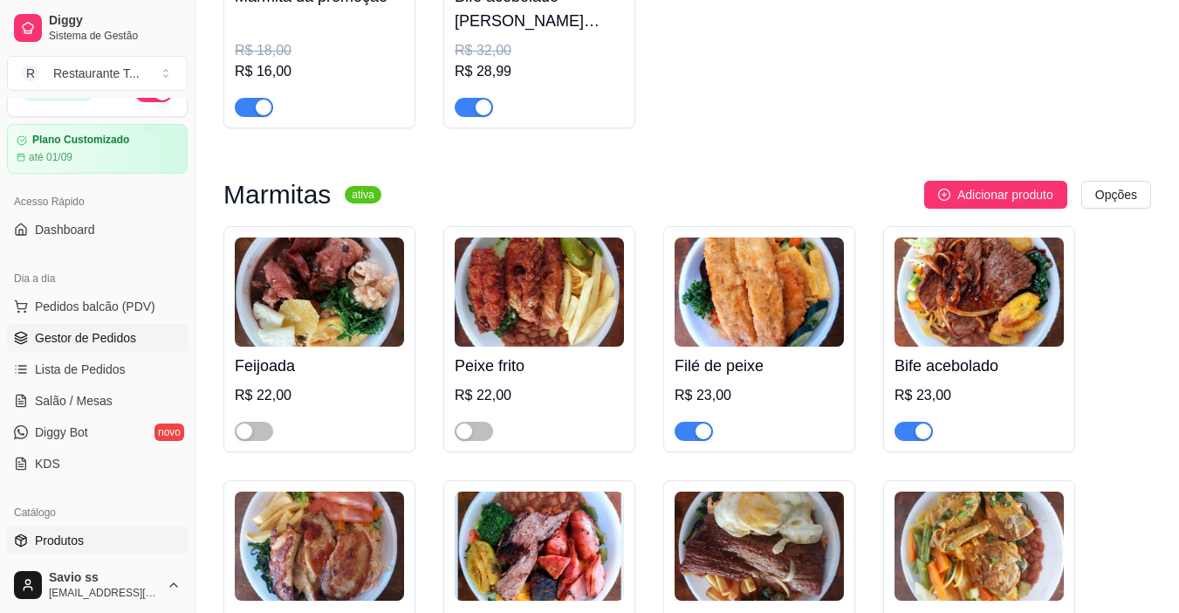
click at [72, 327] on link "Gestor de Pedidos" at bounding box center [97, 338] width 181 height 28
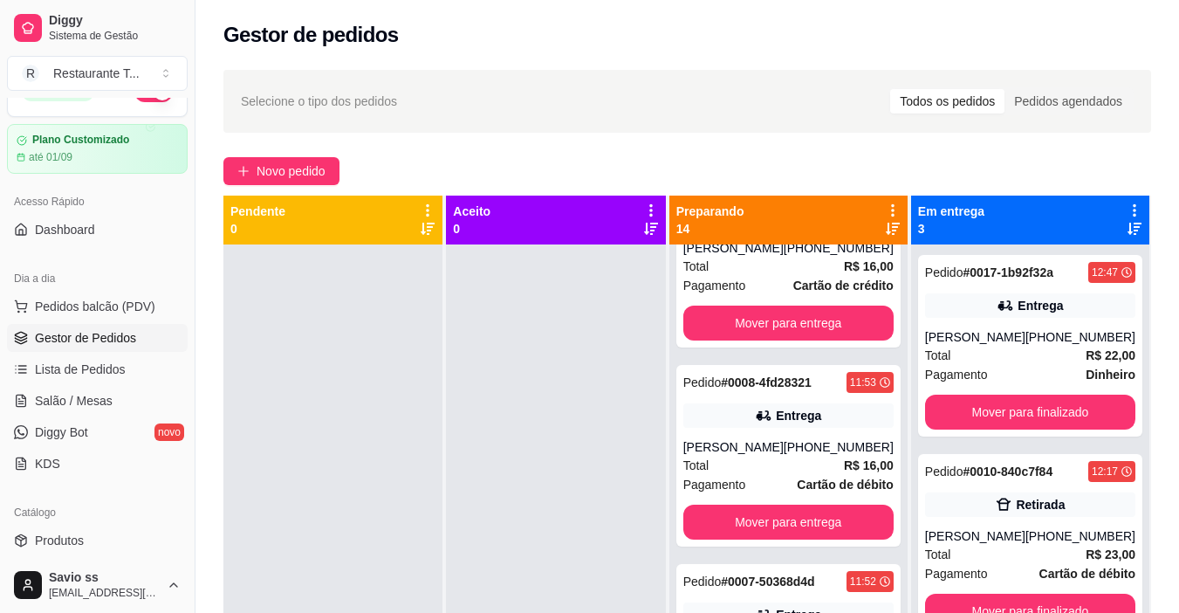
scroll to position [1292, 0]
